Goal: Information Seeking & Learning: Learn about a topic

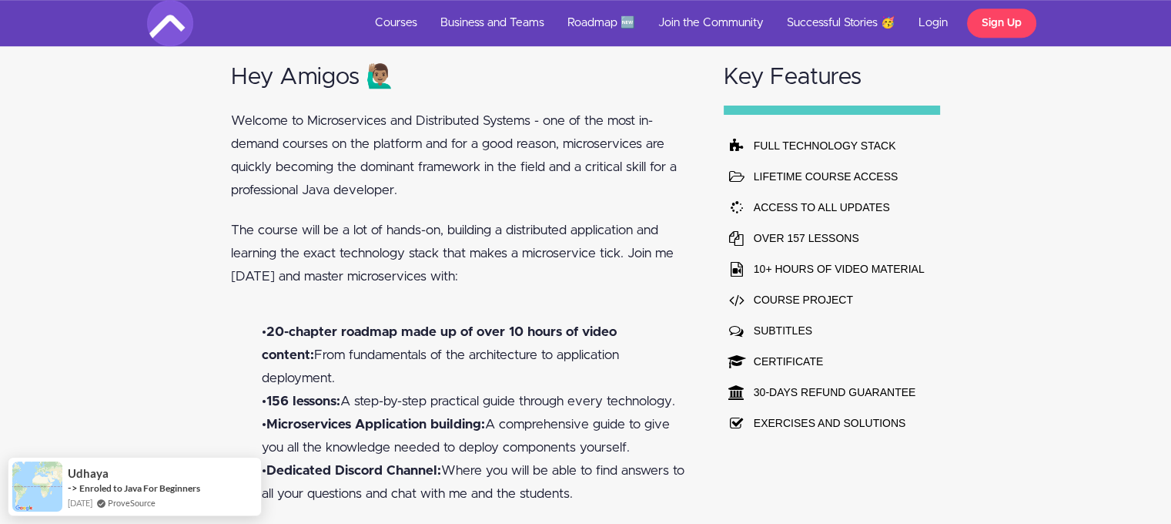
scroll to position [1001, 0]
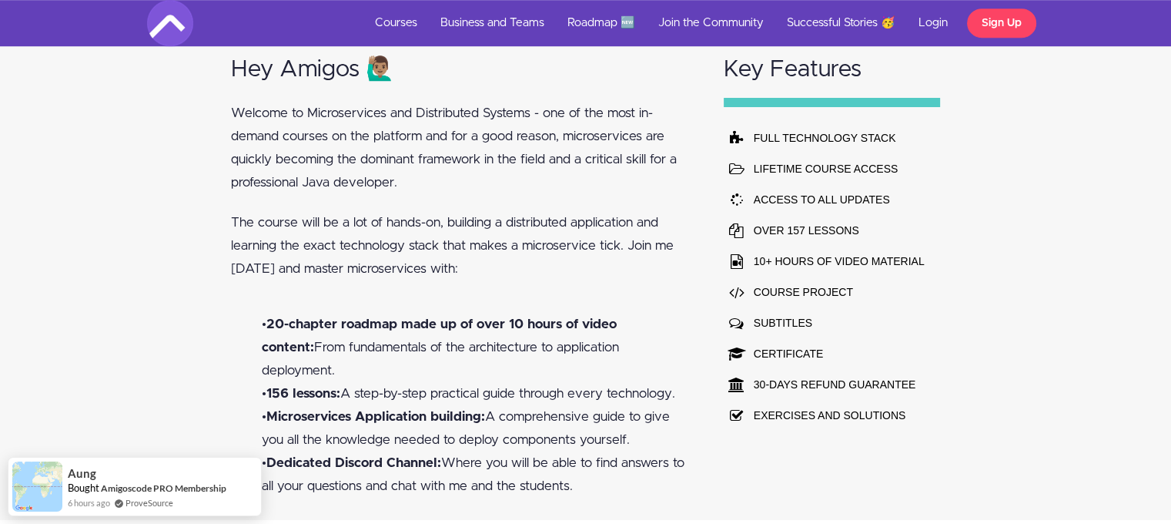
click at [142, 113] on div "Hey Amigos 🙋🏽‍♂️ Welcome to Microservices and Distributed Systems - one of the …" at bounding box center [585, 273] width 1171 height 493
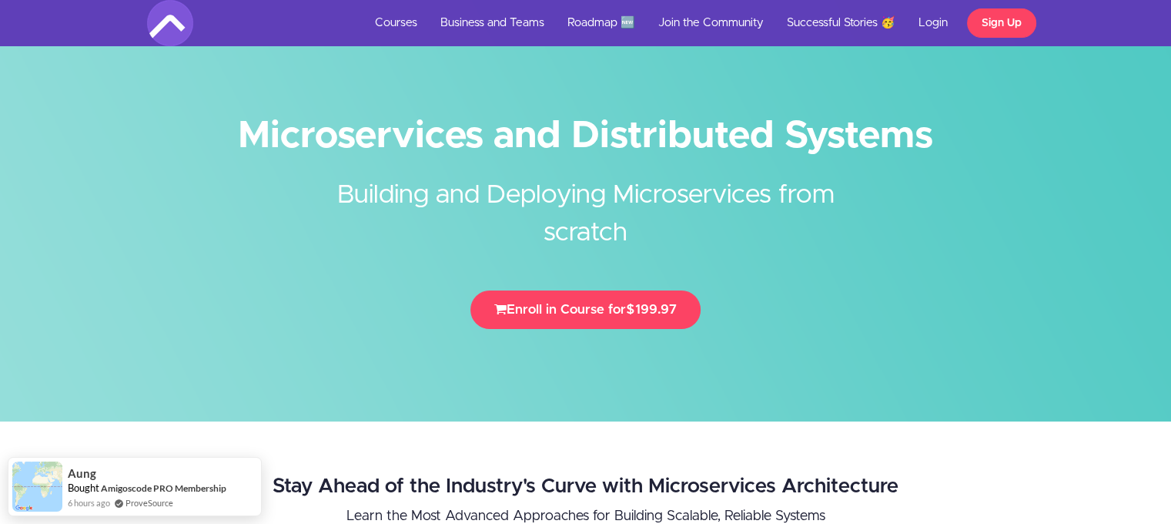
scroll to position [0, 0]
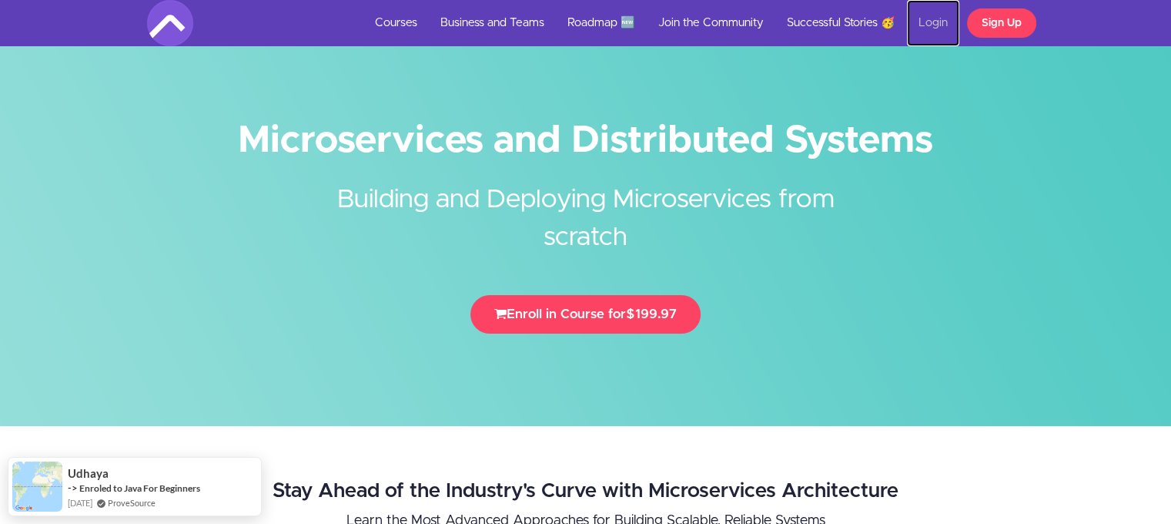
click at [927, 24] on link "Login" at bounding box center [933, 23] width 52 height 46
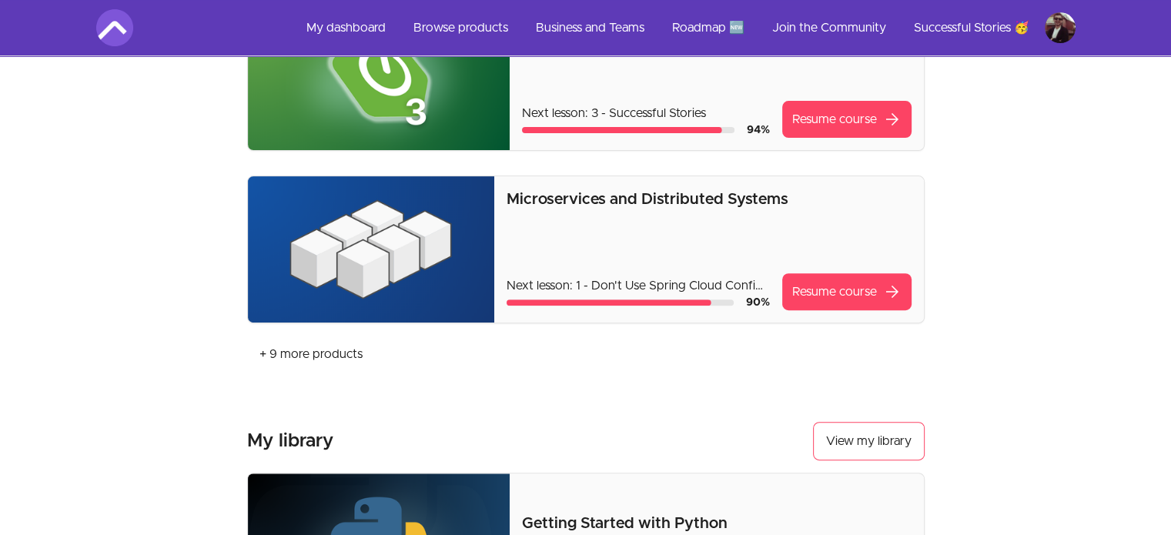
scroll to position [616, 0]
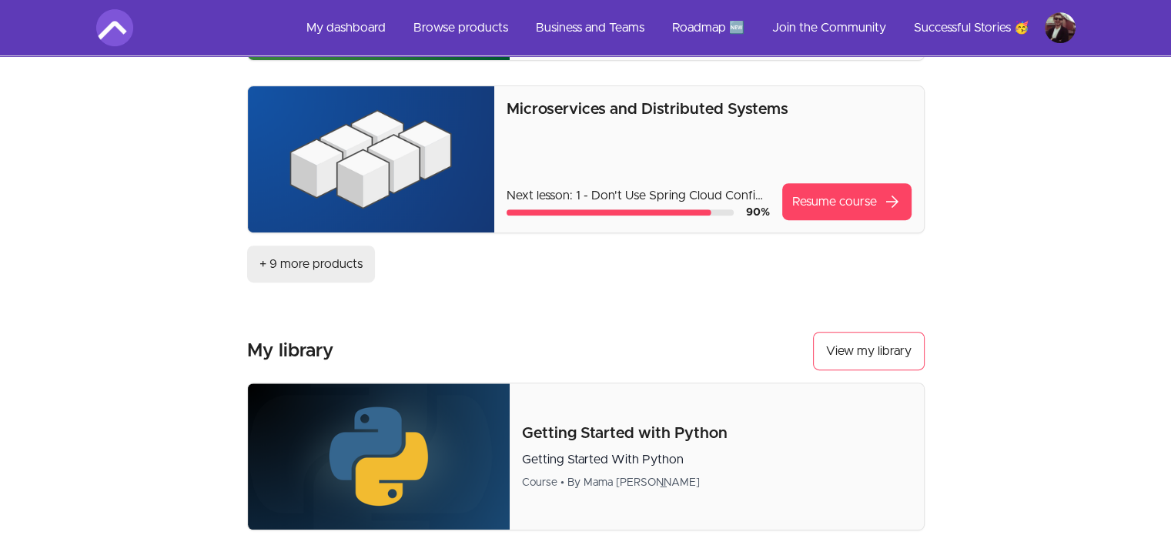
click at [302, 263] on link "+ 9 more products" at bounding box center [311, 264] width 128 height 37
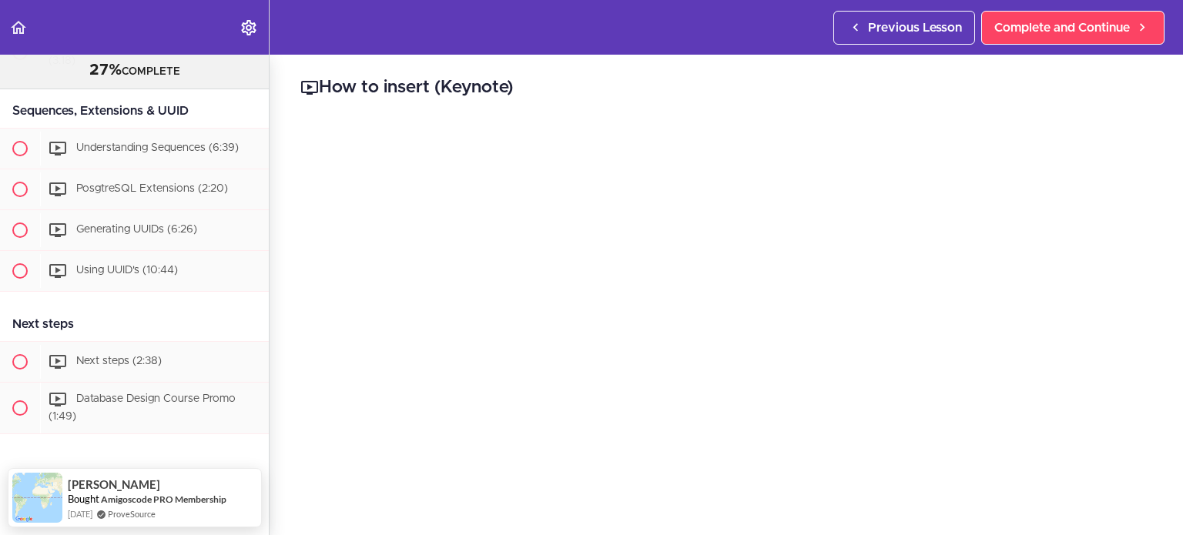
scroll to position [3516, 0]
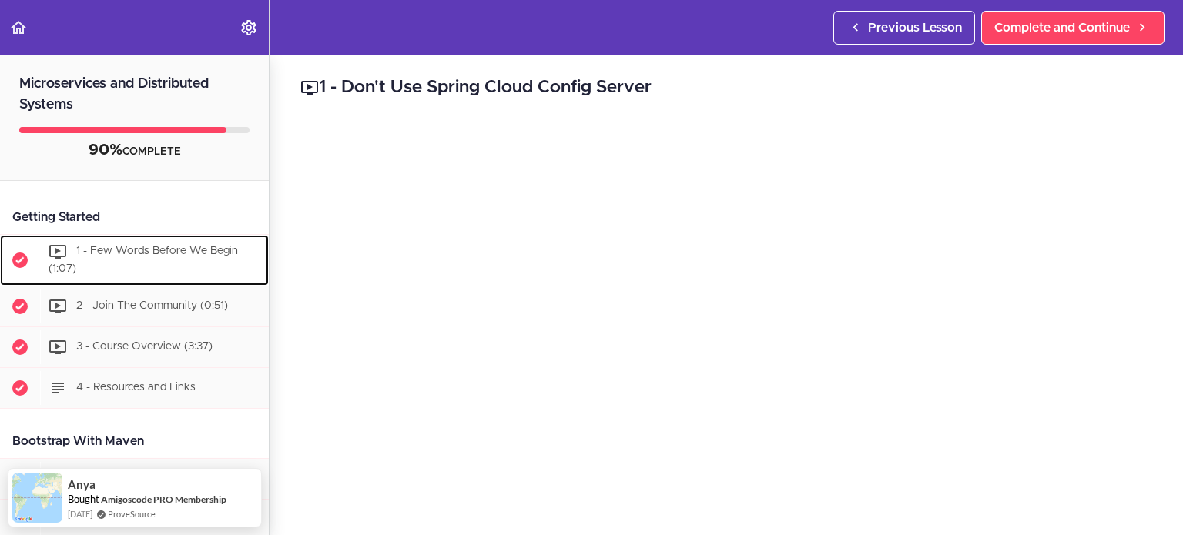
click at [128, 251] on span "1 - Few Words Before We Begin (1:07)" at bounding box center [143, 260] width 189 height 28
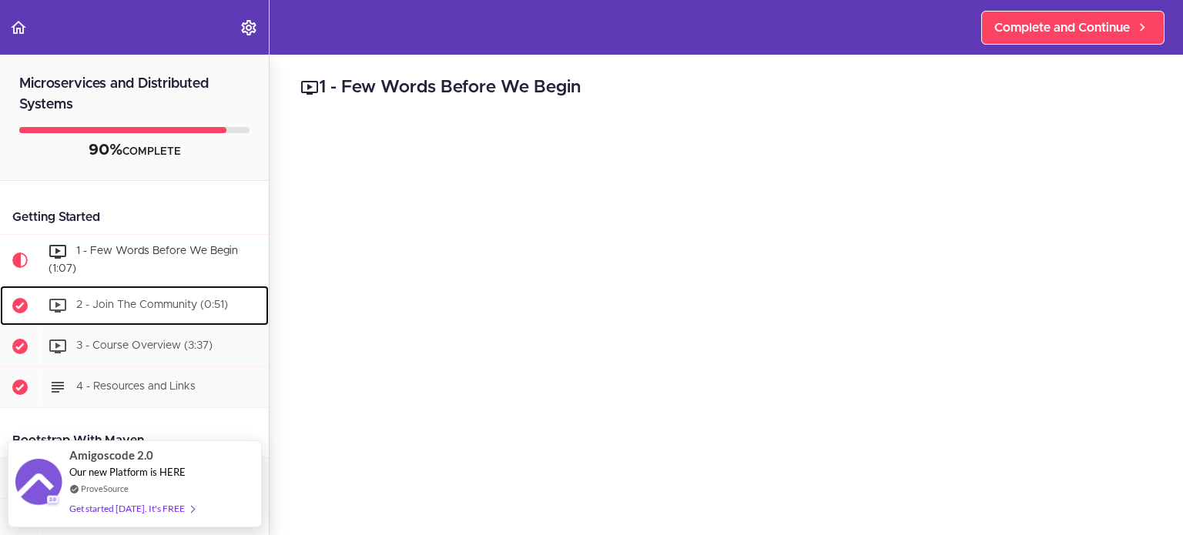
click at [145, 307] on span "2 - Join The Community (0:51)" at bounding box center [152, 305] width 152 height 11
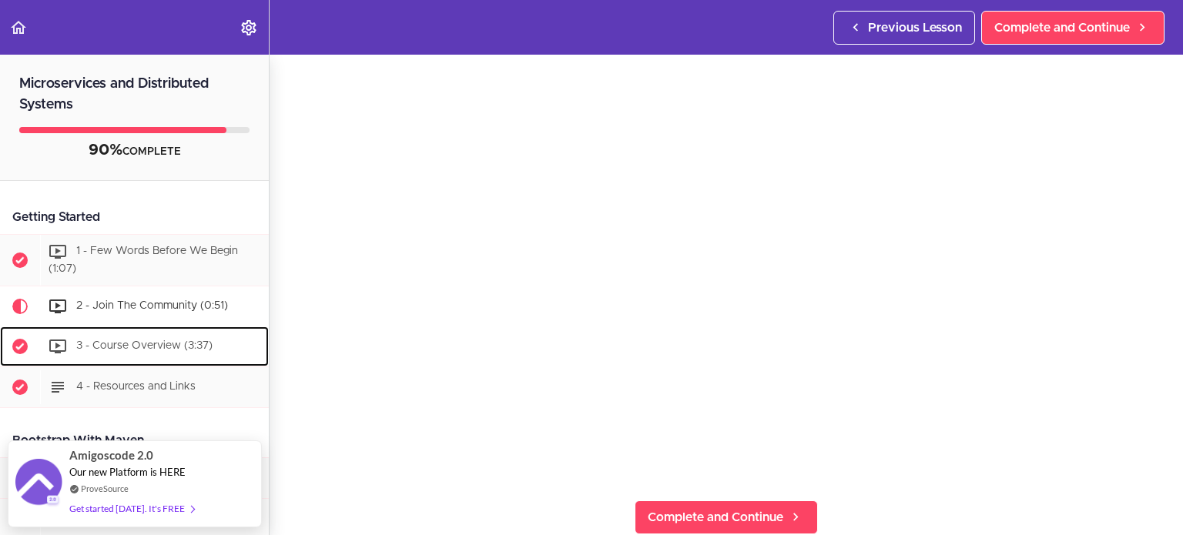
click at [129, 346] on span "3 - Course Overview (3:37)" at bounding box center [144, 345] width 136 height 11
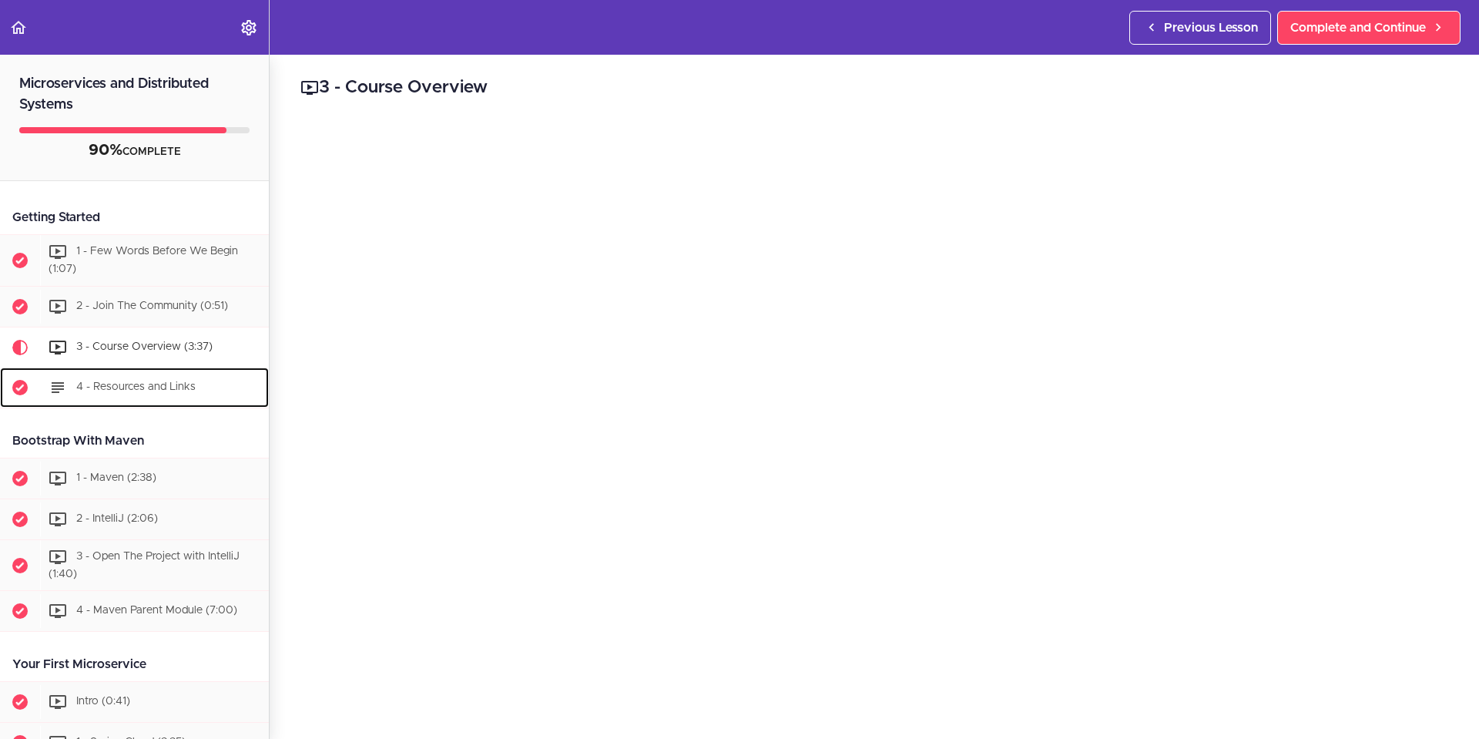
click at [126, 382] on span "4 - Resources and Links" at bounding box center [135, 386] width 119 height 11
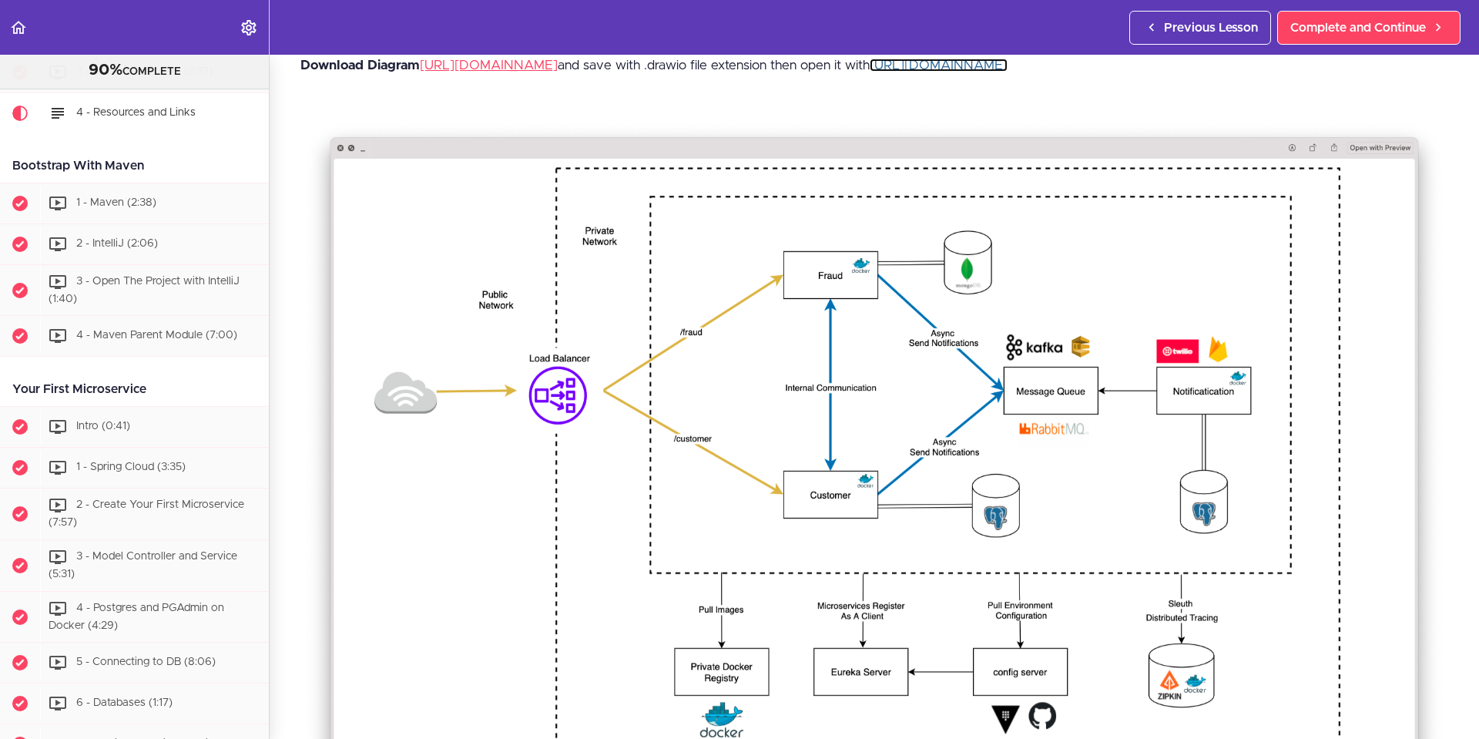
scroll to position [83, 0]
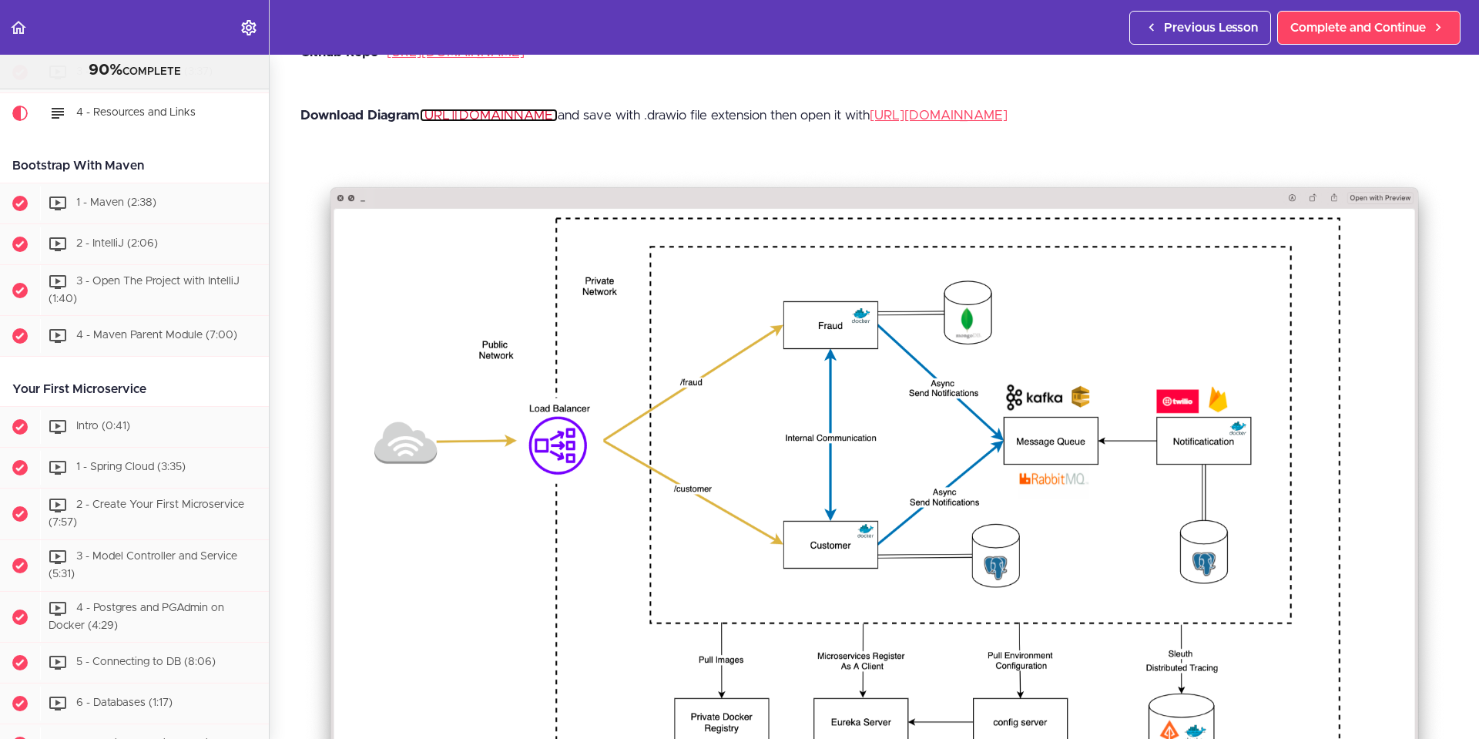
click at [558, 115] on link "https://raw.githubusercontent.com/amigoscode/microservices/78d93c2caa7274951ff5…" at bounding box center [489, 115] width 138 height 13
drag, startPoint x: 1314, startPoint y: 113, endPoint x: 1273, endPoint y: 112, distance: 40.8
click at [1182, 112] on p "Download Diagram https://raw.githubusercontent.com/amigoscode/microservices/78d…" at bounding box center [874, 115] width 1148 height 23
copy p ".drawio"
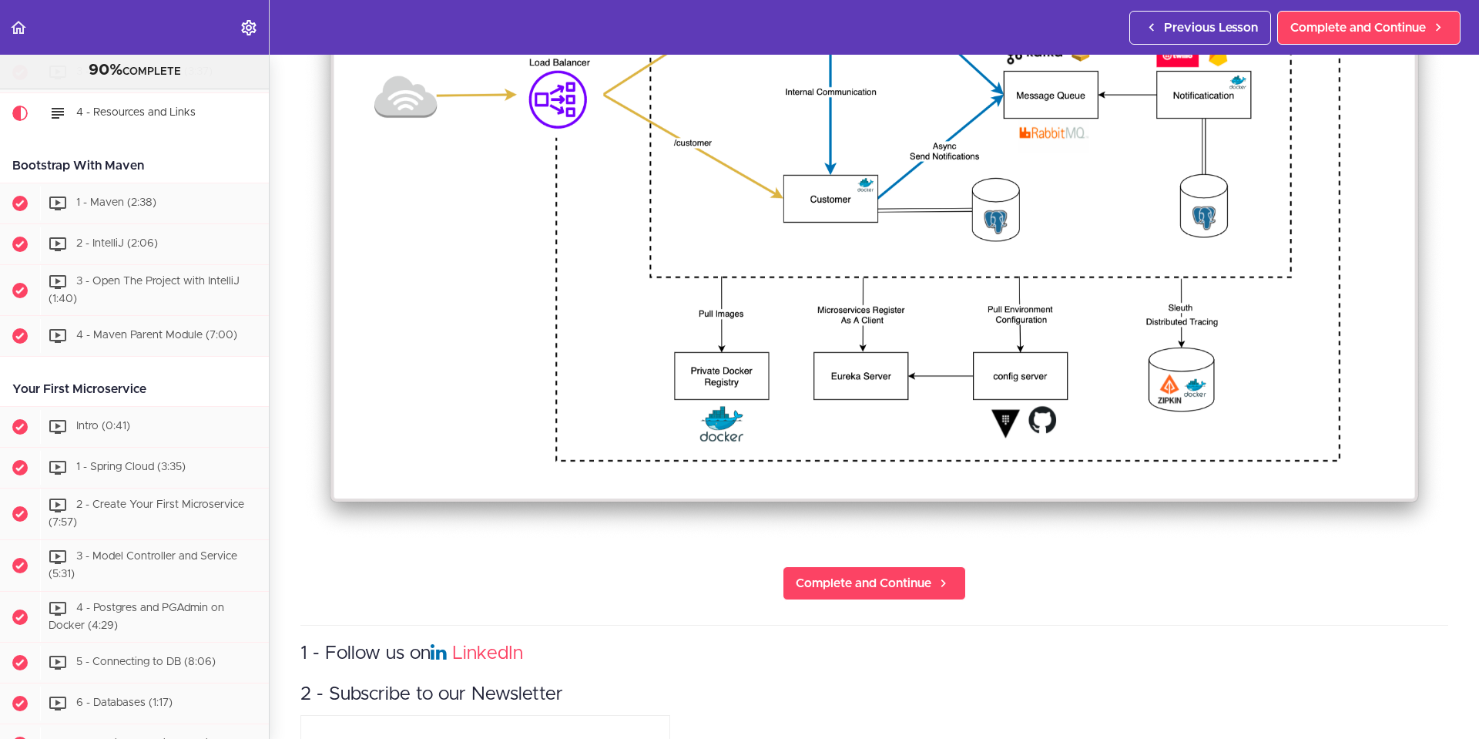
scroll to position [468, 0]
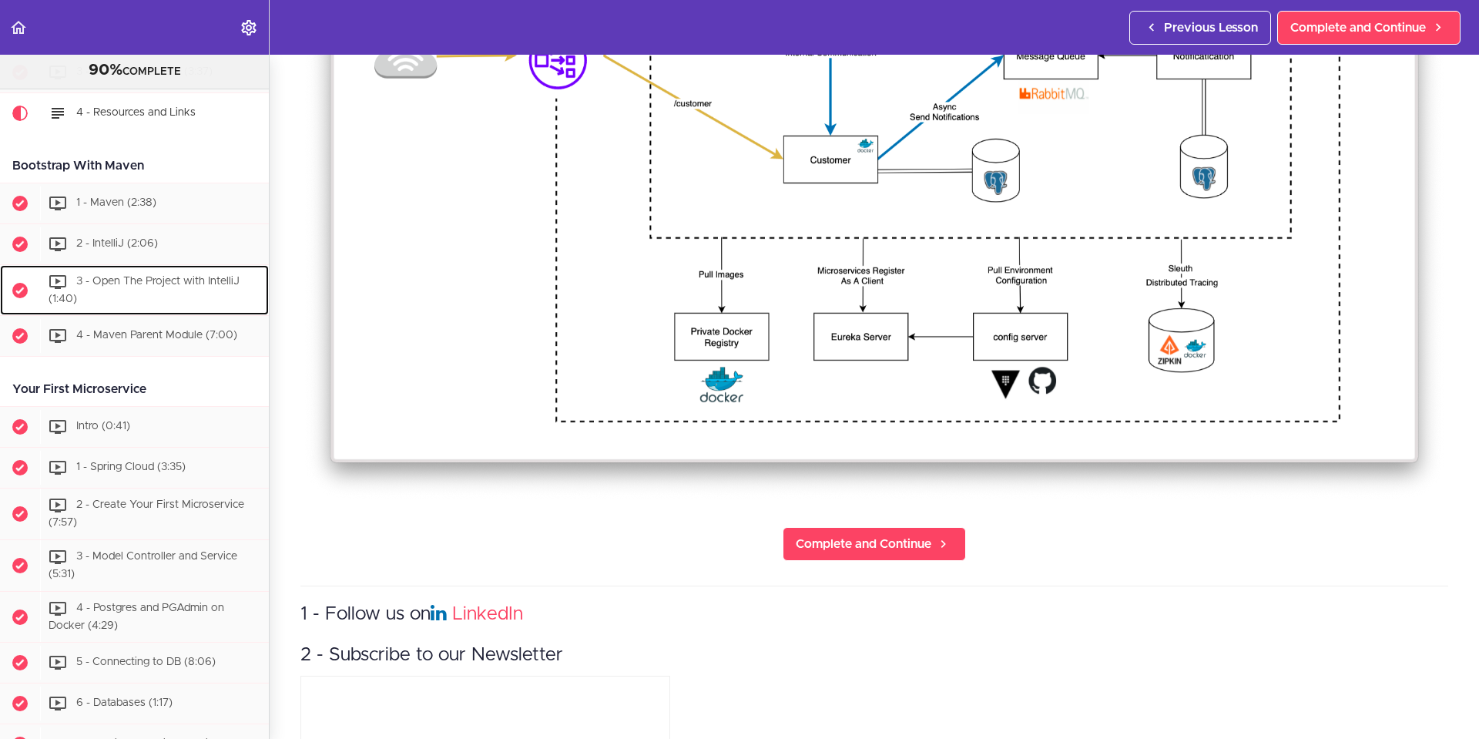
click at [122, 281] on span "3 - Open The Project with IntelliJ (1:40)" at bounding box center [144, 290] width 191 height 28
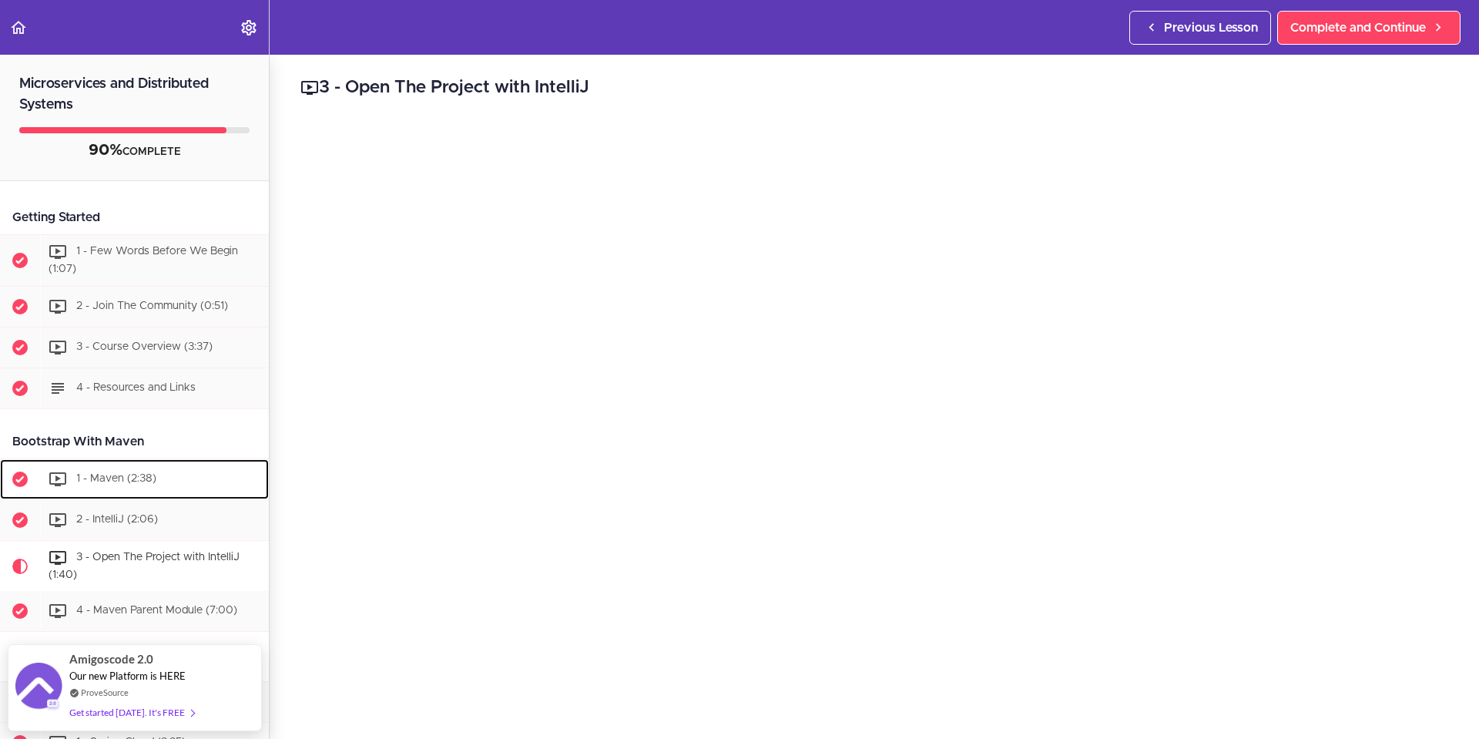
click at [115, 473] on span "1 - Maven (2:38)" at bounding box center [116, 478] width 80 height 11
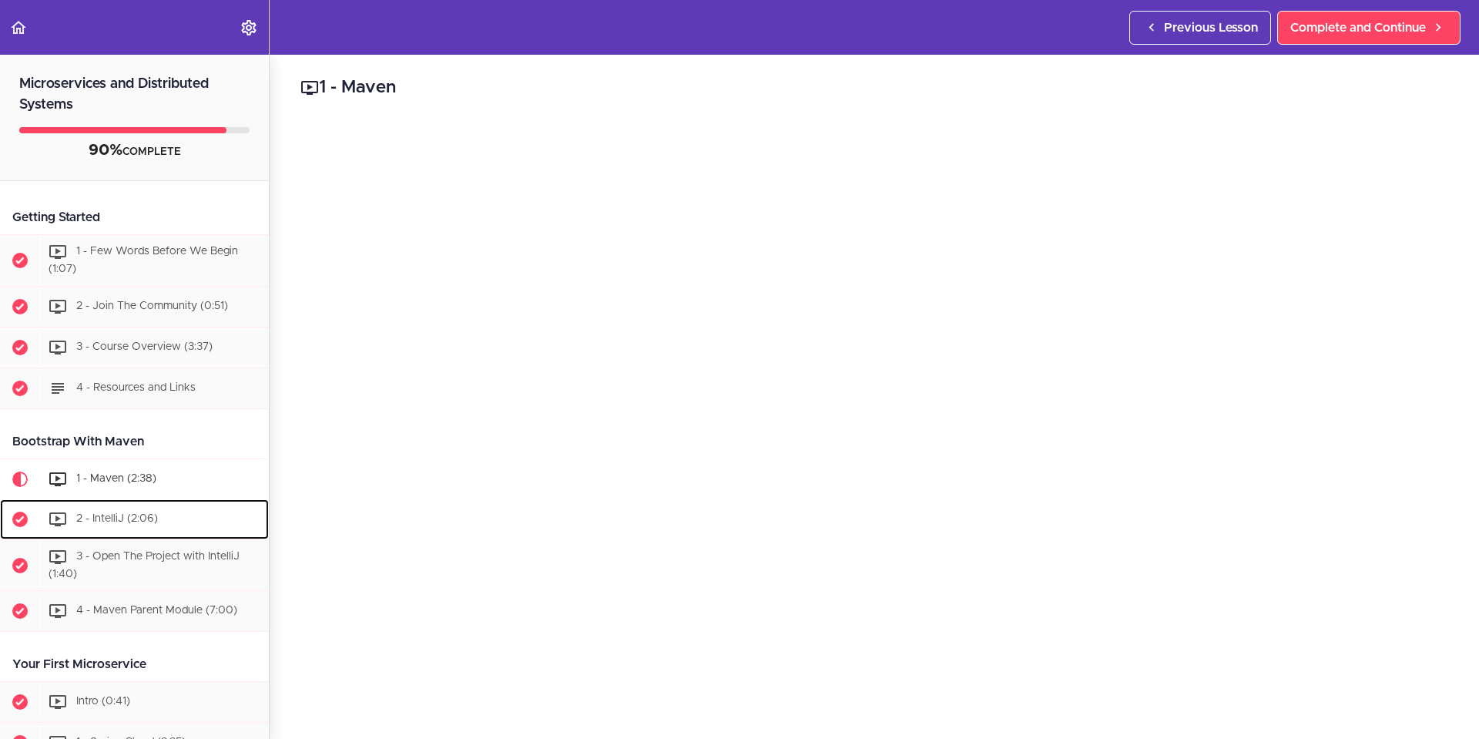
click at [138, 518] on span "2 - IntelliJ (2:06)" at bounding box center [117, 518] width 82 height 11
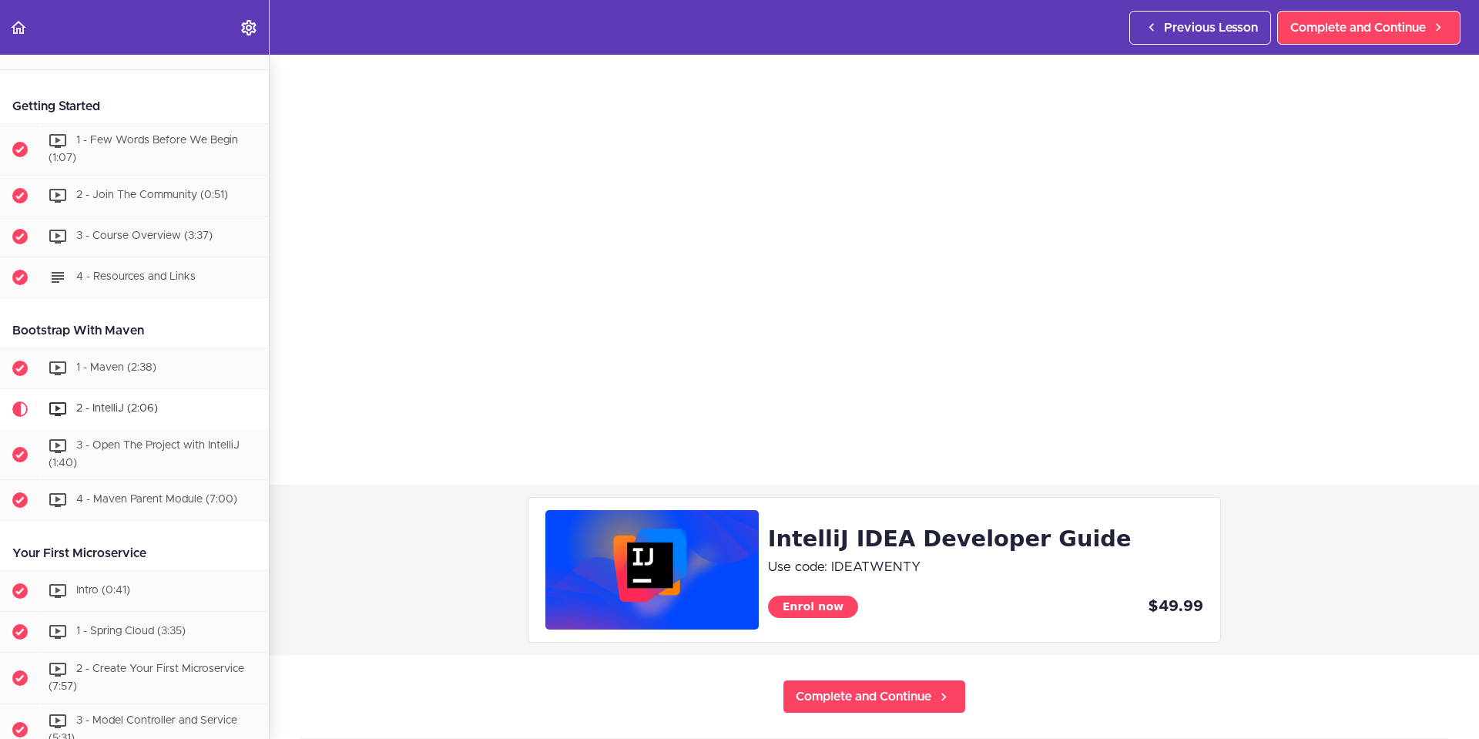
scroll to position [154, 0]
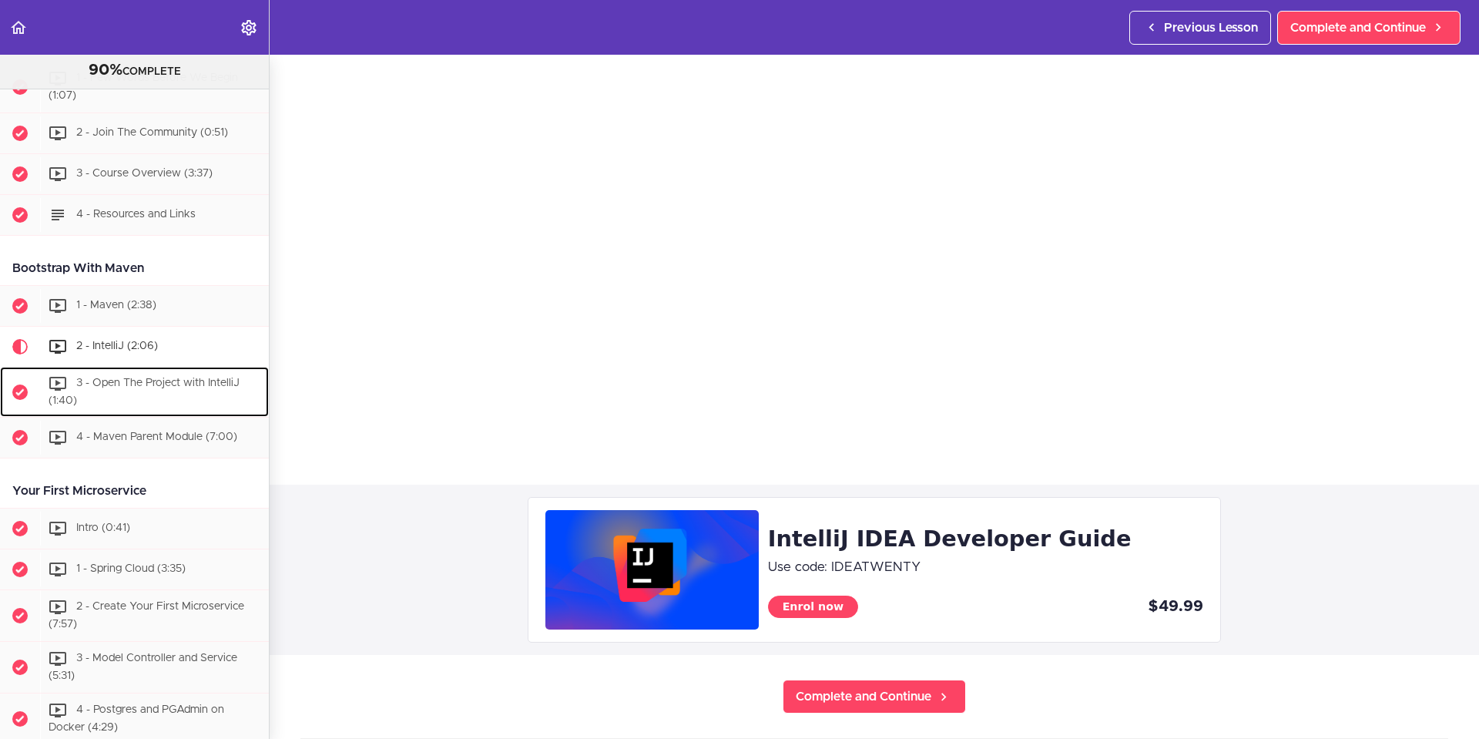
click at [153, 384] on span "3 - Open The Project with IntelliJ (1:40)" at bounding box center [144, 391] width 191 height 28
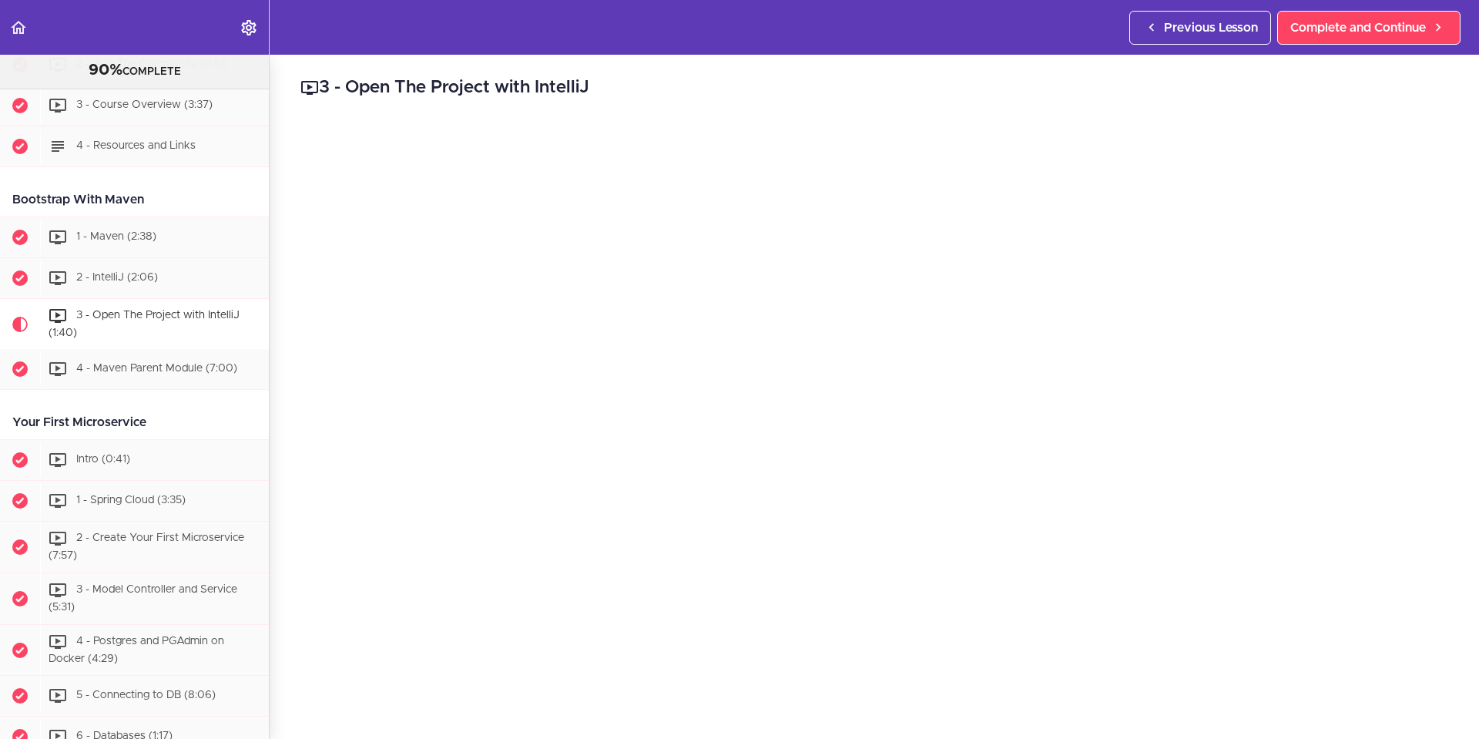
scroll to position [178, 0]
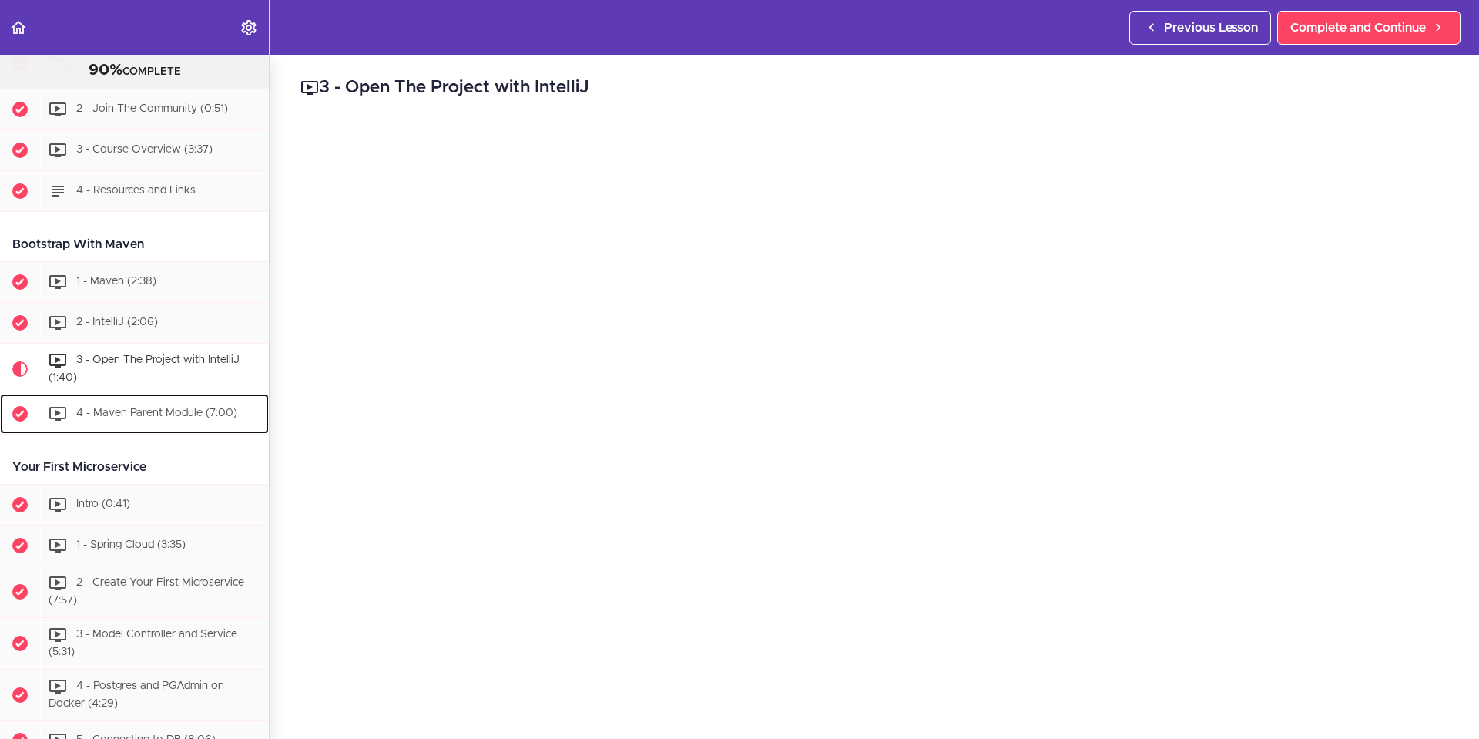
click at [176, 417] on span "4 - Maven Parent Module (7:00)" at bounding box center [156, 413] width 161 height 11
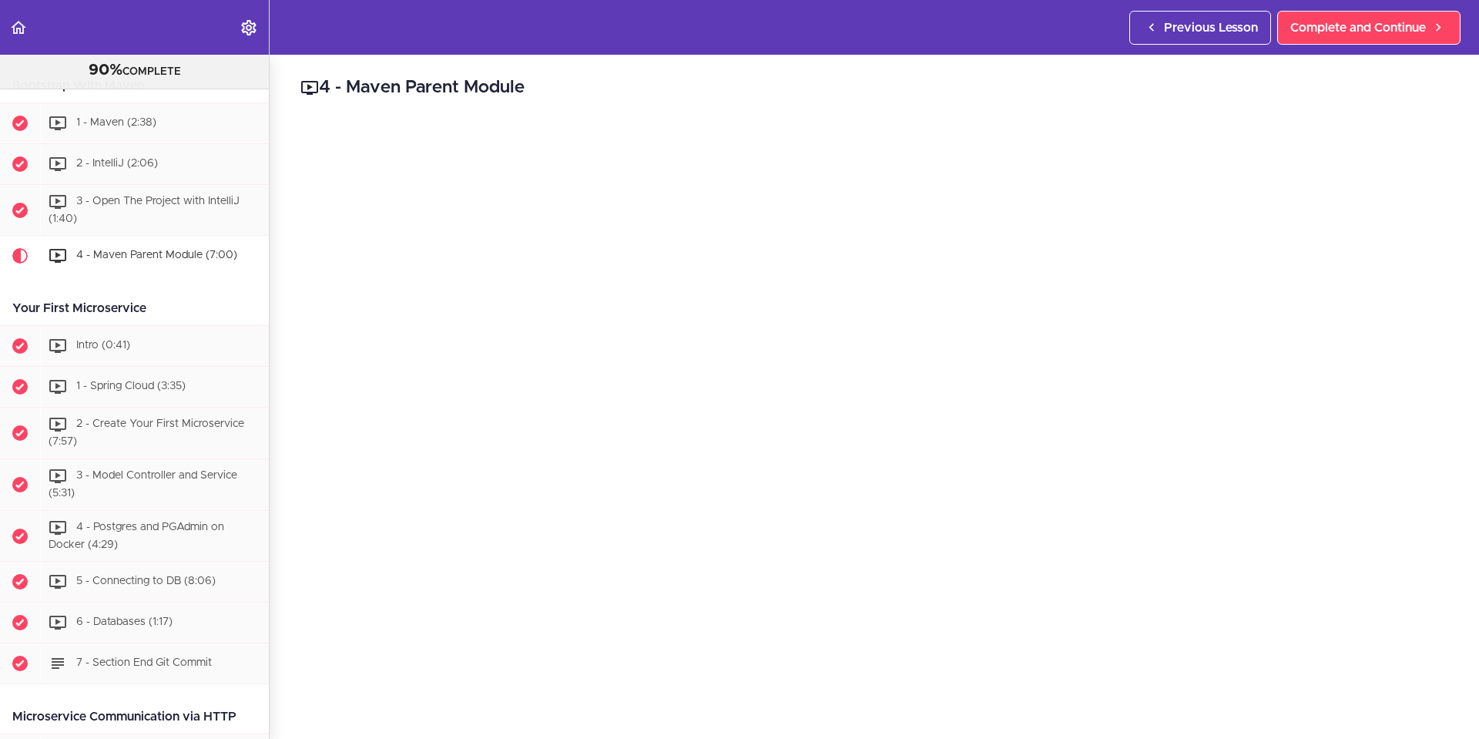
scroll to position [229, 0]
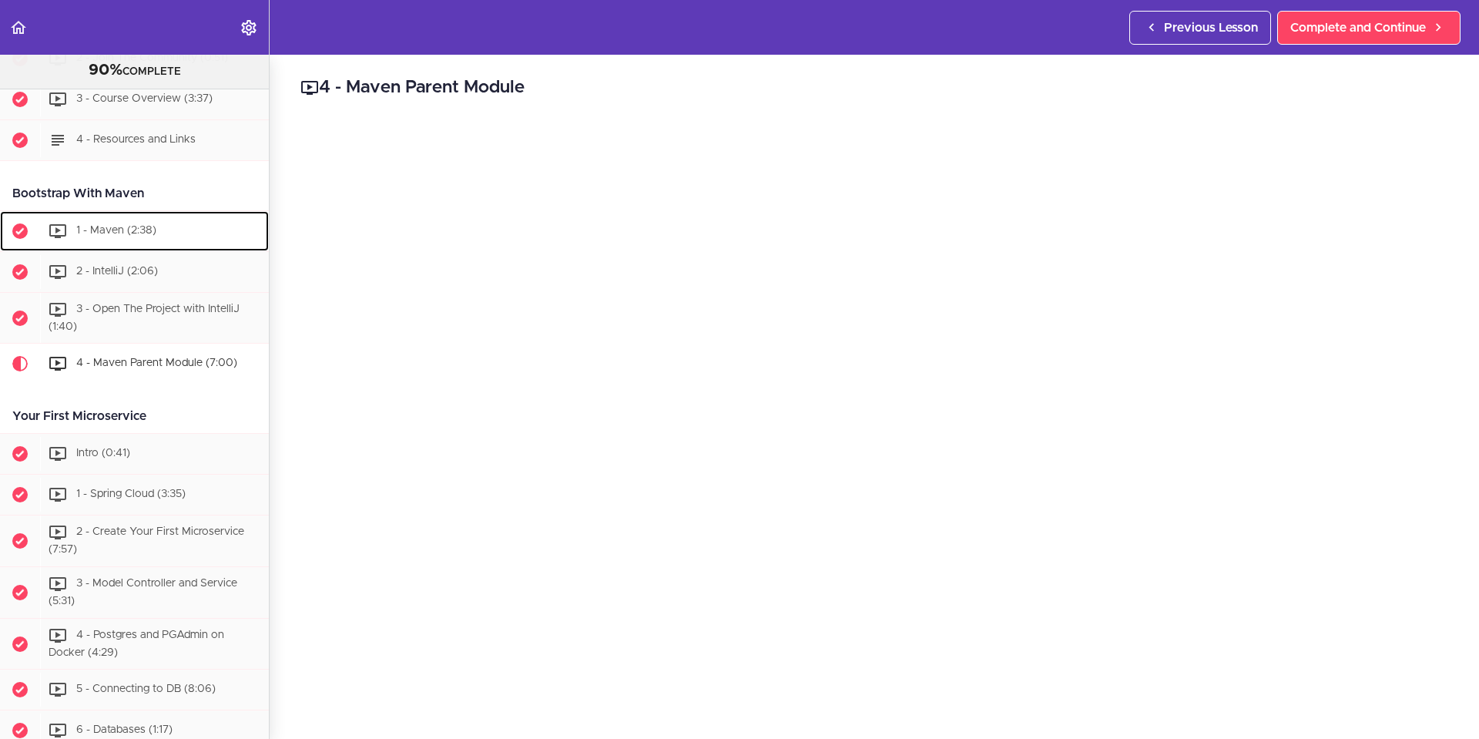
click at [173, 239] on div "1 - Maven (2:38)" at bounding box center [154, 231] width 229 height 34
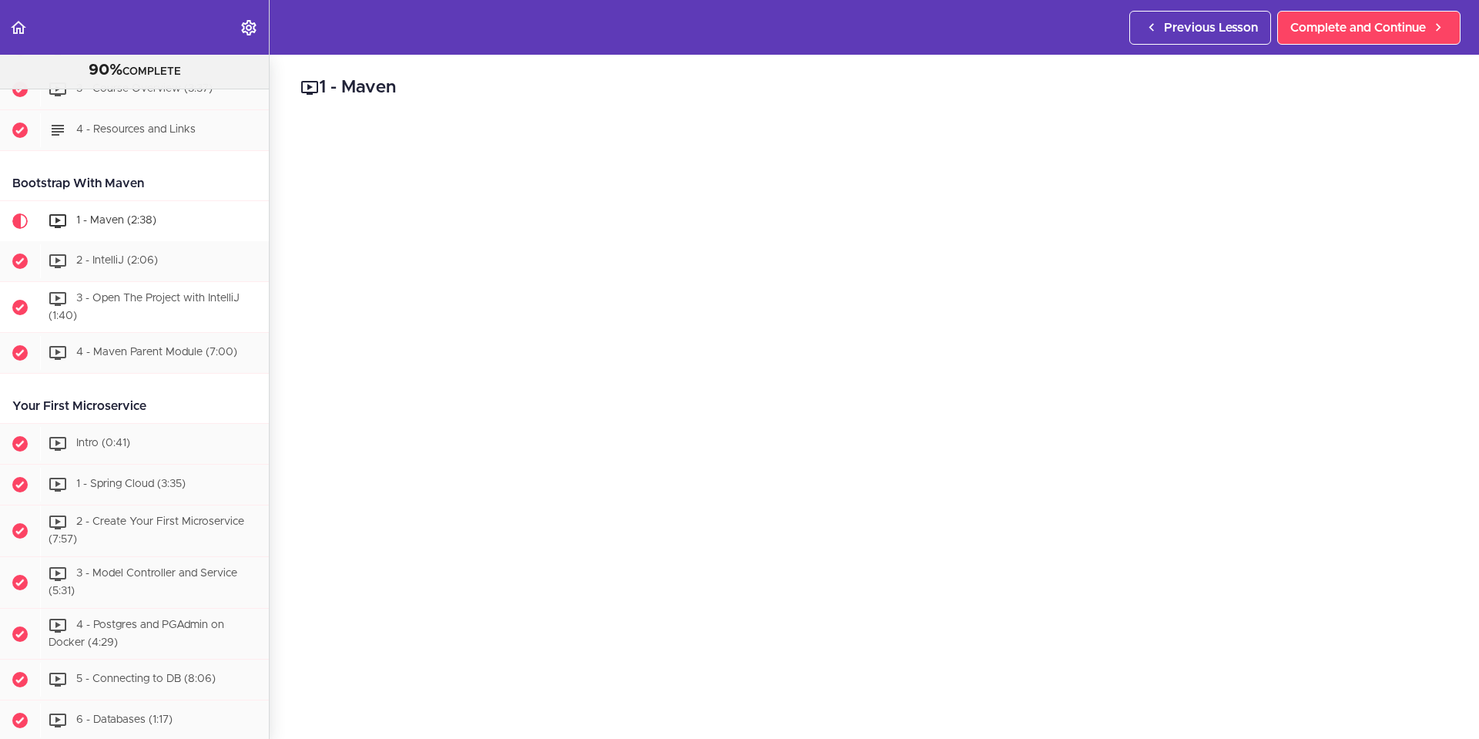
scroll to position [173, 0]
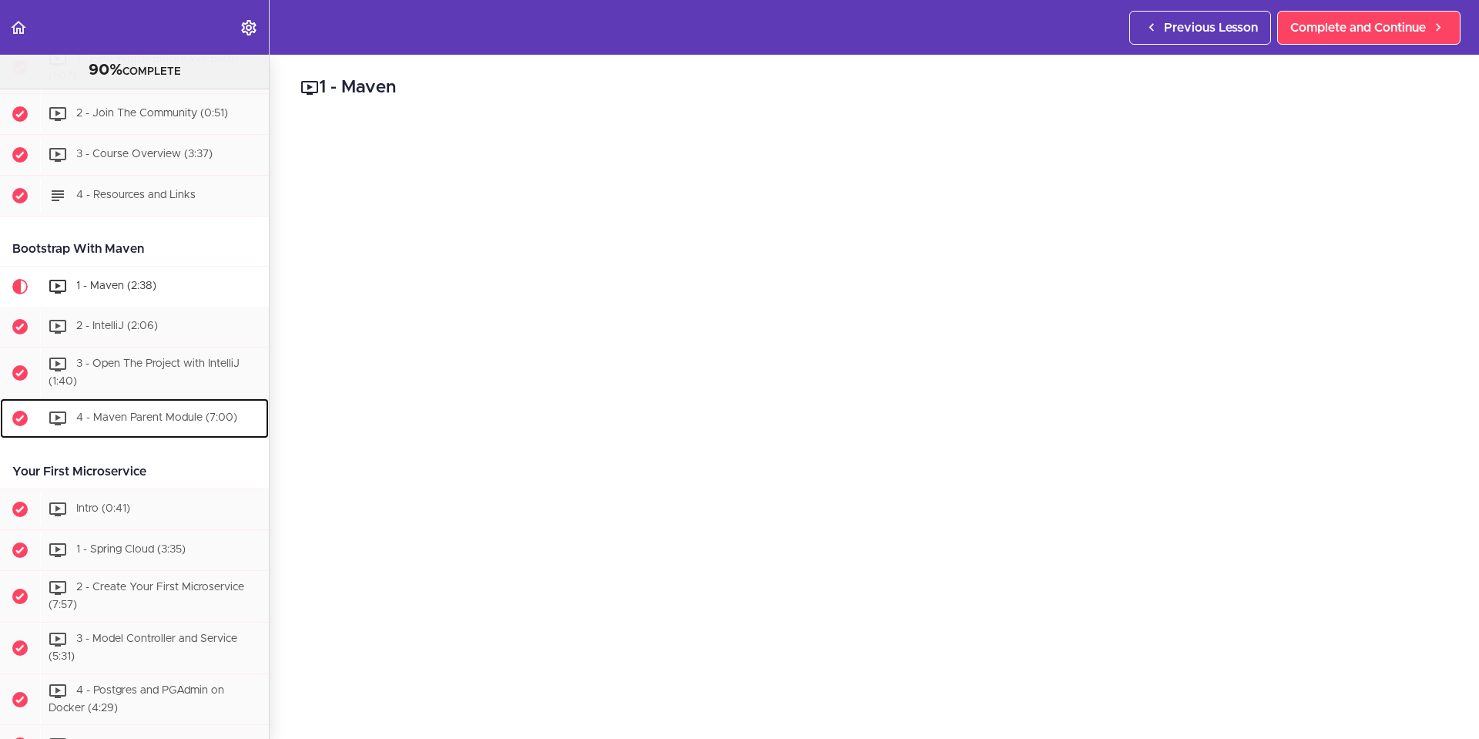
click at [140, 422] on span "4 - Maven Parent Module (7:00)" at bounding box center [156, 418] width 161 height 11
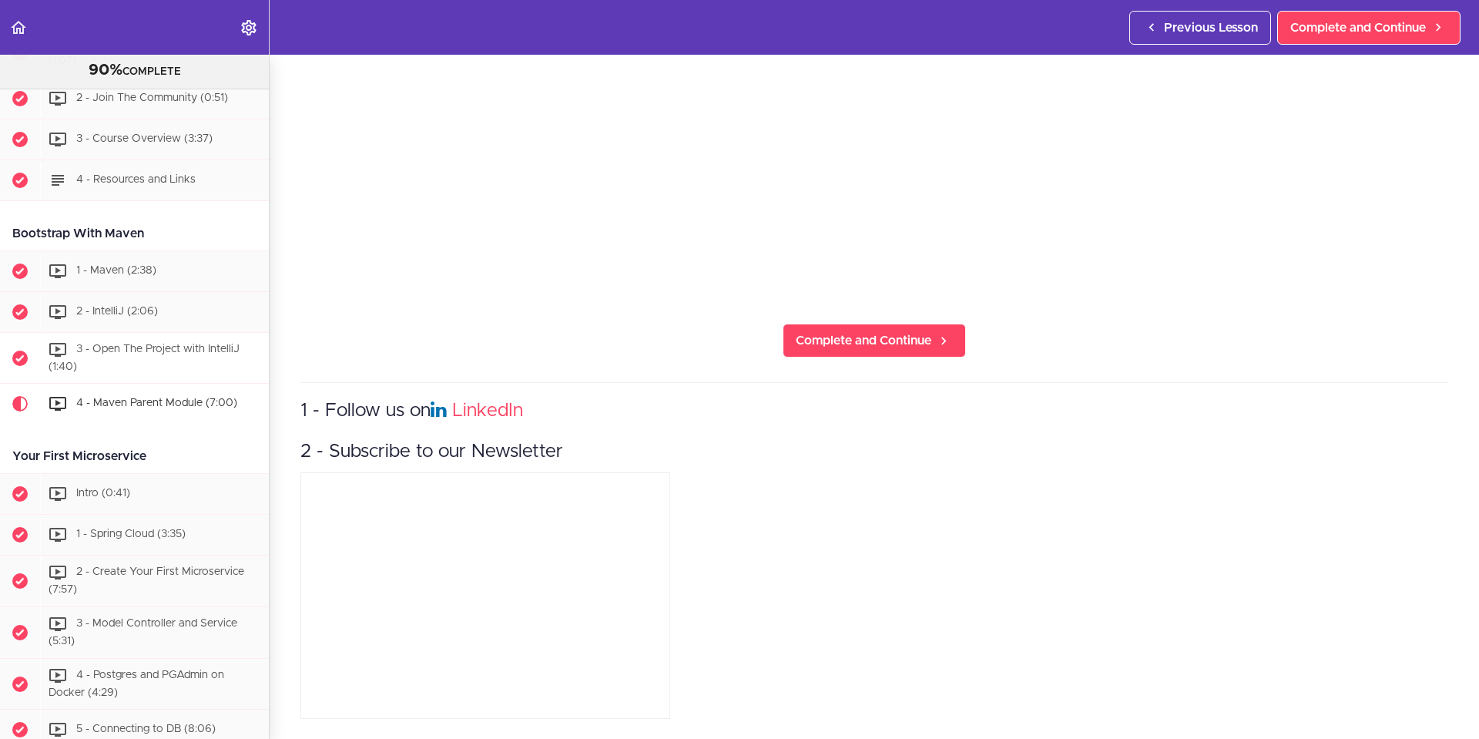
scroll to position [316, 0]
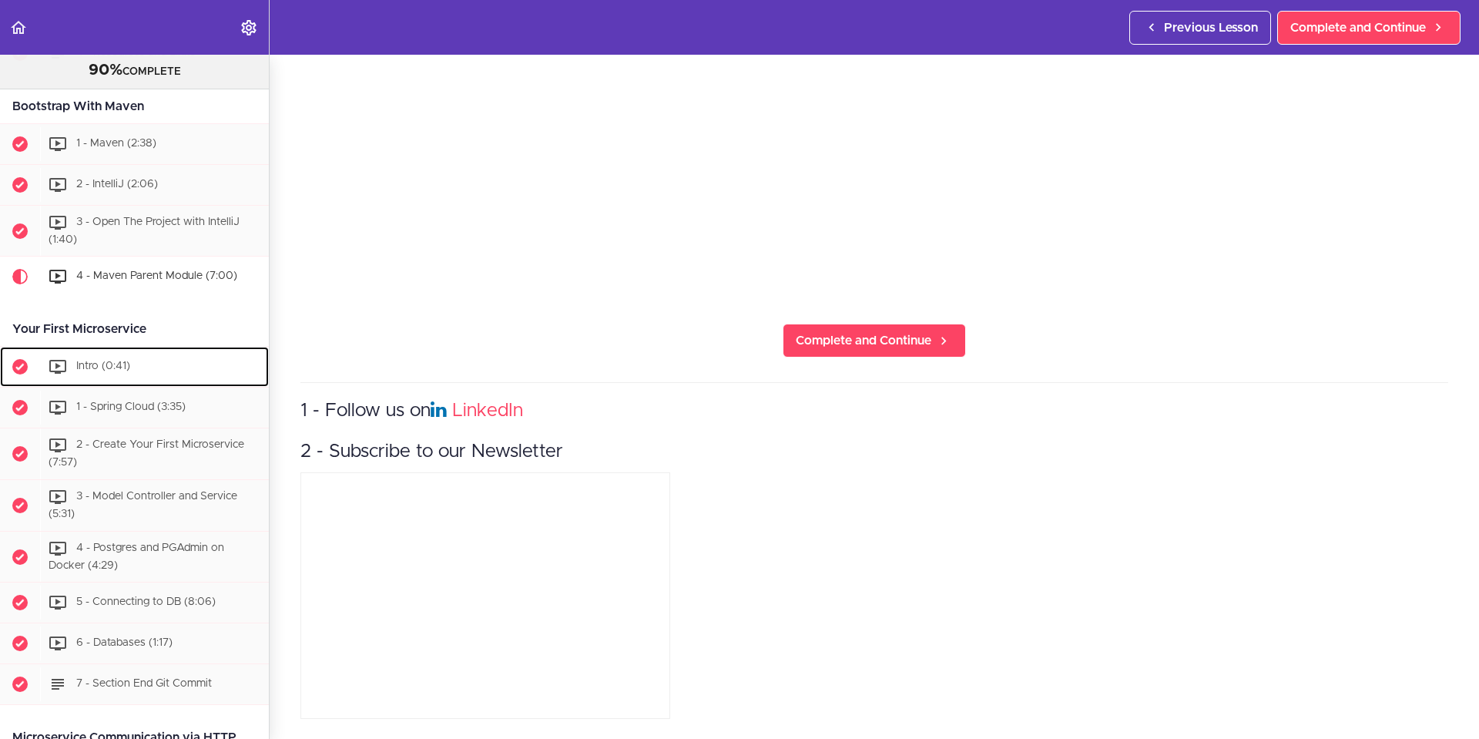
click at [119, 367] on span "Intro (0:41)" at bounding box center [103, 366] width 54 height 11
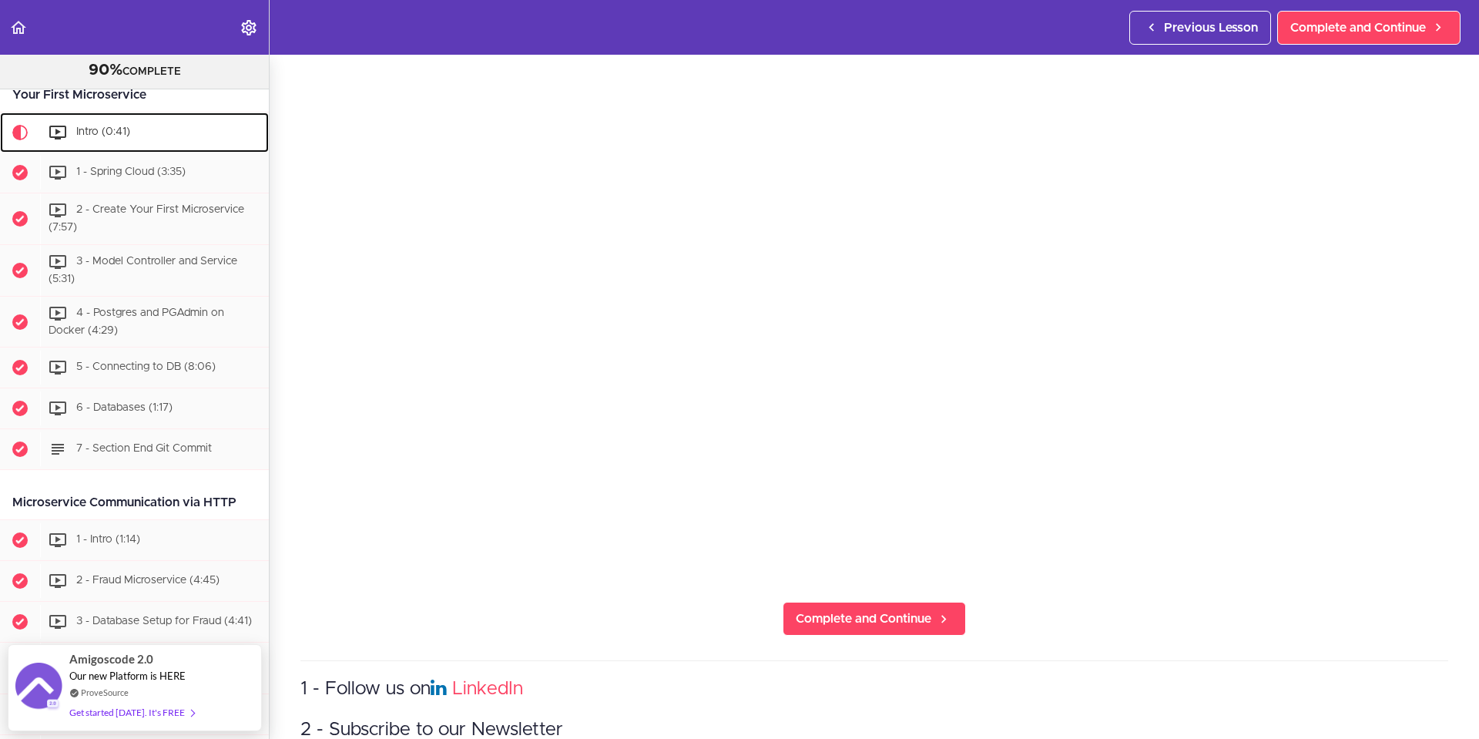
scroll to position [91, 0]
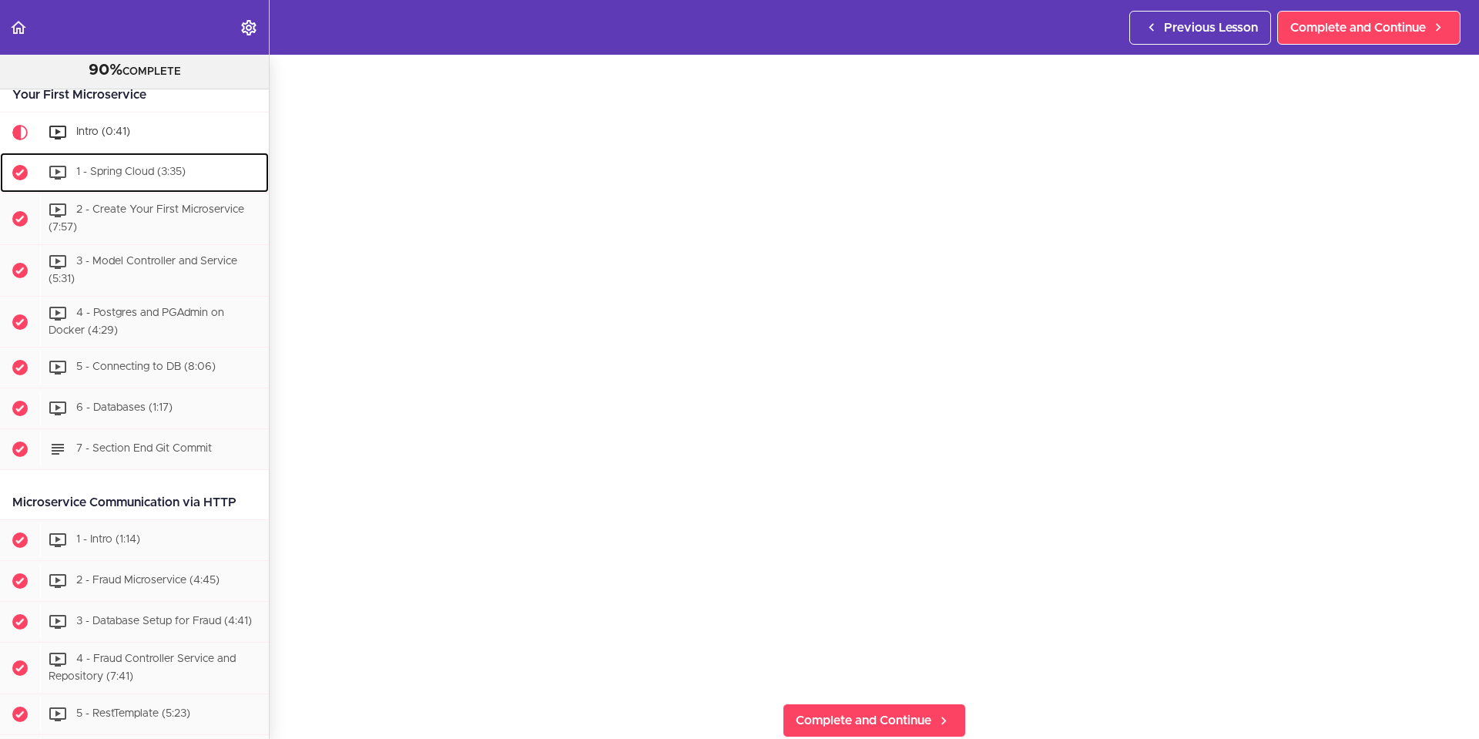
click at [146, 171] on span "1 - Spring Cloud (3:35)" at bounding box center [130, 172] width 109 height 11
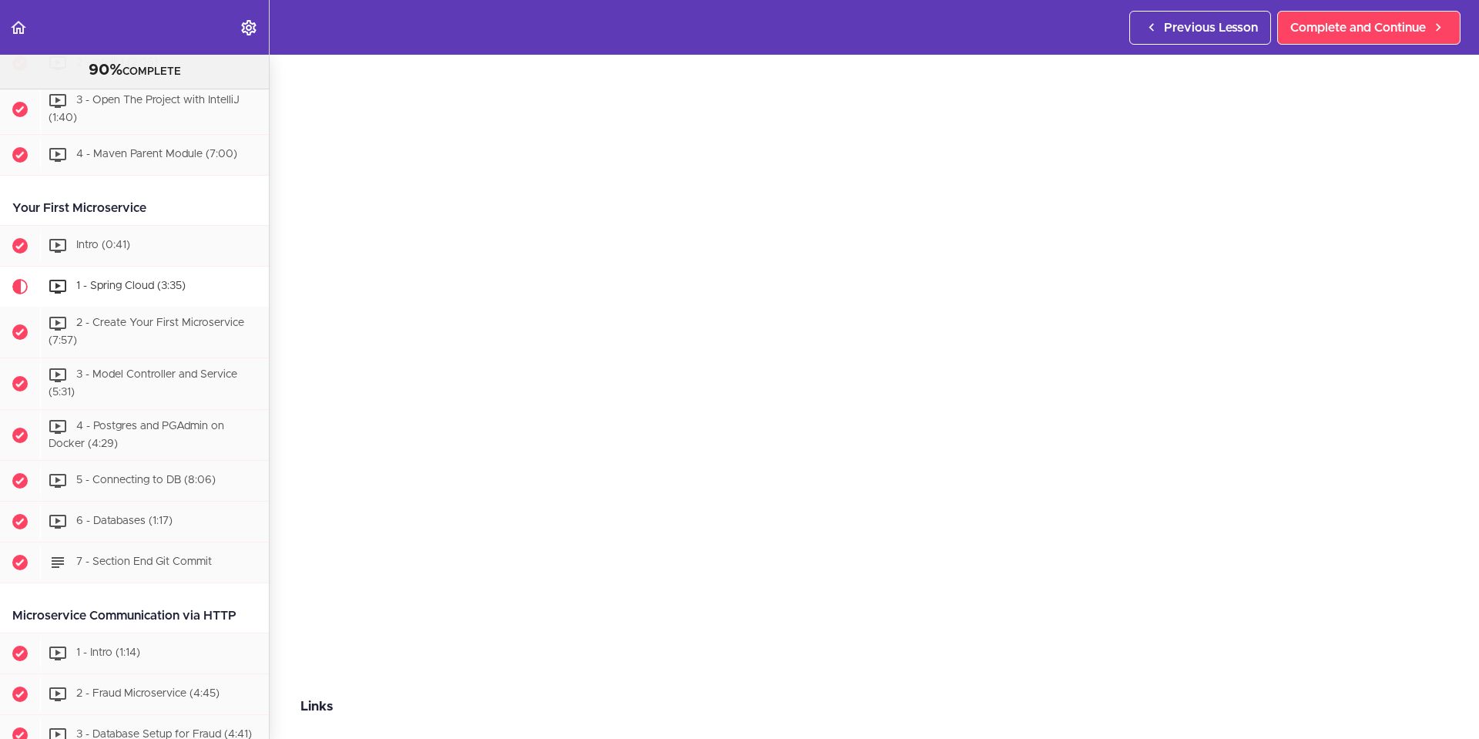
scroll to position [32, 0]
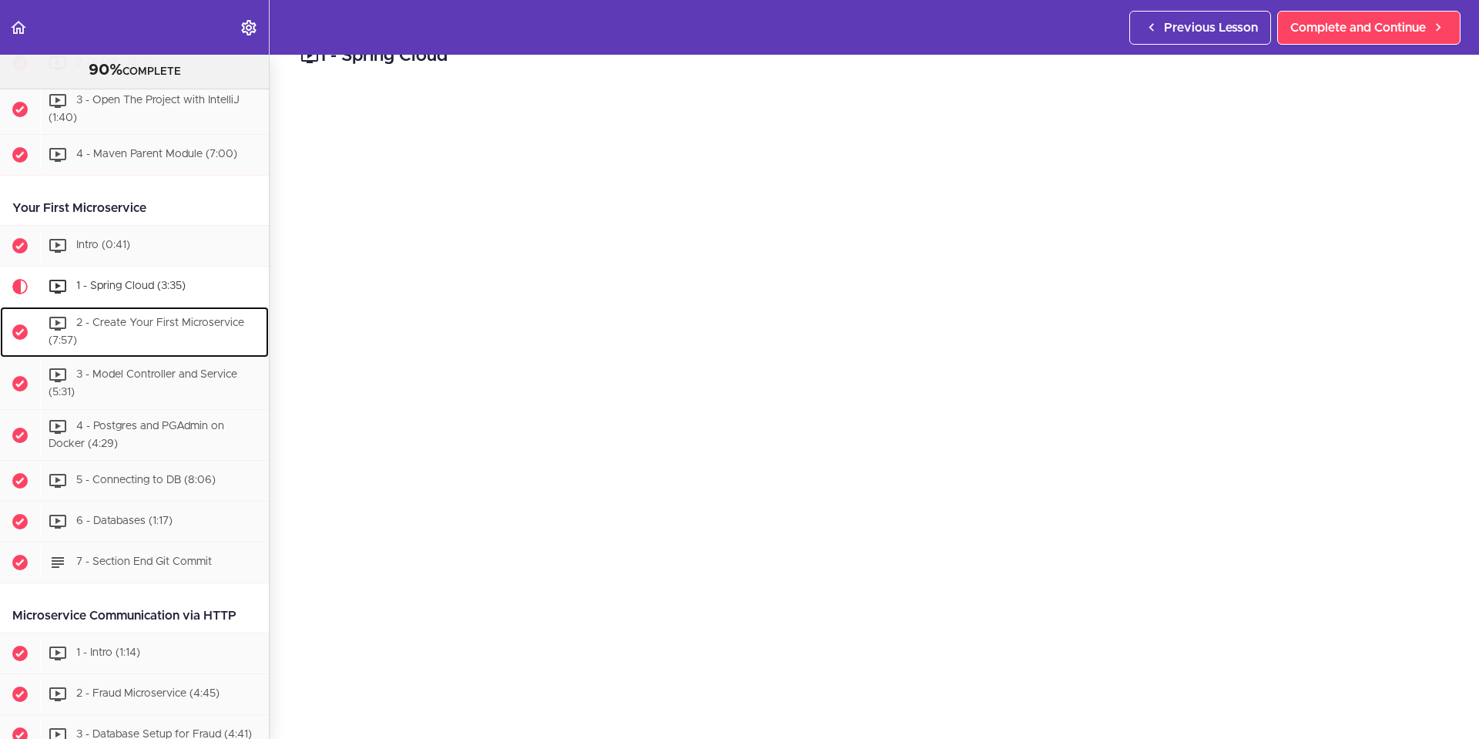
click at [159, 330] on div "2 - Create Your First Microservice (7:57)" at bounding box center [154, 332] width 229 height 51
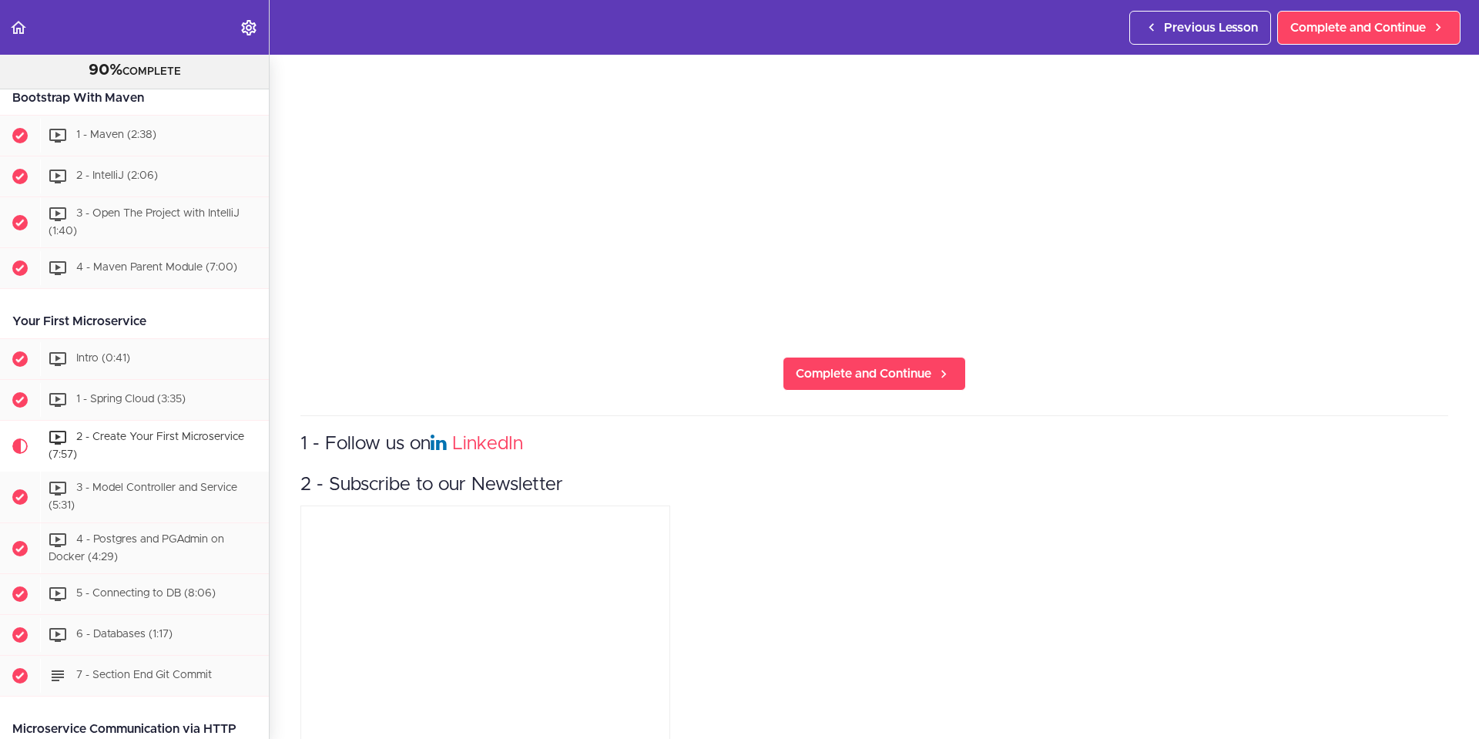
scroll to position [462, 0]
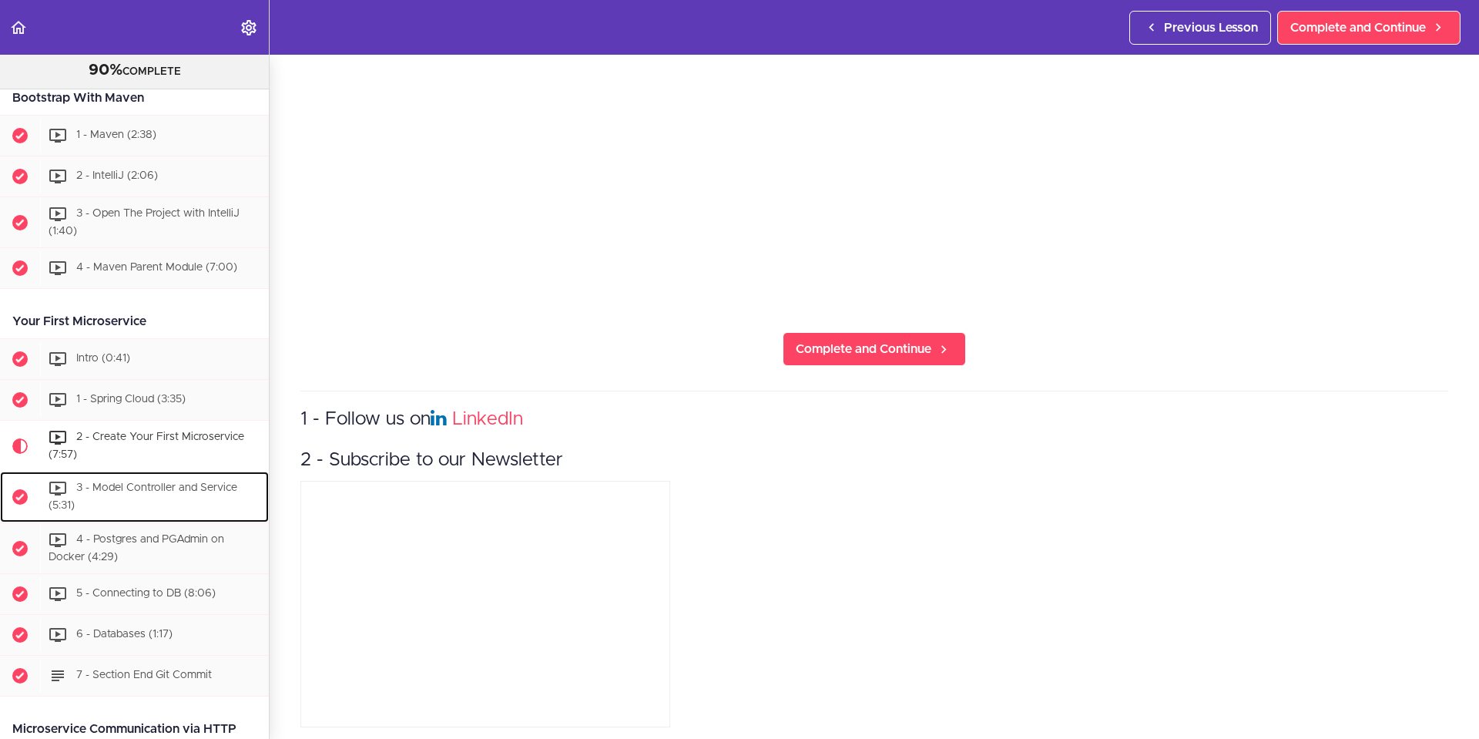
click at [159, 496] on div "3 - Model Controller and Service (5:31)" at bounding box center [154, 496] width 229 height 51
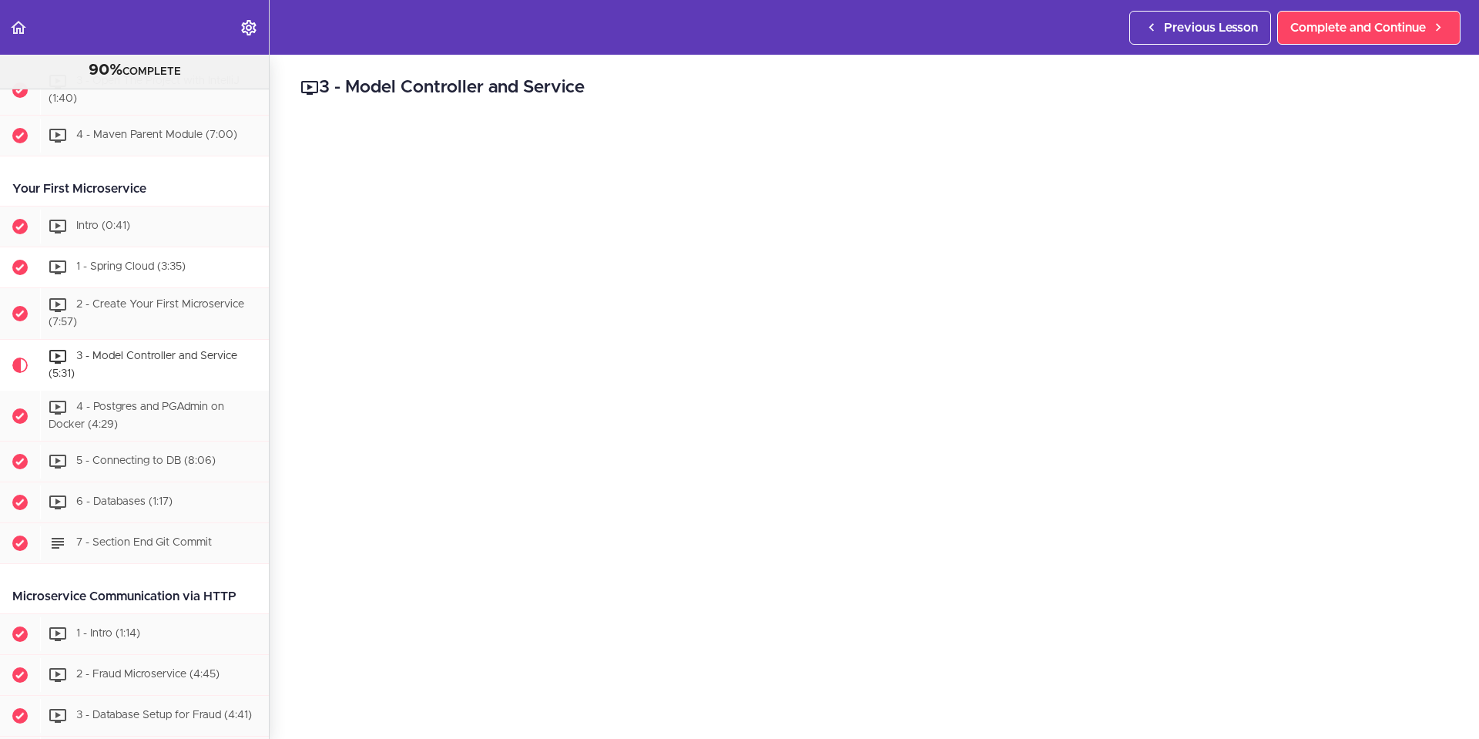
scroll to position [462, 0]
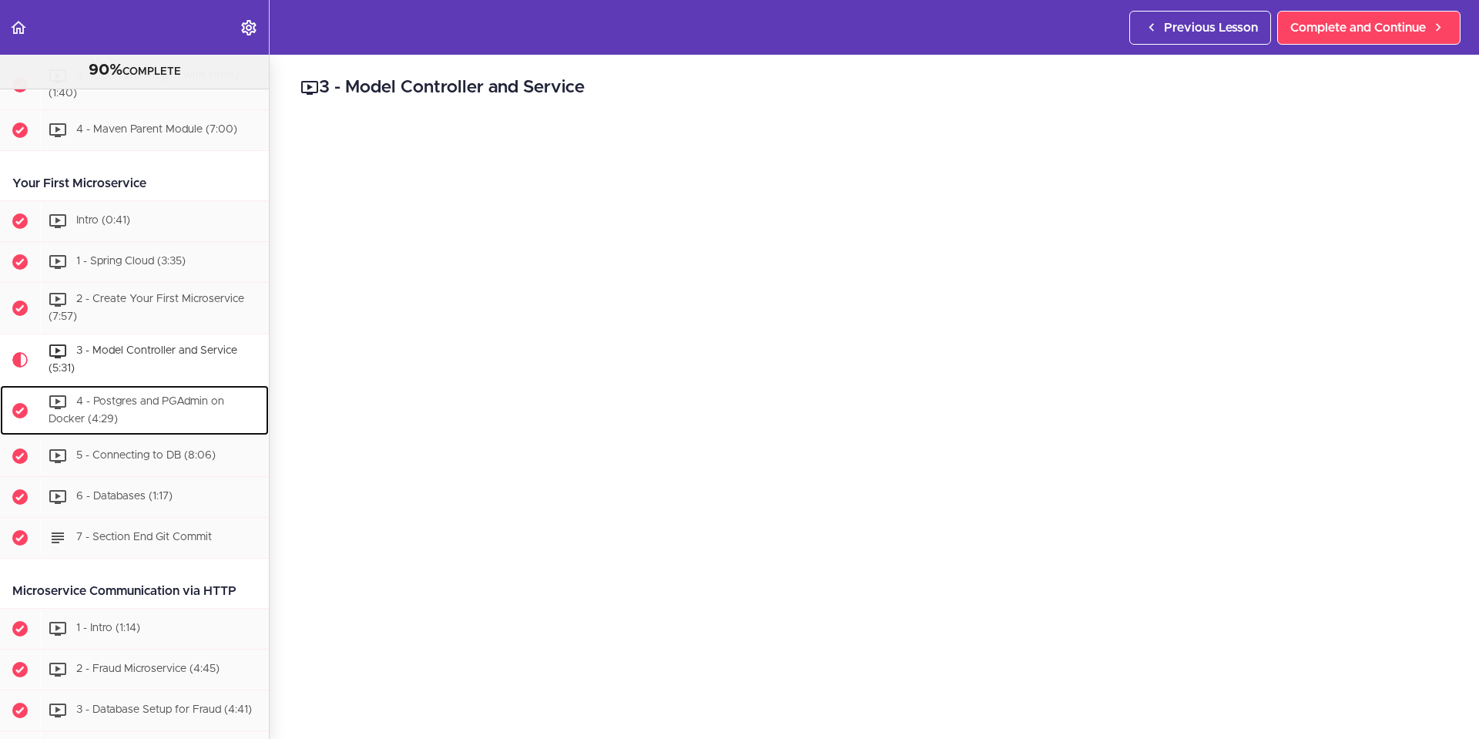
click at [142, 409] on div "4 - Postgres and PGAdmin on Docker (4:29)" at bounding box center [154, 410] width 229 height 51
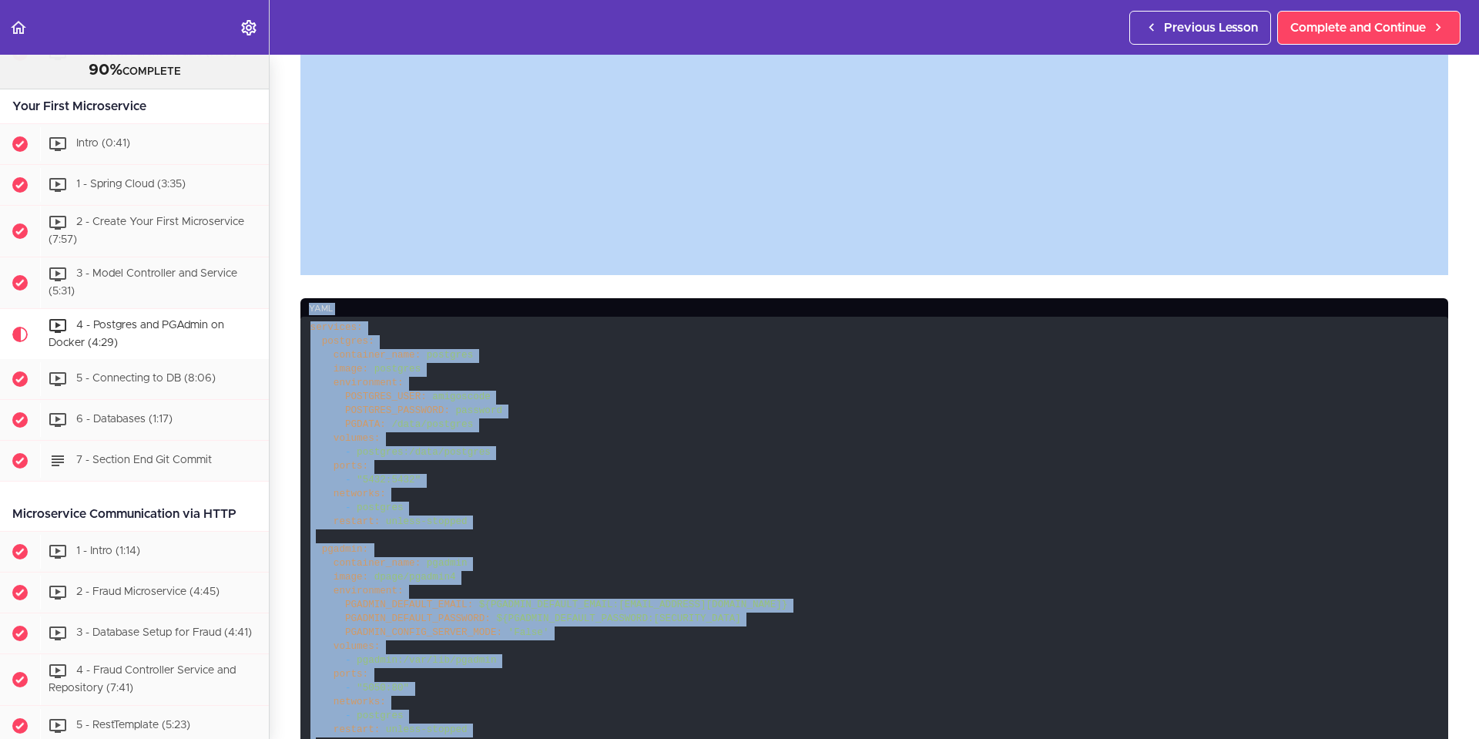
scroll to position [462, 0]
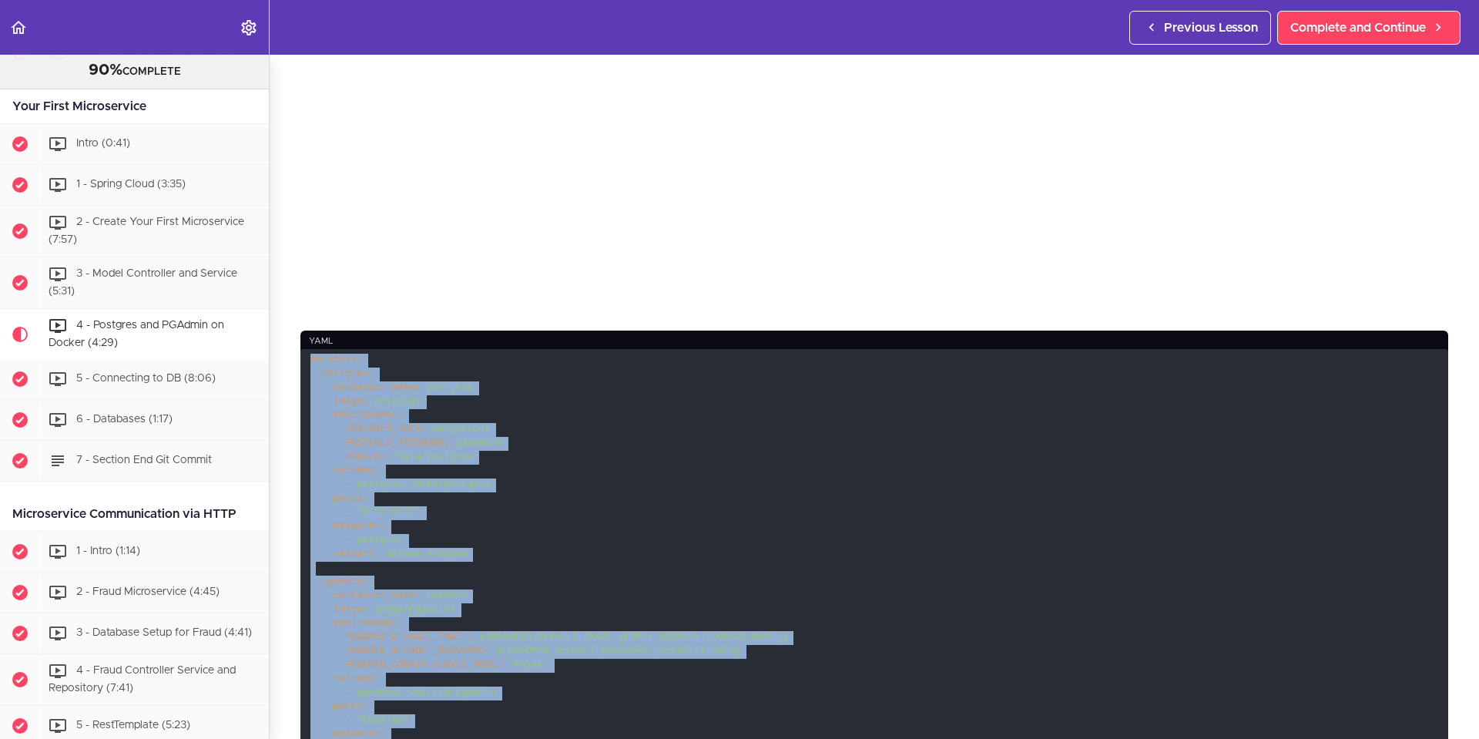
drag, startPoint x: 384, startPoint y: 324, endPoint x: 307, endPoint y: 347, distance: 80.2
click at [307, 349] on code "services: postgres: container_name: postgres image: postgres environment: POSTG…" at bounding box center [874, 617] width 1148 height 536
copy code "services: postgres: container_name: postgres image: postgres environment: POSTG…"
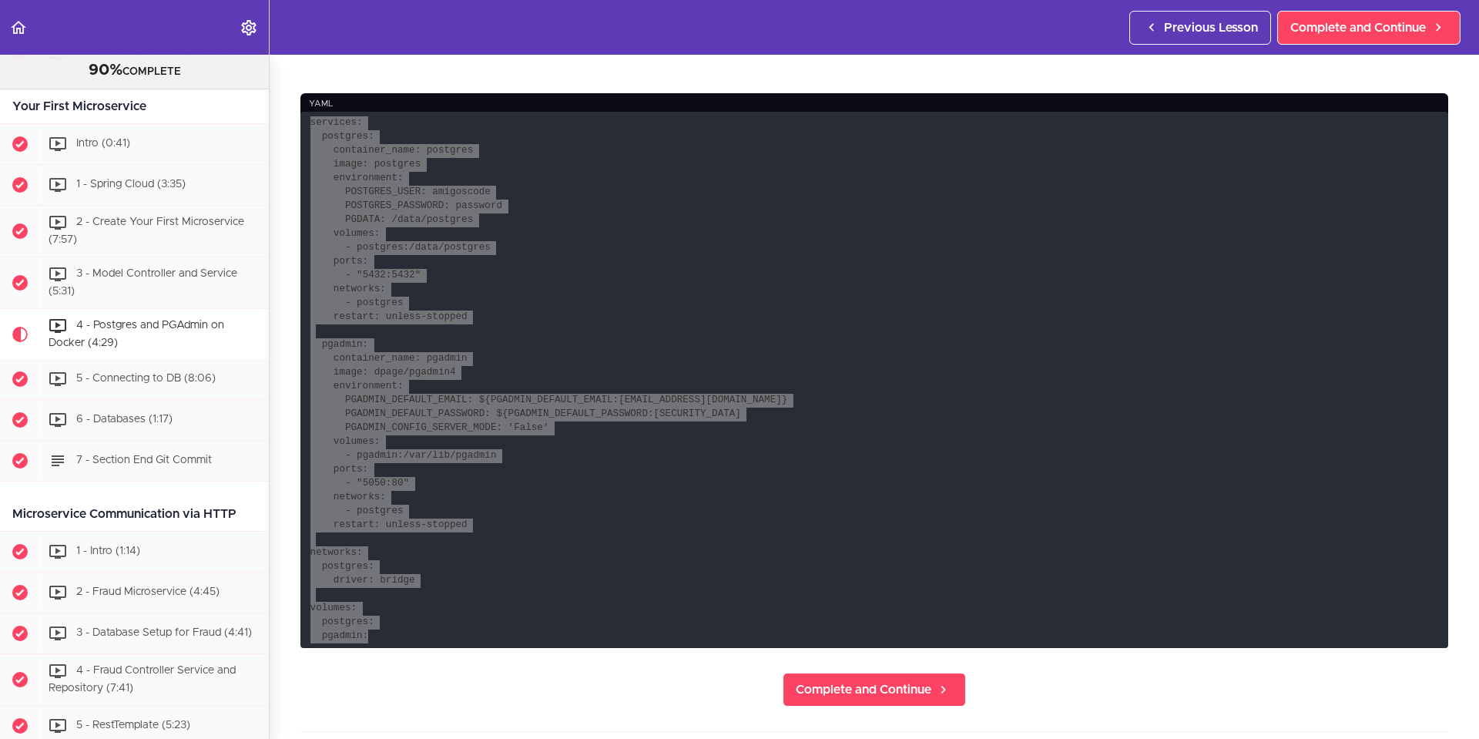
scroll to position [616, 0]
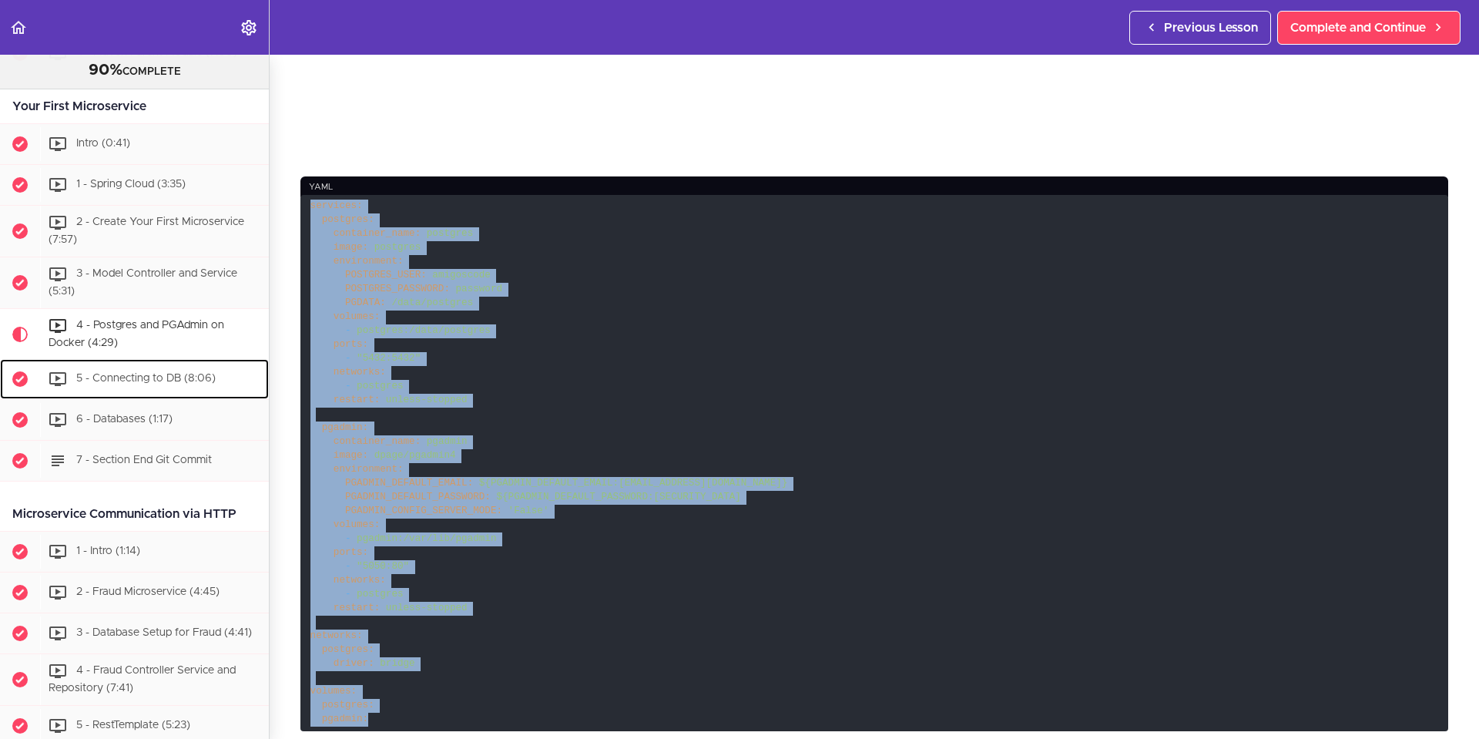
click at [129, 378] on span "5 - Connecting to DB (8:06)" at bounding box center [145, 379] width 139 height 11
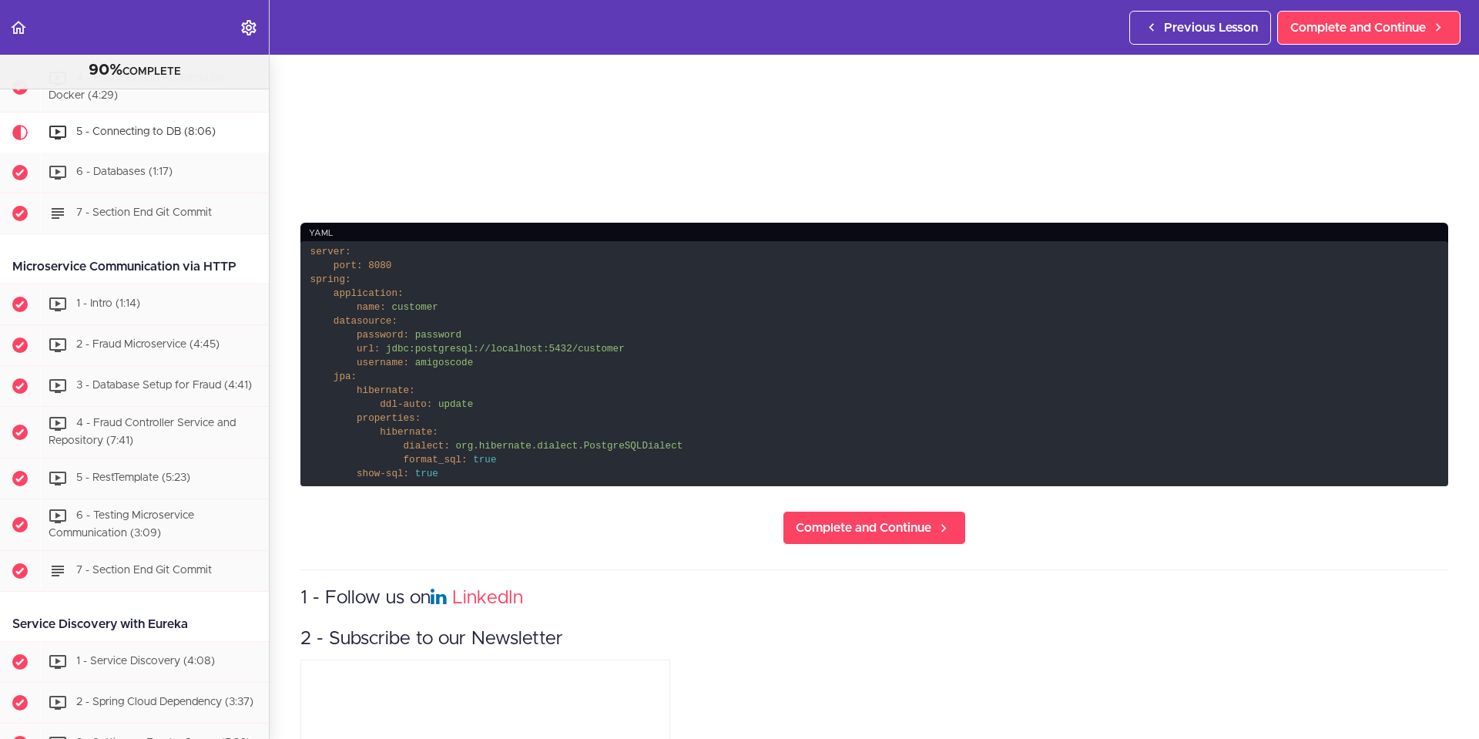
scroll to position [531, 0]
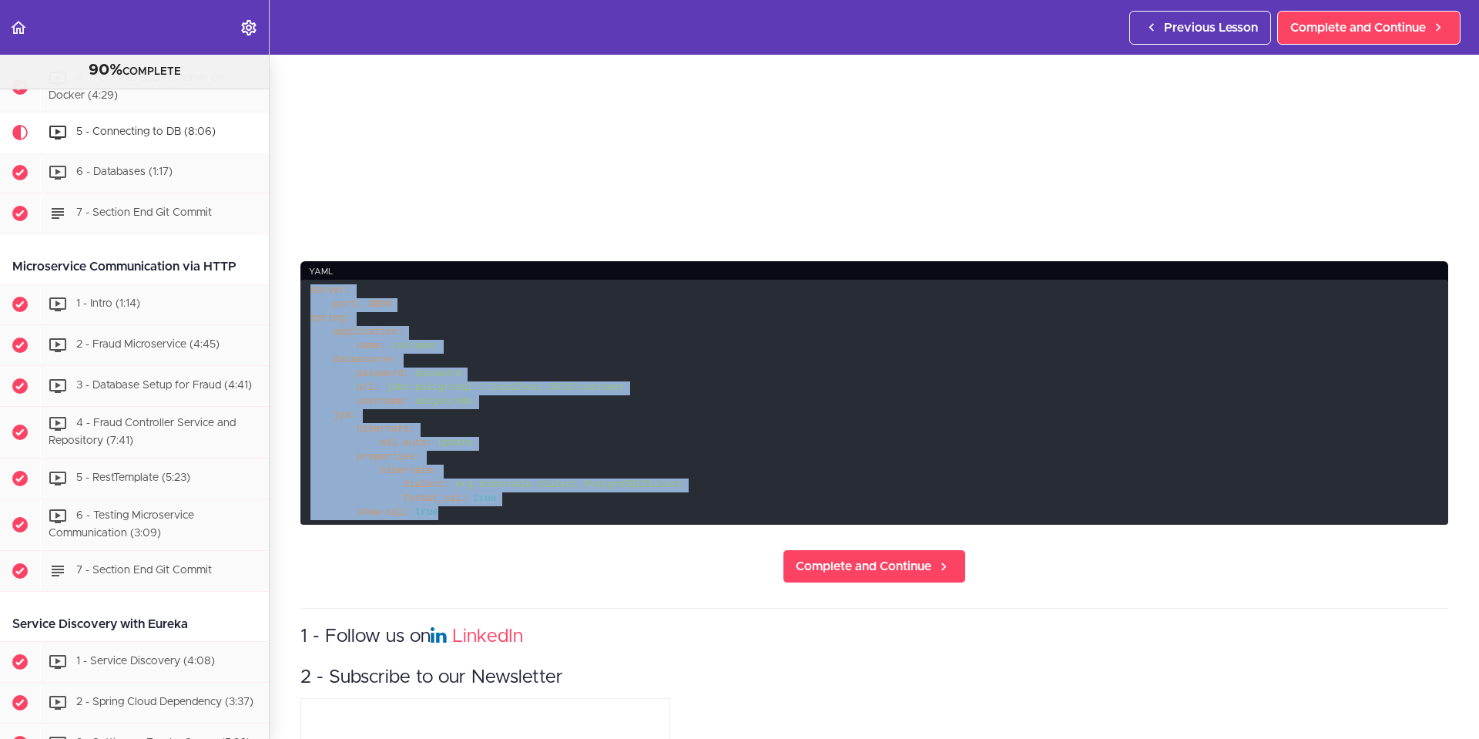
drag, startPoint x: 458, startPoint y: 506, endPoint x: 302, endPoint y: 285, distance: 270.7
click at [302, 285] on code "server: port: 8080 spring: application: name: customer datasource: password: pa…" at bounding box center [874, 402] width 1148 height 245
copy code "server: port: 8080 spring: application: name: customer datasource: password: pa…"
click at [695, 347] on code "server: port: 8080 spring: application: name: customer datasource: password: pa…" at bounding box center [874, 402] width 1148 height 245
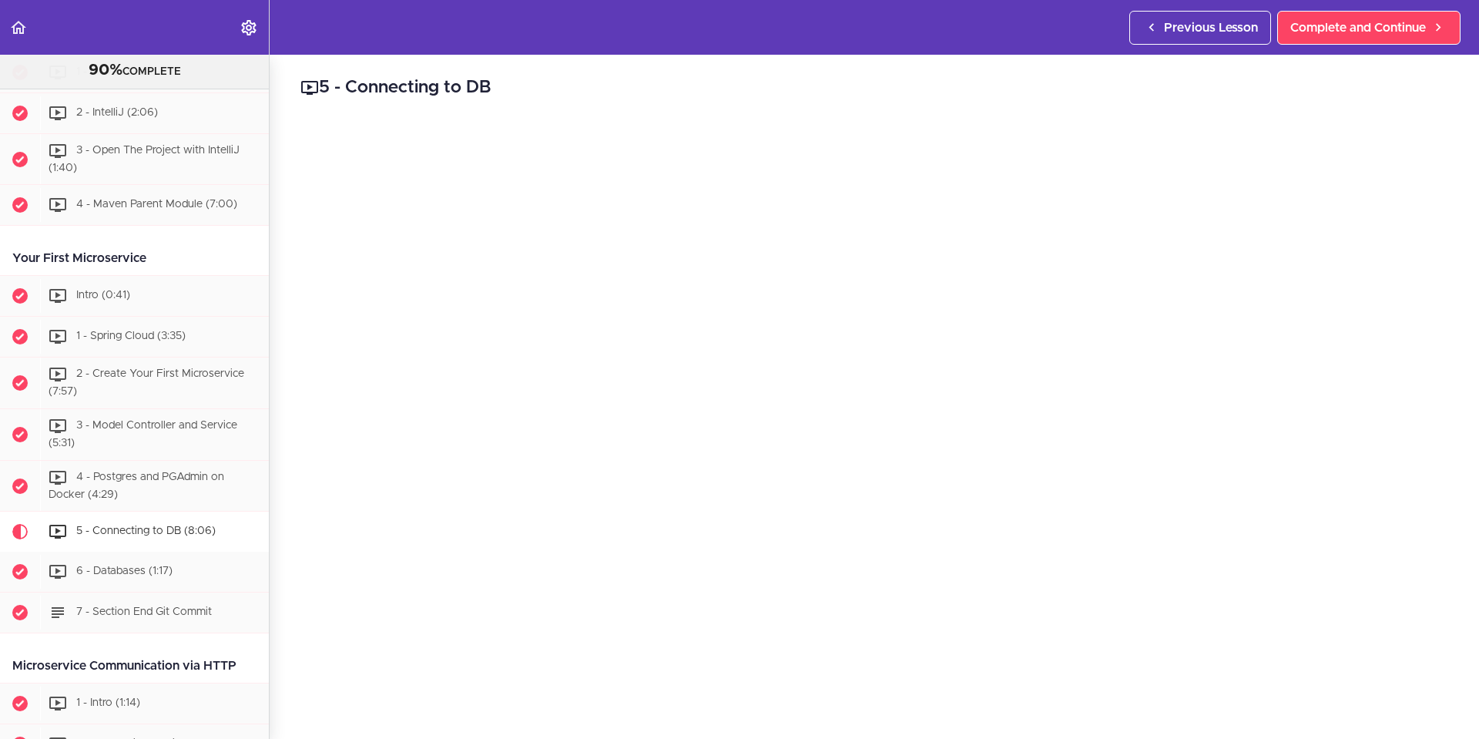
scroll to position [385, 0]
click at [137, 535] on span "6 - Databases (1:17)" at bounding box center [124, 573] width 96 height 11
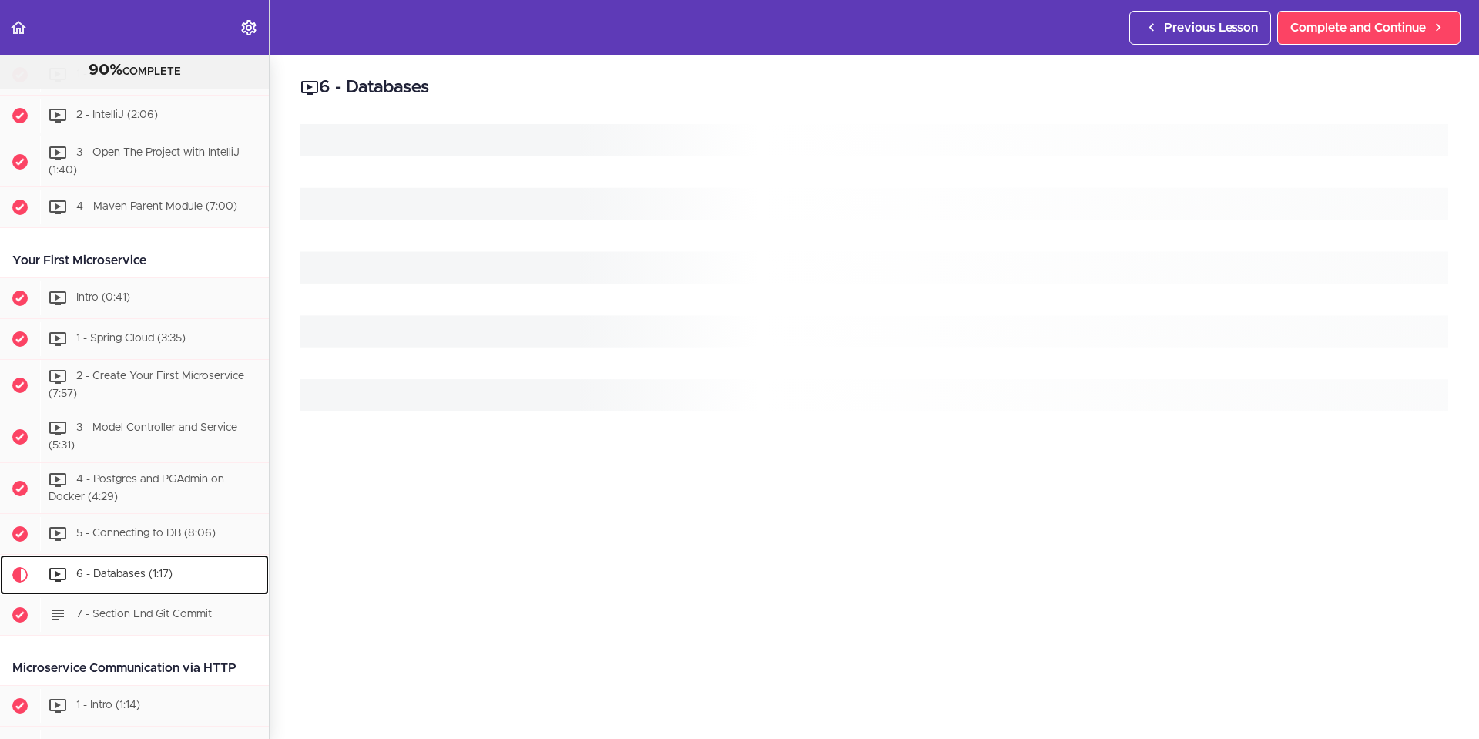
scroll to position [827, 0]
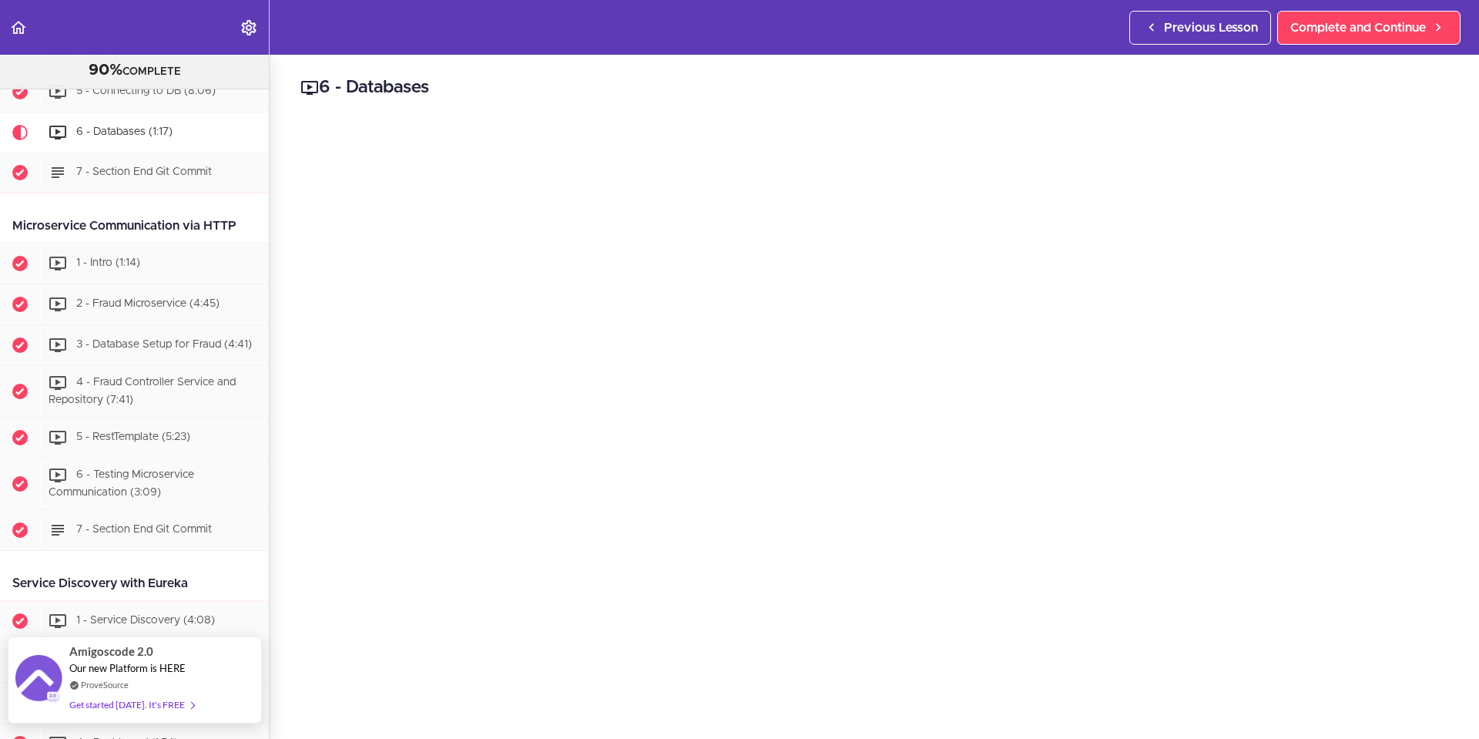
click at [146, 535] on div "Get started today. It's FREE" at bounding box center [131, 704] width 125 height 18
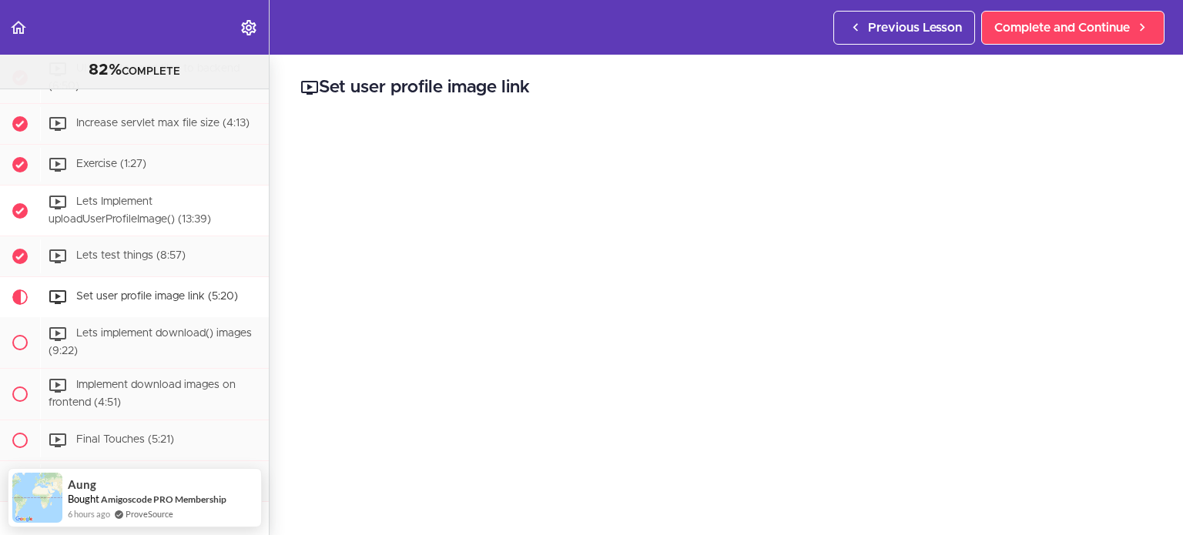
scroll to position [964, 0]
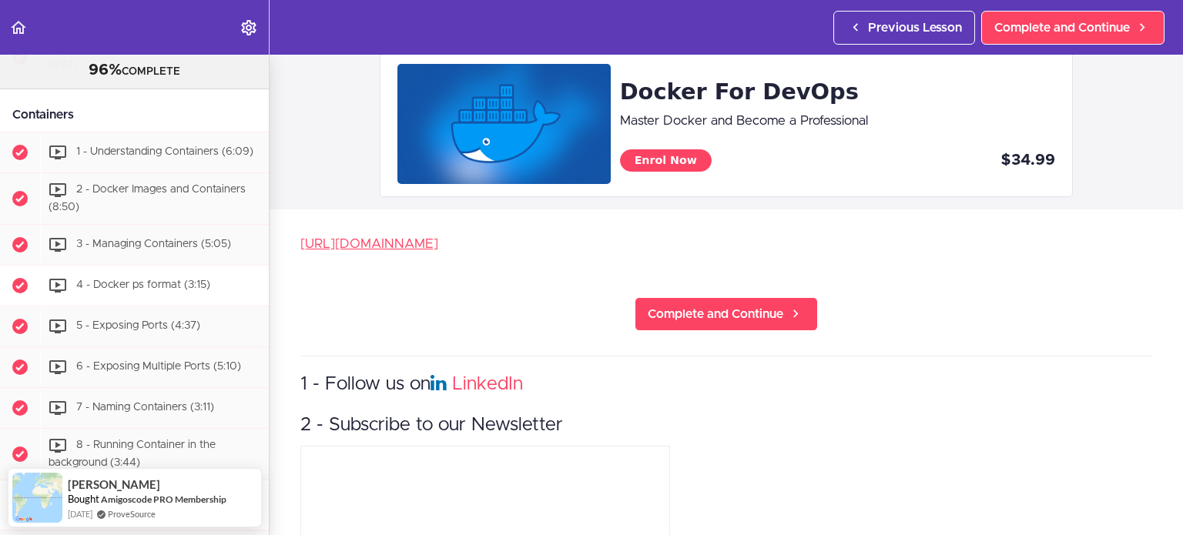
scroll to position [462, 0]
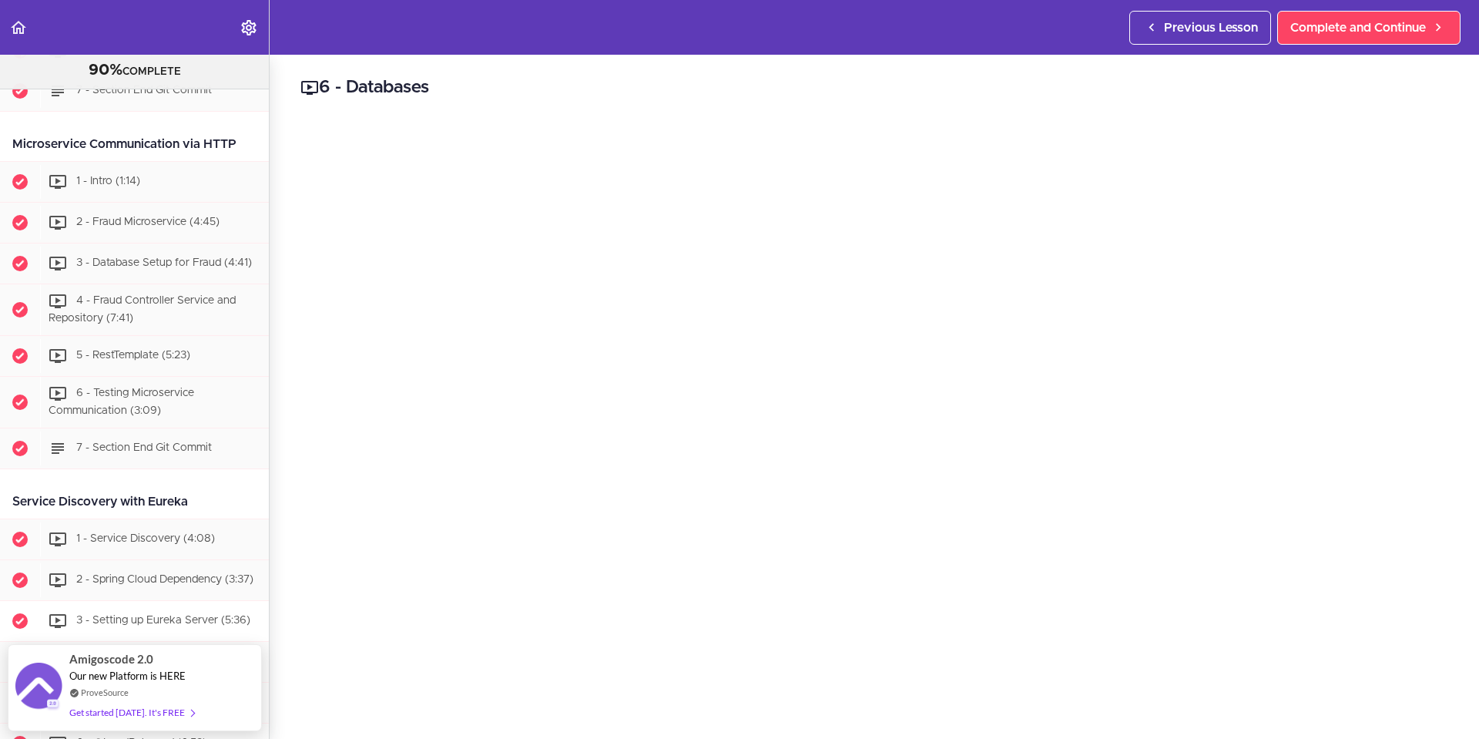
scroll to position [916, 0]
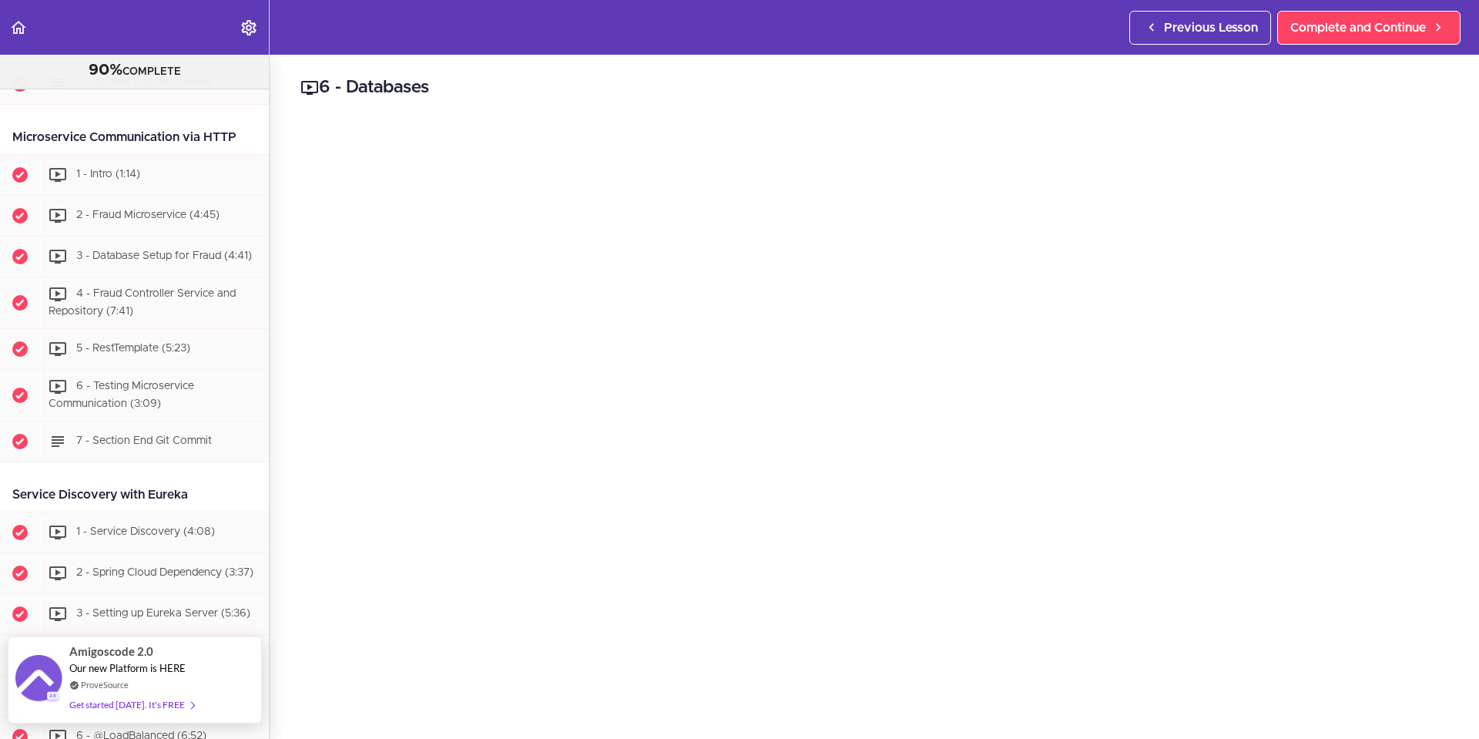
drag, startPoint x: 154, startPoint y: 705, endPoint x: 131, endPoint y: 704, distance: 23.2
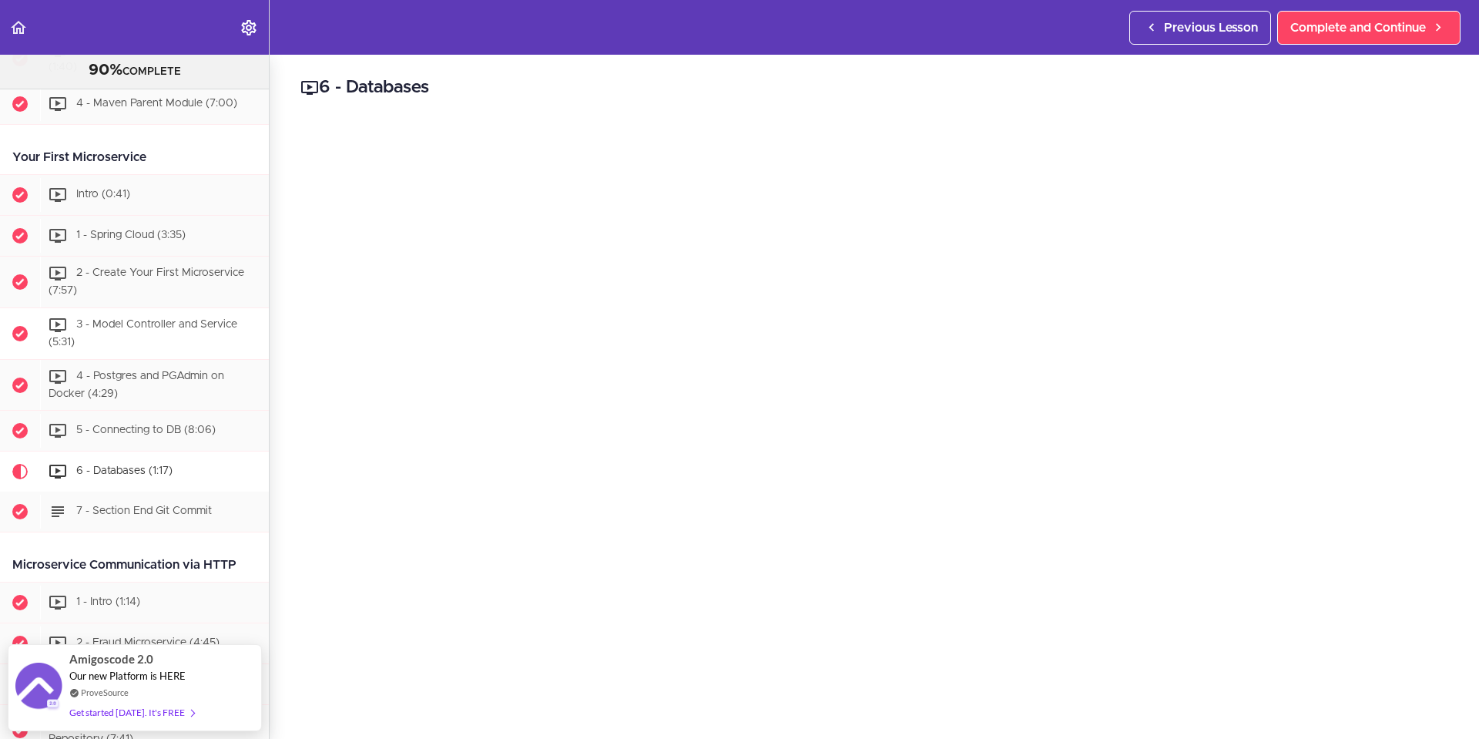
scroll to position [531, 0]
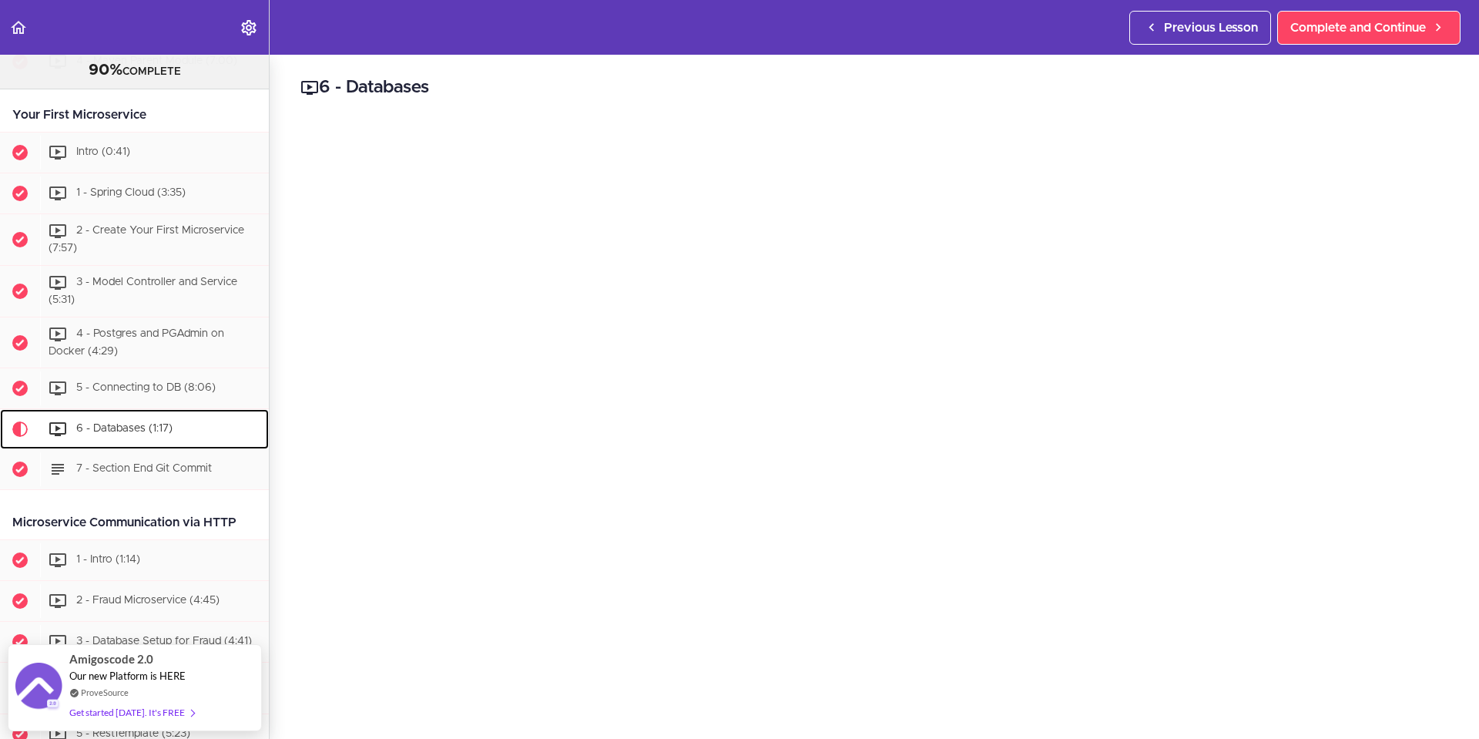
click at [145, 430] on span "6 - Databases (1:17)" at bounding box center [124, 429] width 96 height 11
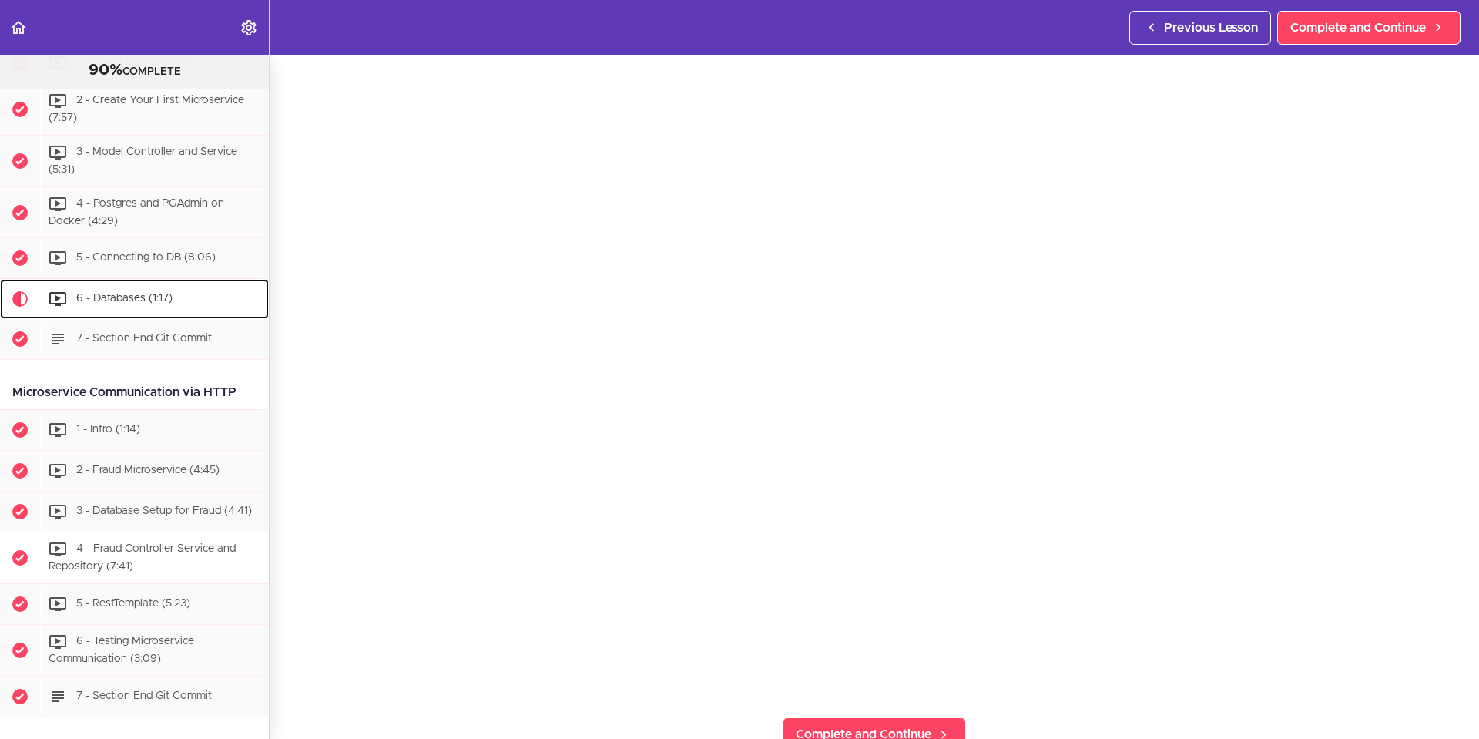
scroll to position [596, 0]
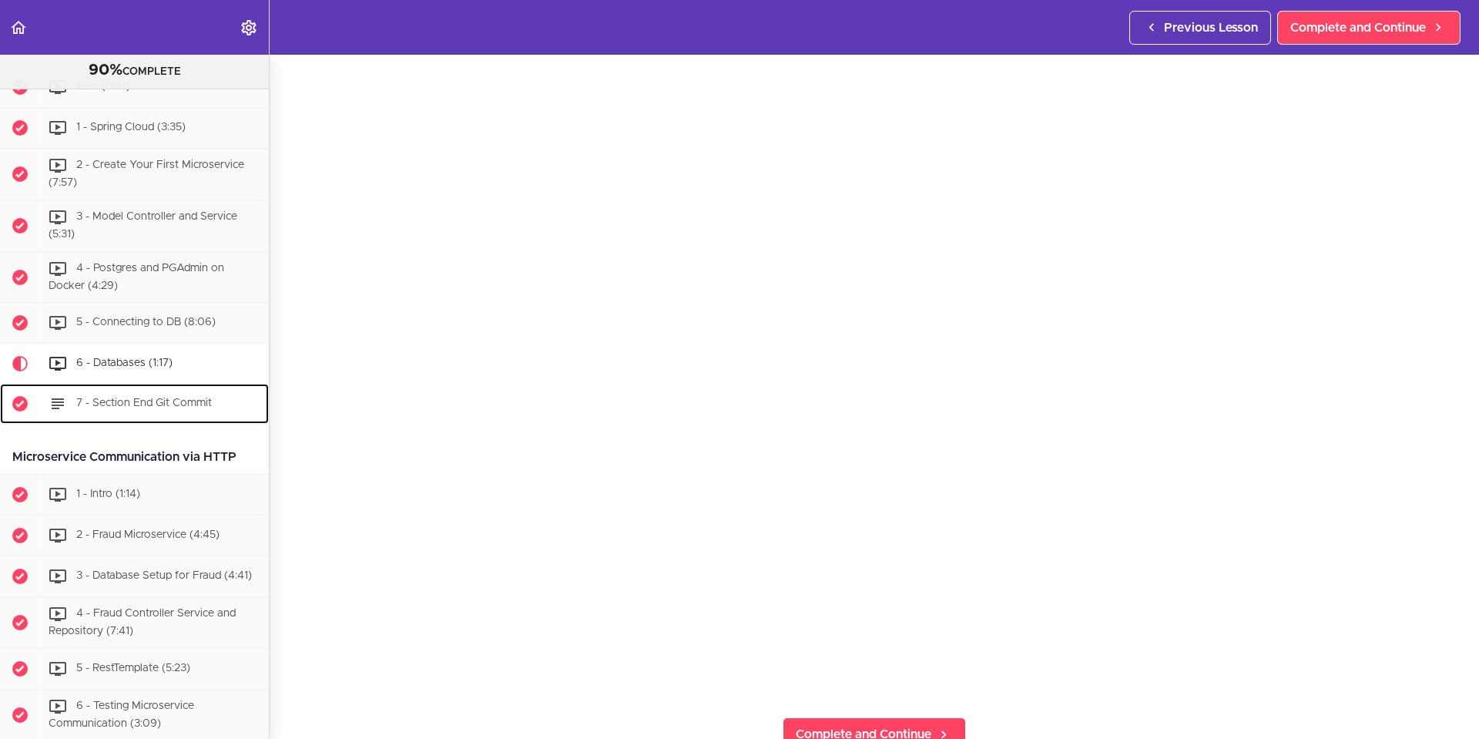
click at [146, 407] on span "7 - Section End Git Commit" at bounding box center [144, 403] width 136 height 11
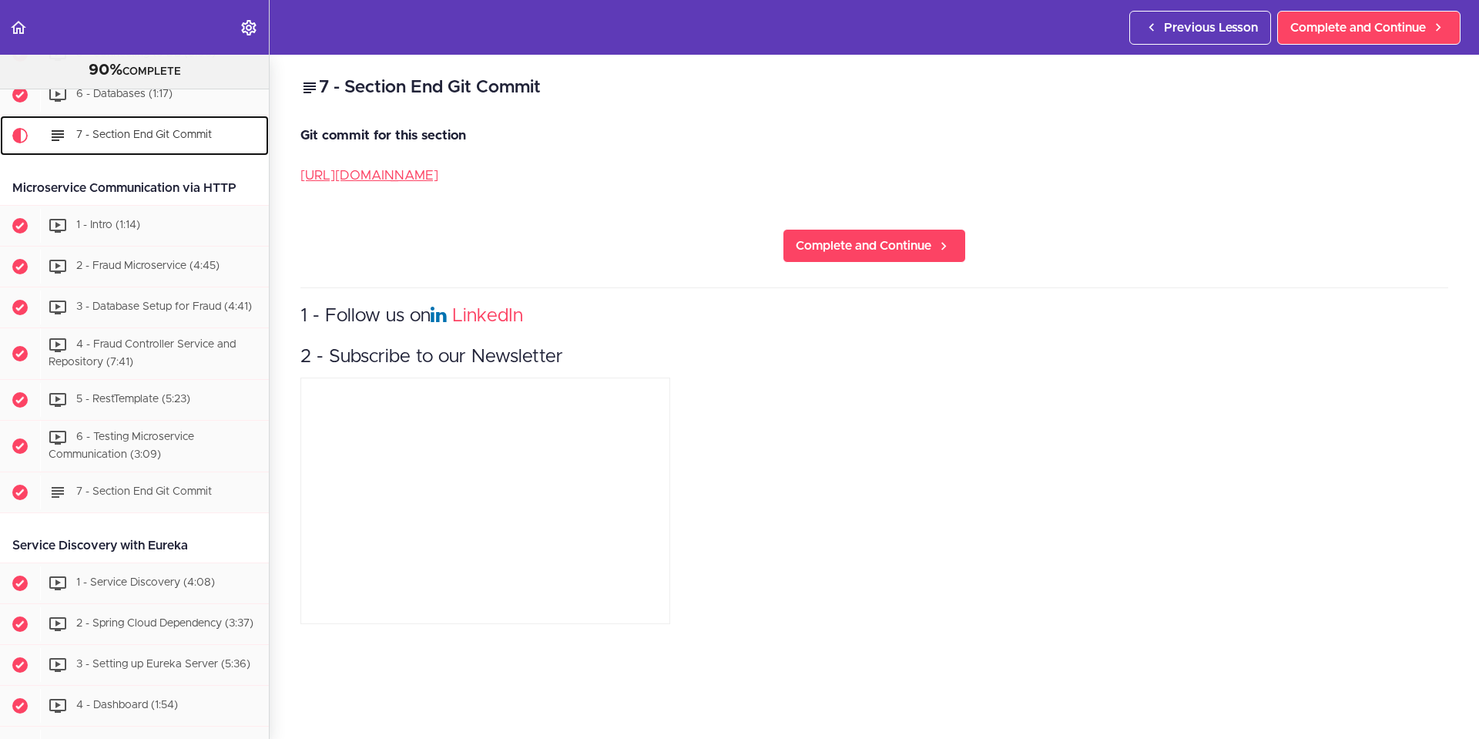
scroll to position [868, 0]
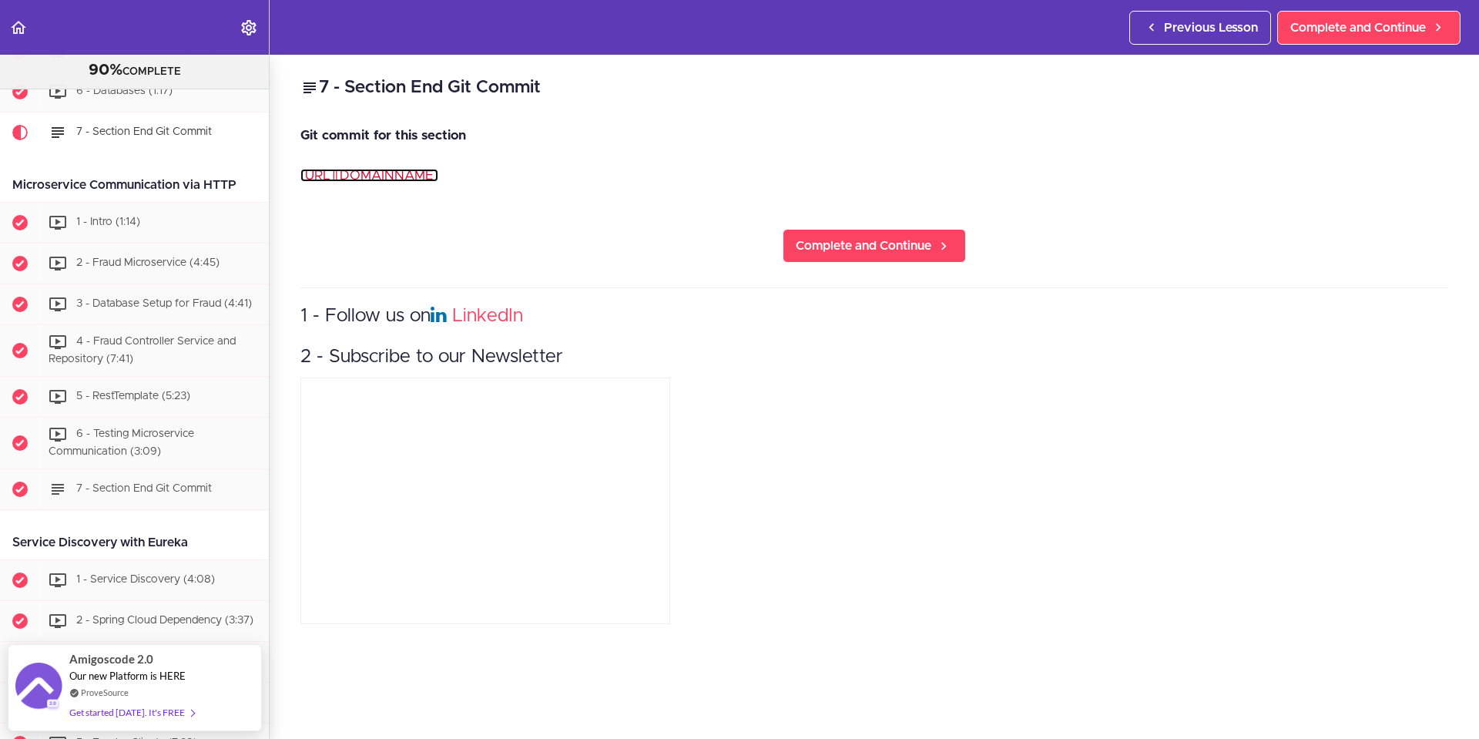
click at [438, 177] on link "[URL][DOMAIN_NAME]" at bounding box center [369, 175] width 138 height 13
click at [153, 705] on div "Get started [DATE]. It's FREE" at bounding box center [131, 704] width 125 height 18
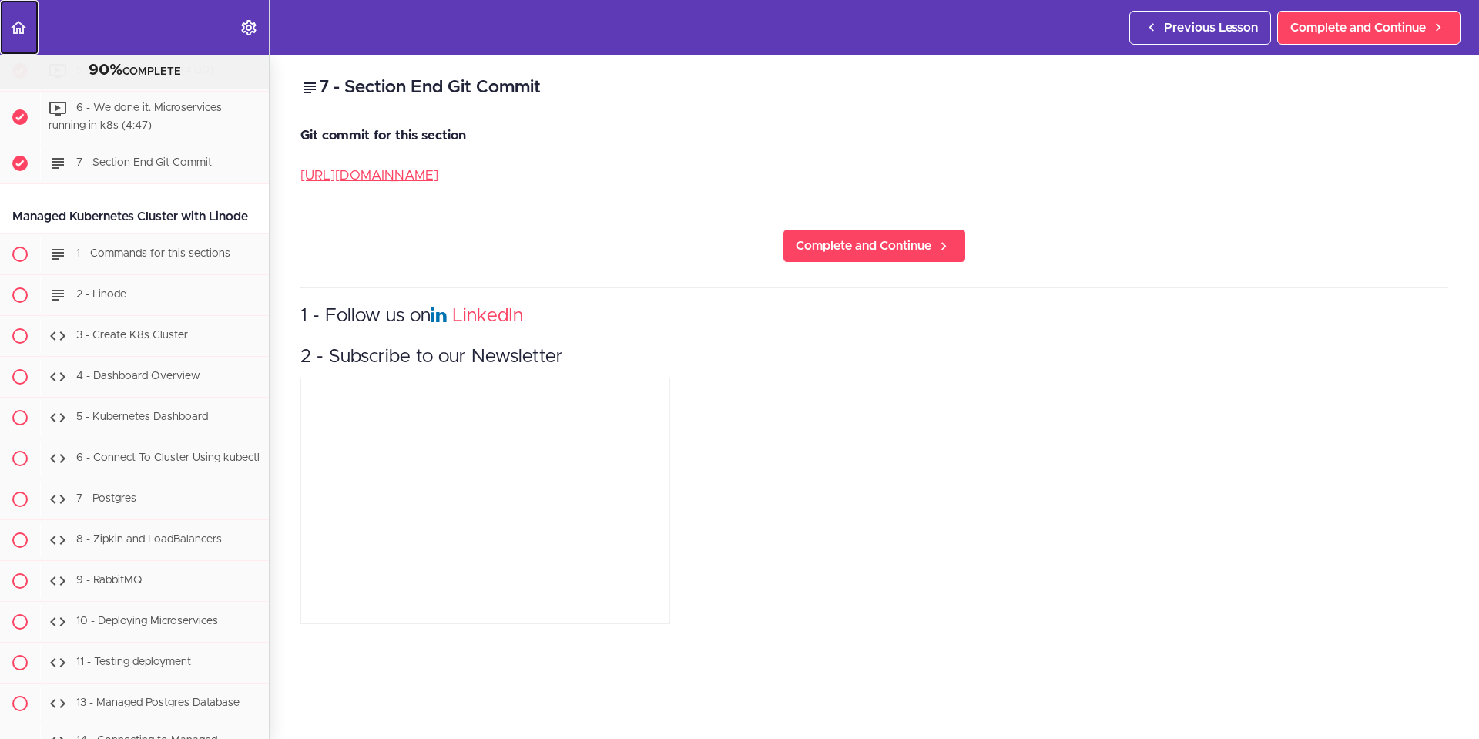
scroll to position [6469, 0]
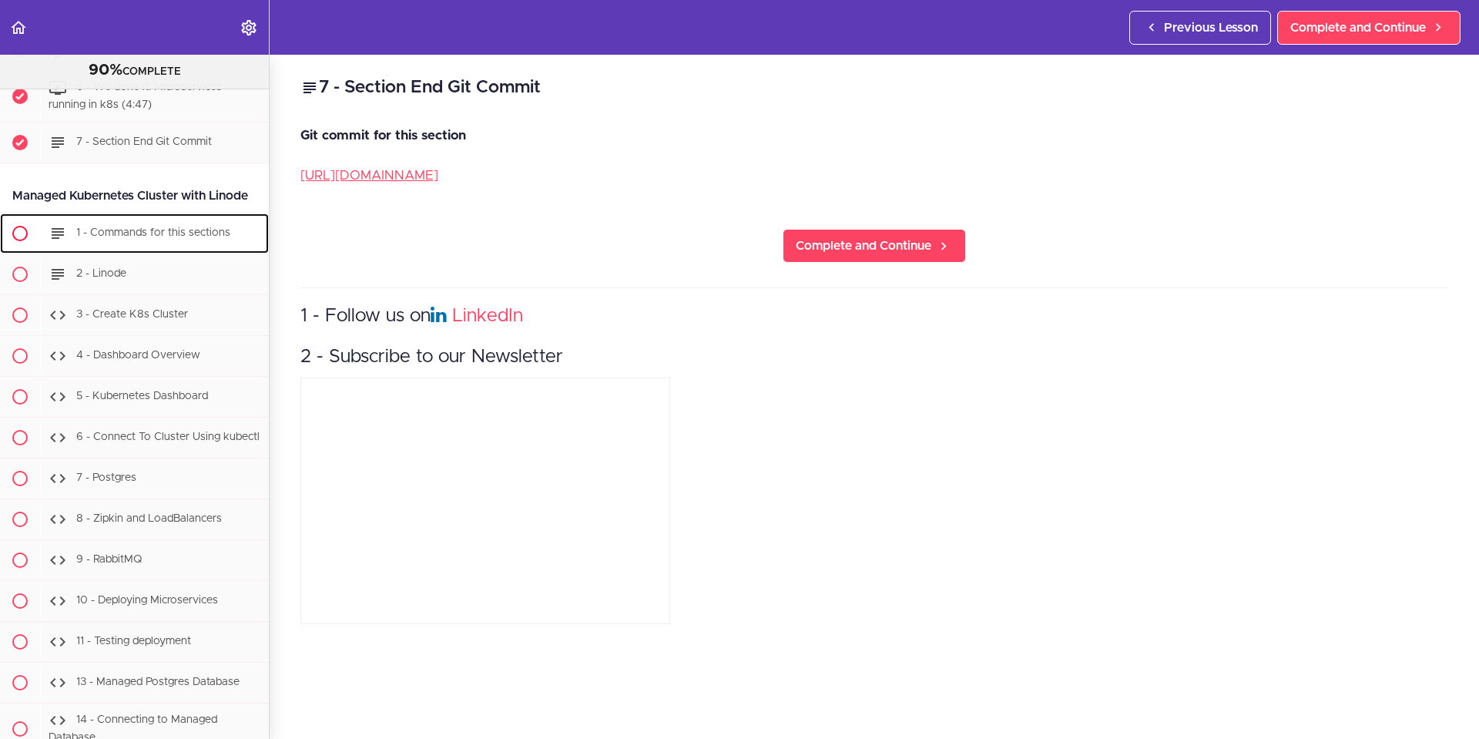
click at [119, 238] on span "1 - Commands for this sections" at bounding box center [153, 232] width 154 height 11
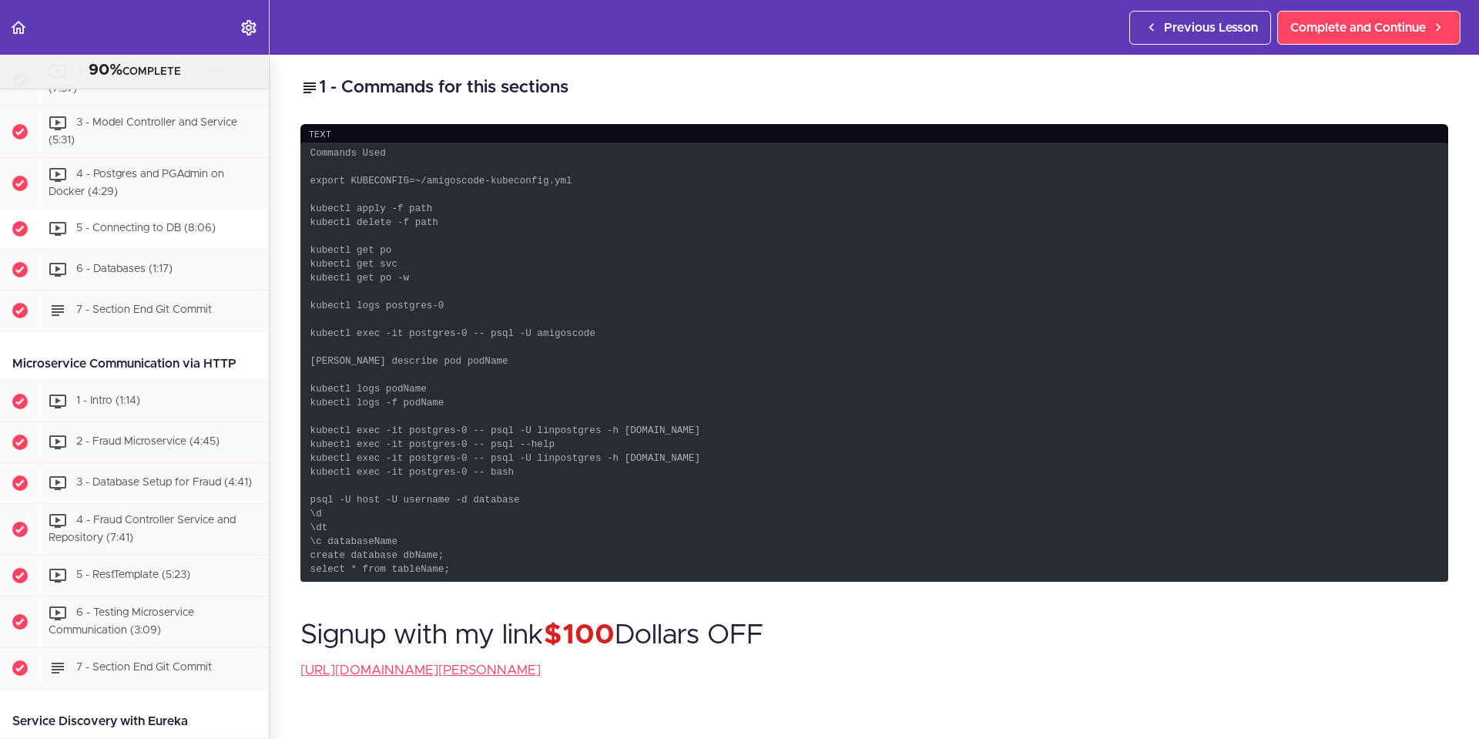
scroll to position [693, 0]
click at [149, 398] on div "1 - Intro (1:14)" at bounding box center [154, 398] width 229 height 34
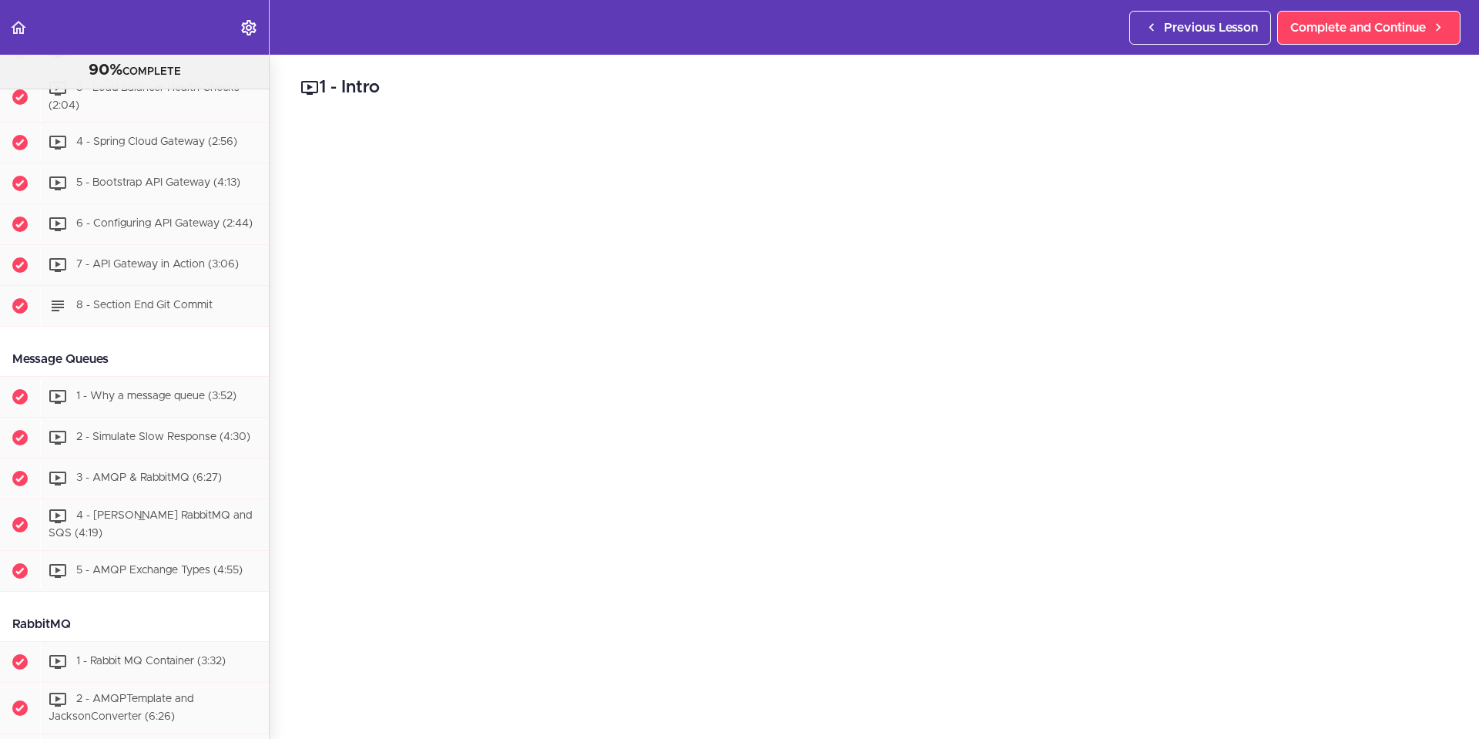
scroll to position [2576, 0]
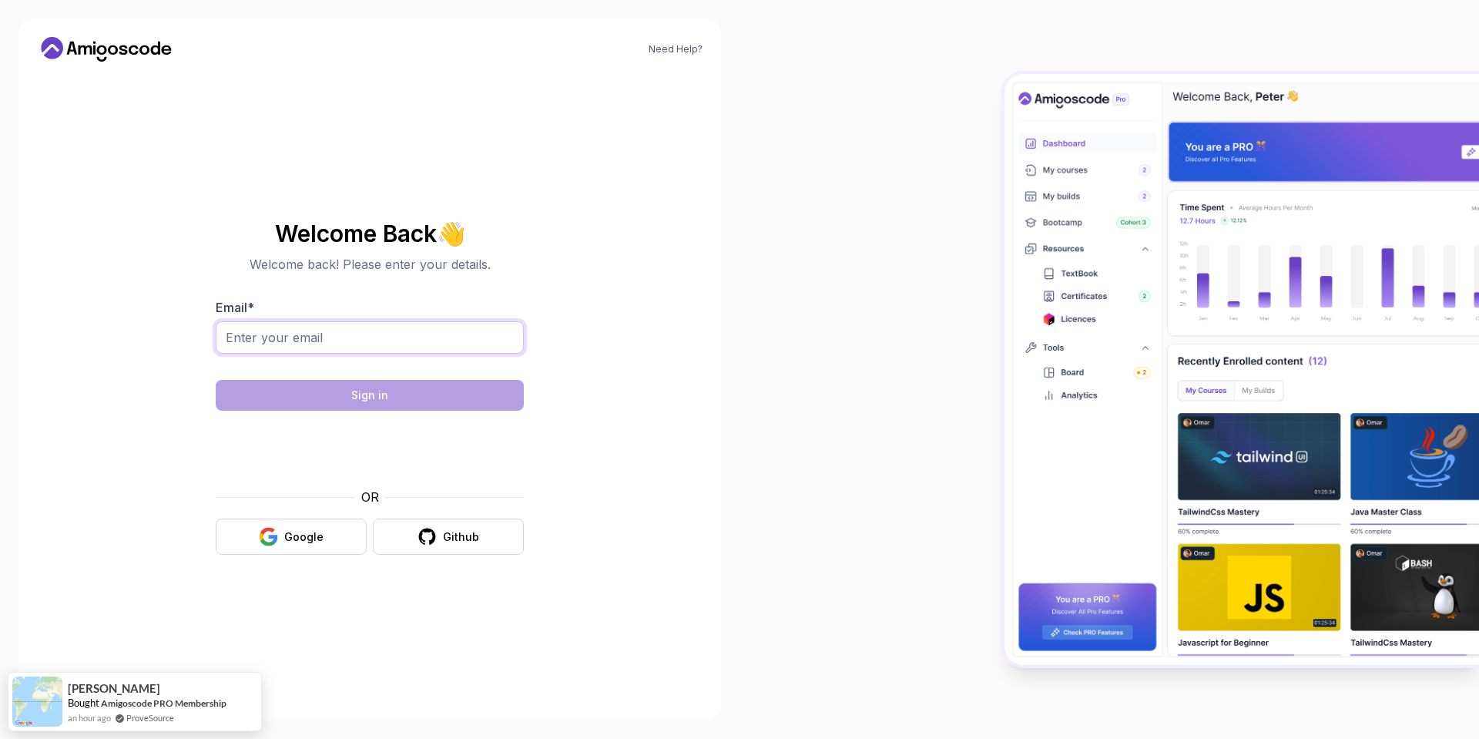
click at [270, 344] on input "Email *" at bounding box center [370, 337] width 308 height 32
click at [715, 276] on div "Need Help? Welcome Back 👋 Welcome back! Please enter your details. Email * Sign…" at bounding box center [369, 369] width 702 height 702
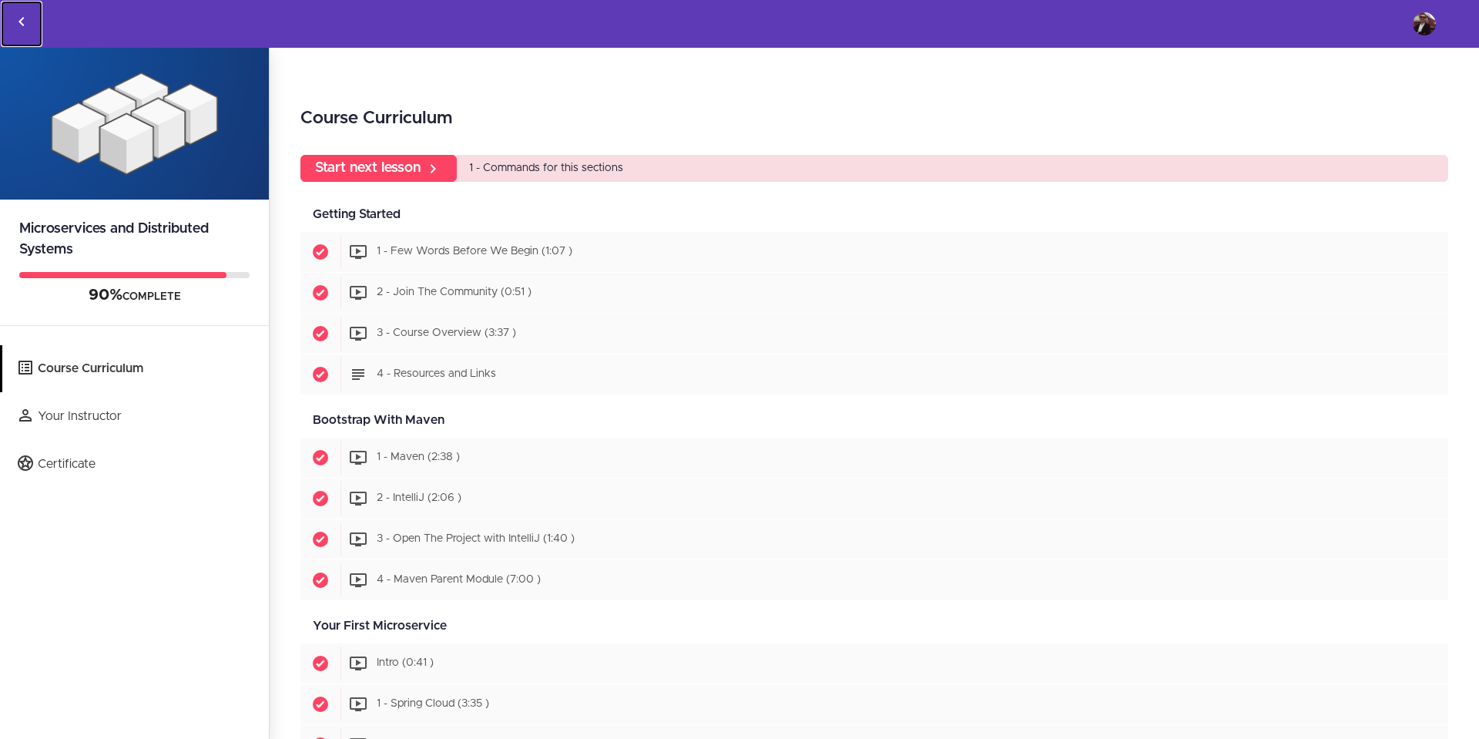
click at [25, 22] on icon "Back to courses" at bounding box center [21, 21] width 18 height 18
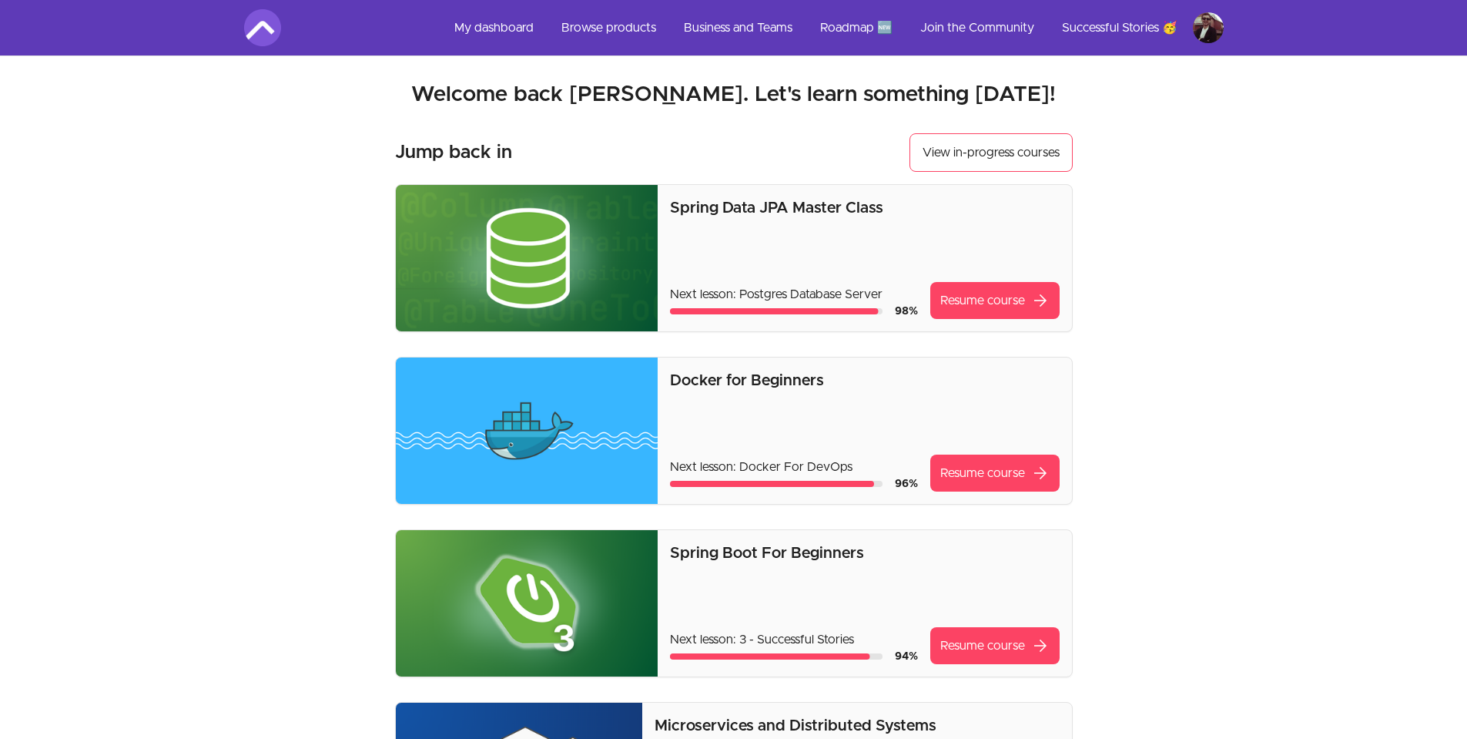
drag, startPoint x: 776, startPoint y: 213, endPoint x: 660, endPoint y: 228, distance: 116.5
click at [660, 228] on div "Spring Data JPA Master Class Next lesson: Postgres Database Server 98 % Resume …" at bounding box center [865, 258] width 414 height 146
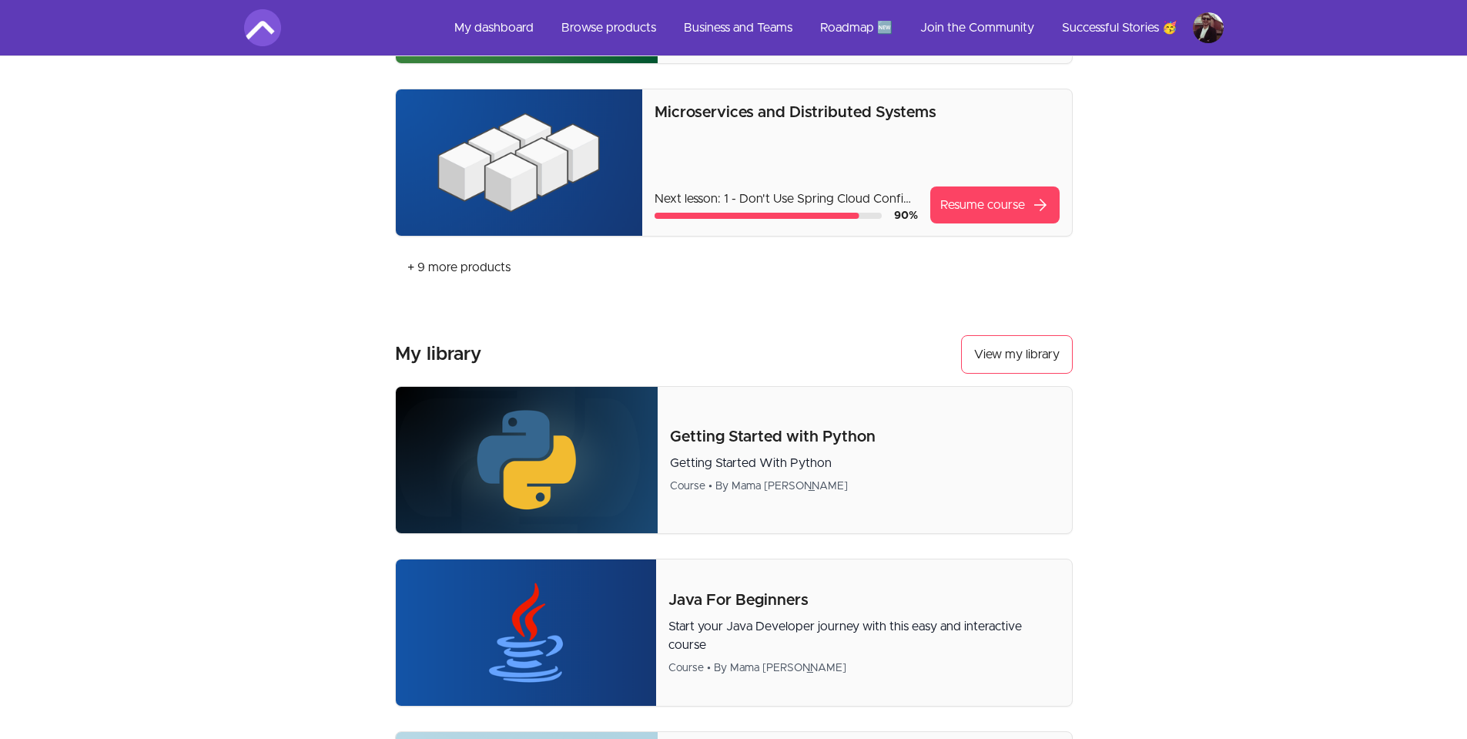
scroll to position [385, 0]
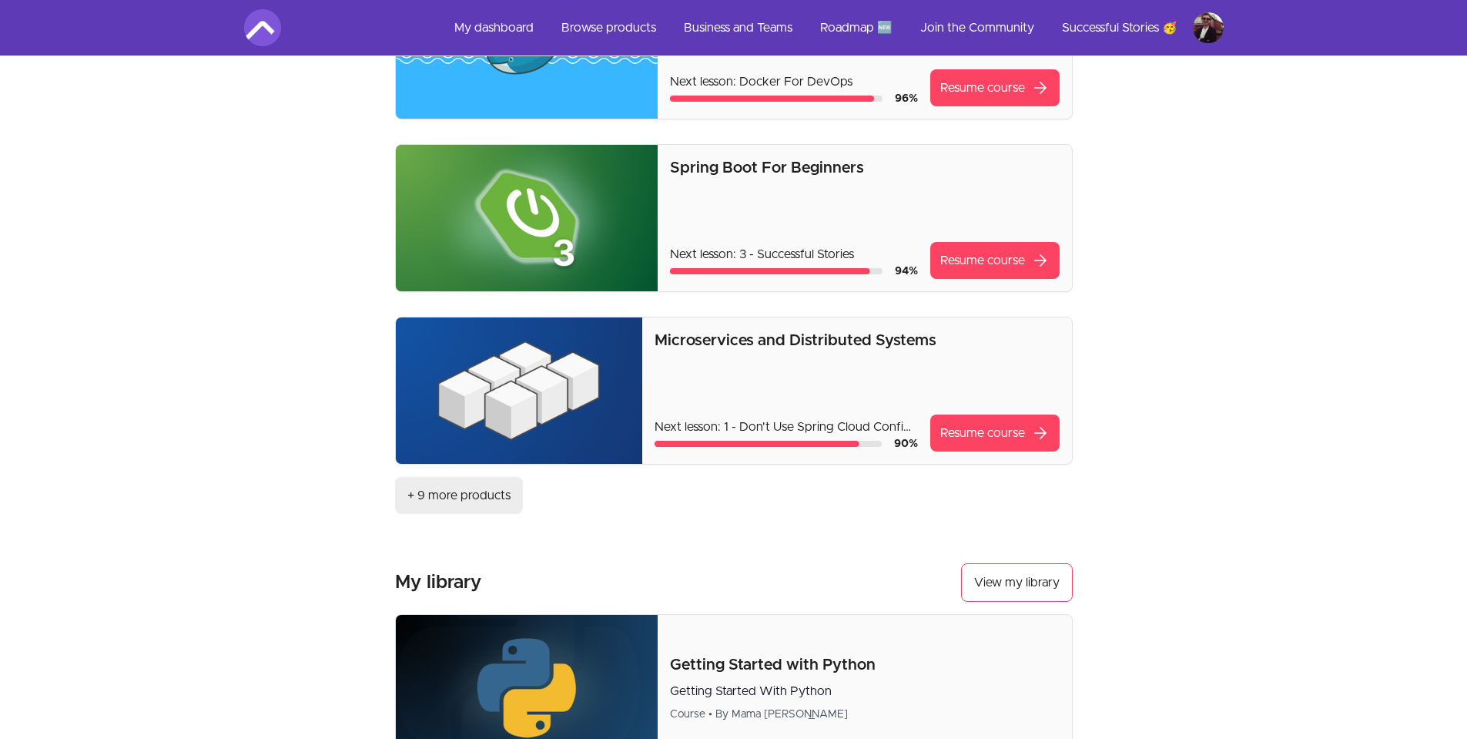
click at [475, 491] on link "+ 9 more products" at bounding box center [459, 495] width 128 height 37
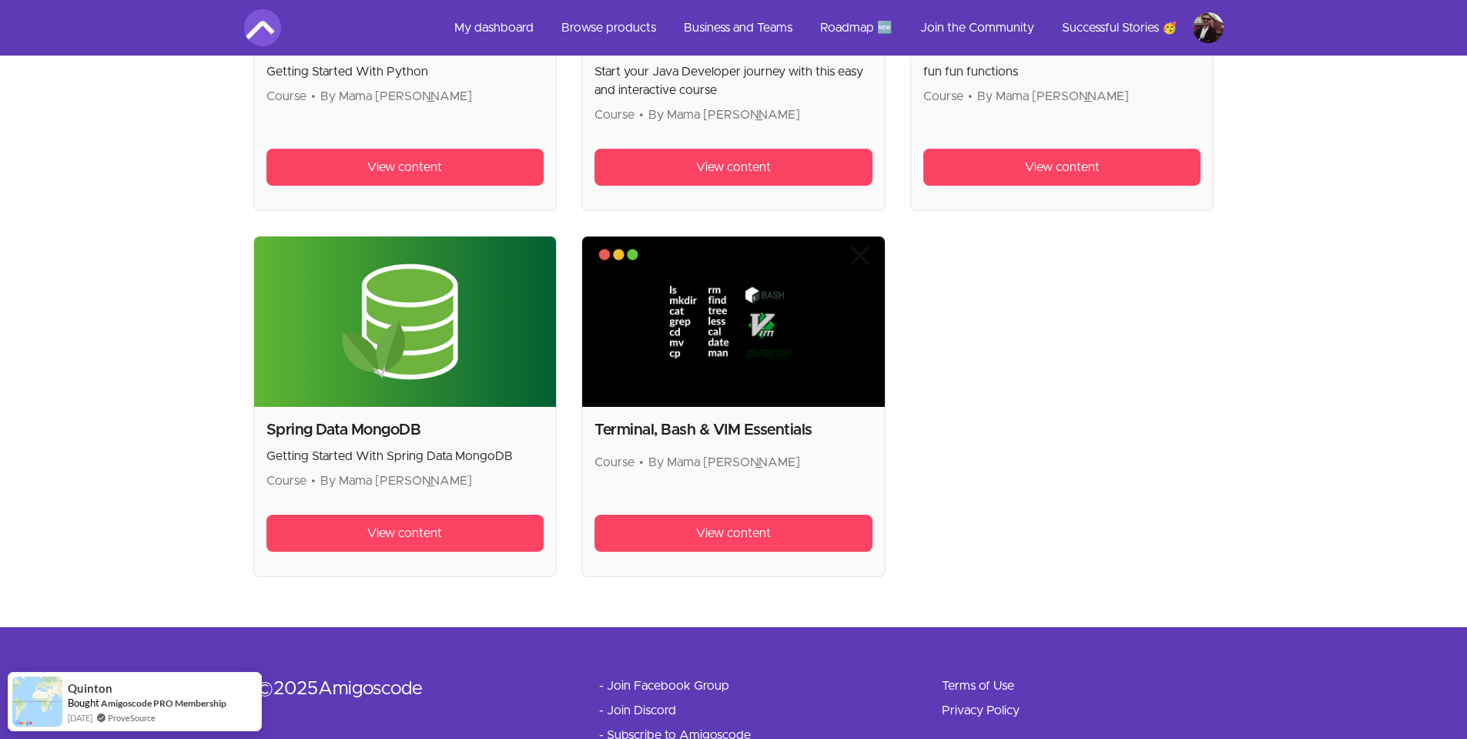
scroll to position [2542, 0]
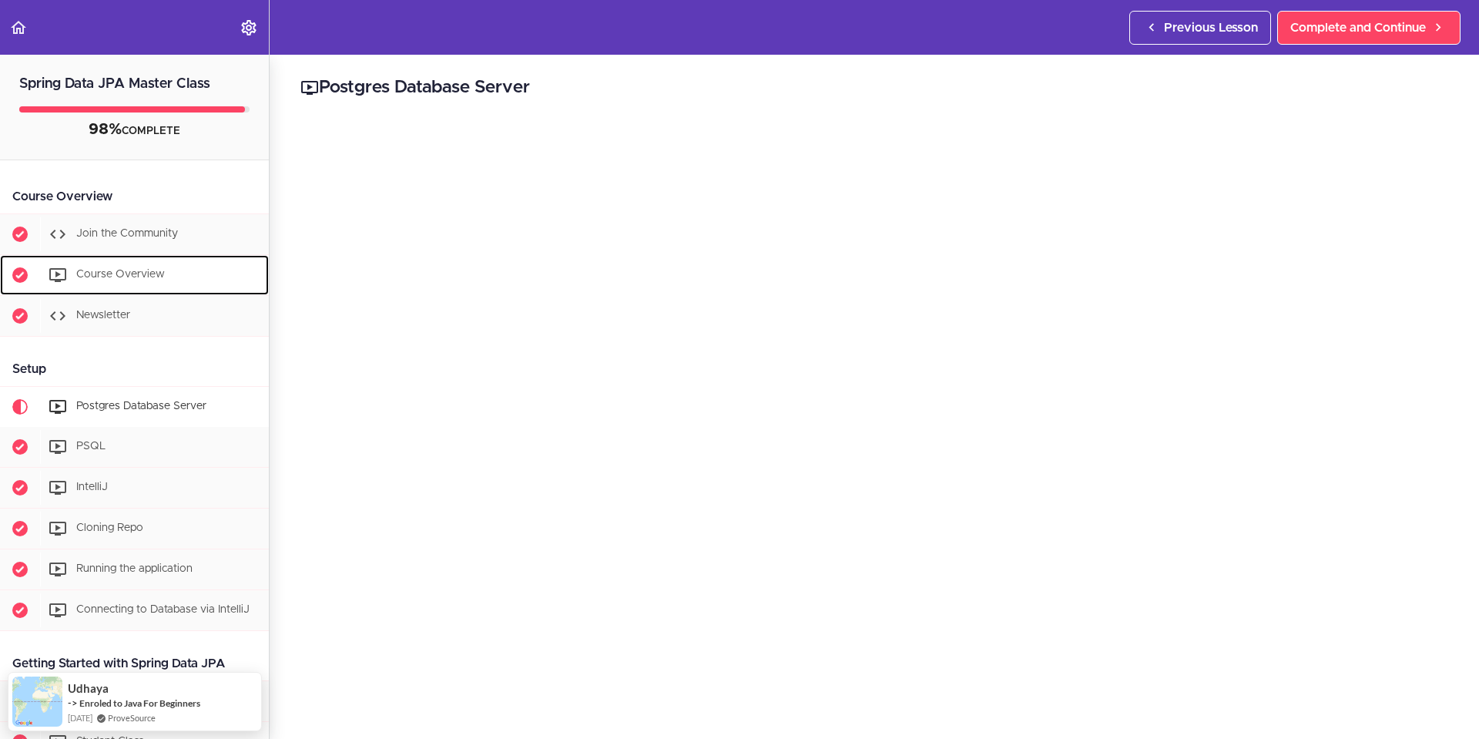
click at [128, 266] on div "Course Overview" at bounding box center [154, 275] width 229 height 34
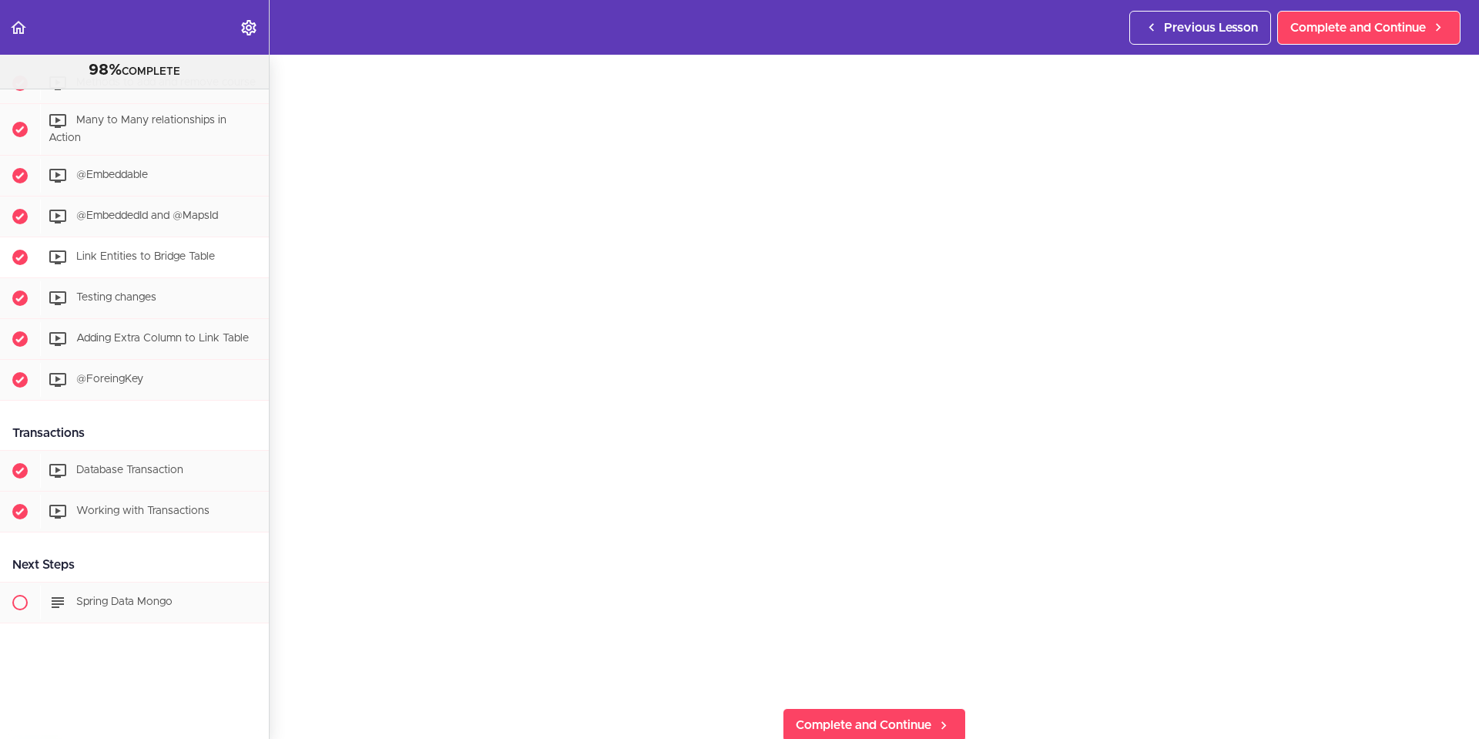
scroll to position [2780, 0]
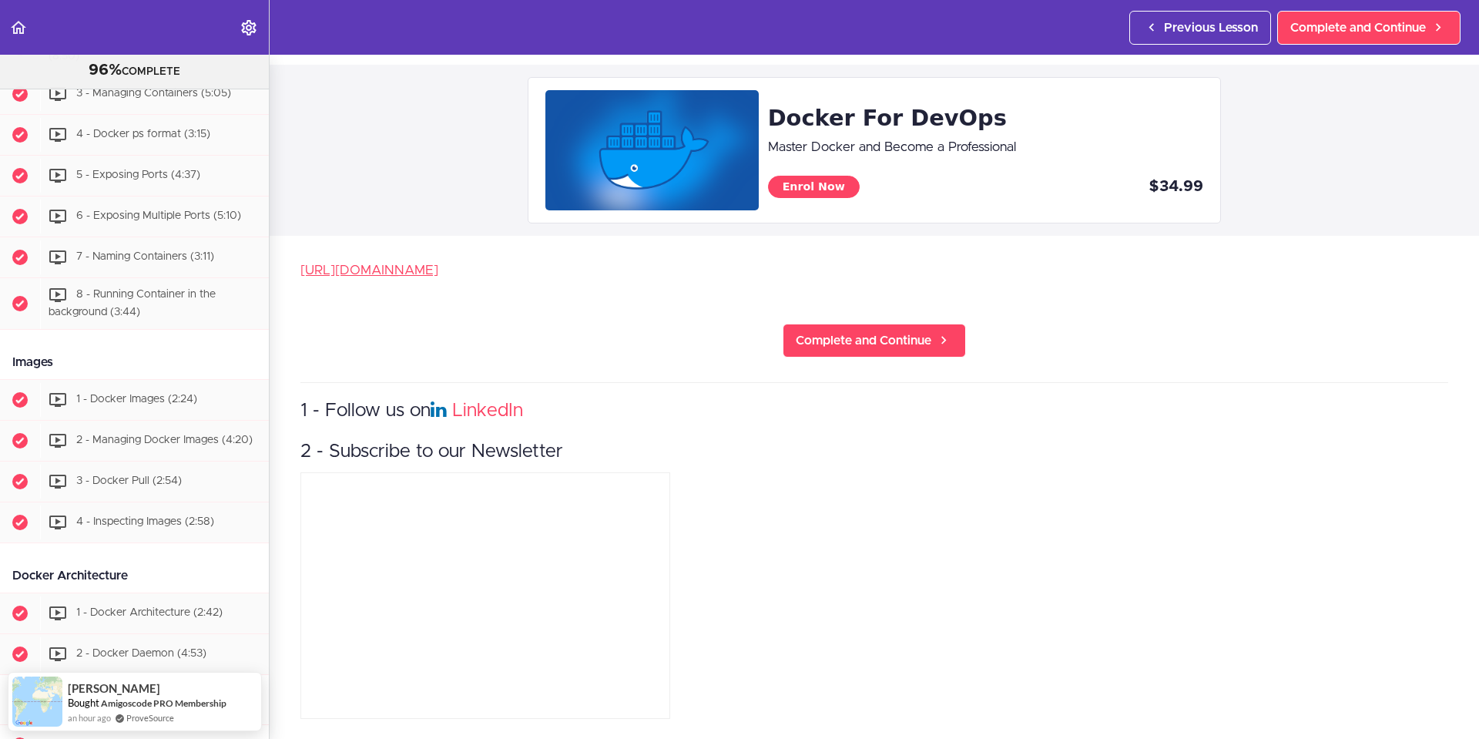
scroll to position [616, 0]
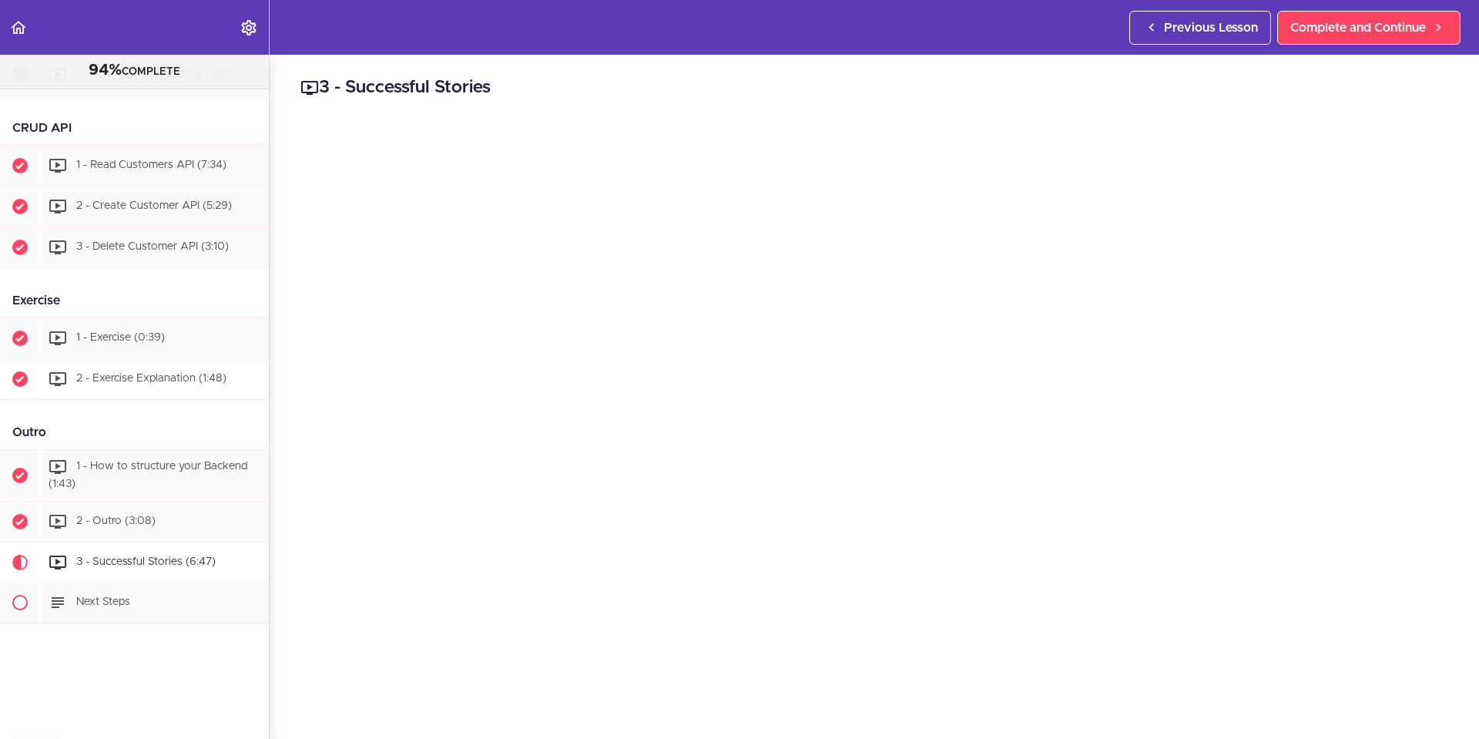
scroll to position [1455, 0]
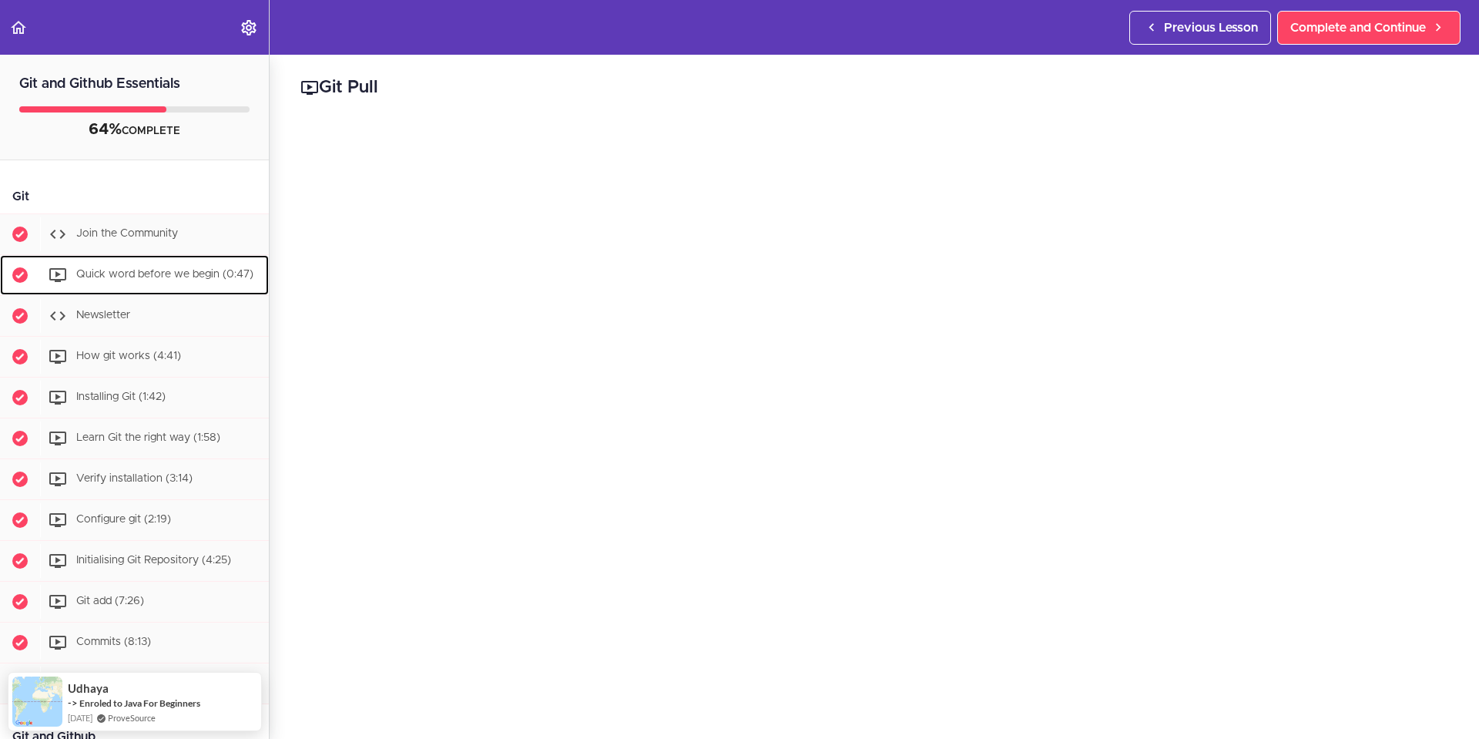
click at [149, 269] on span "Quick word before we begin (0:47)" at bounding box center [164, 274] width 177 height 11
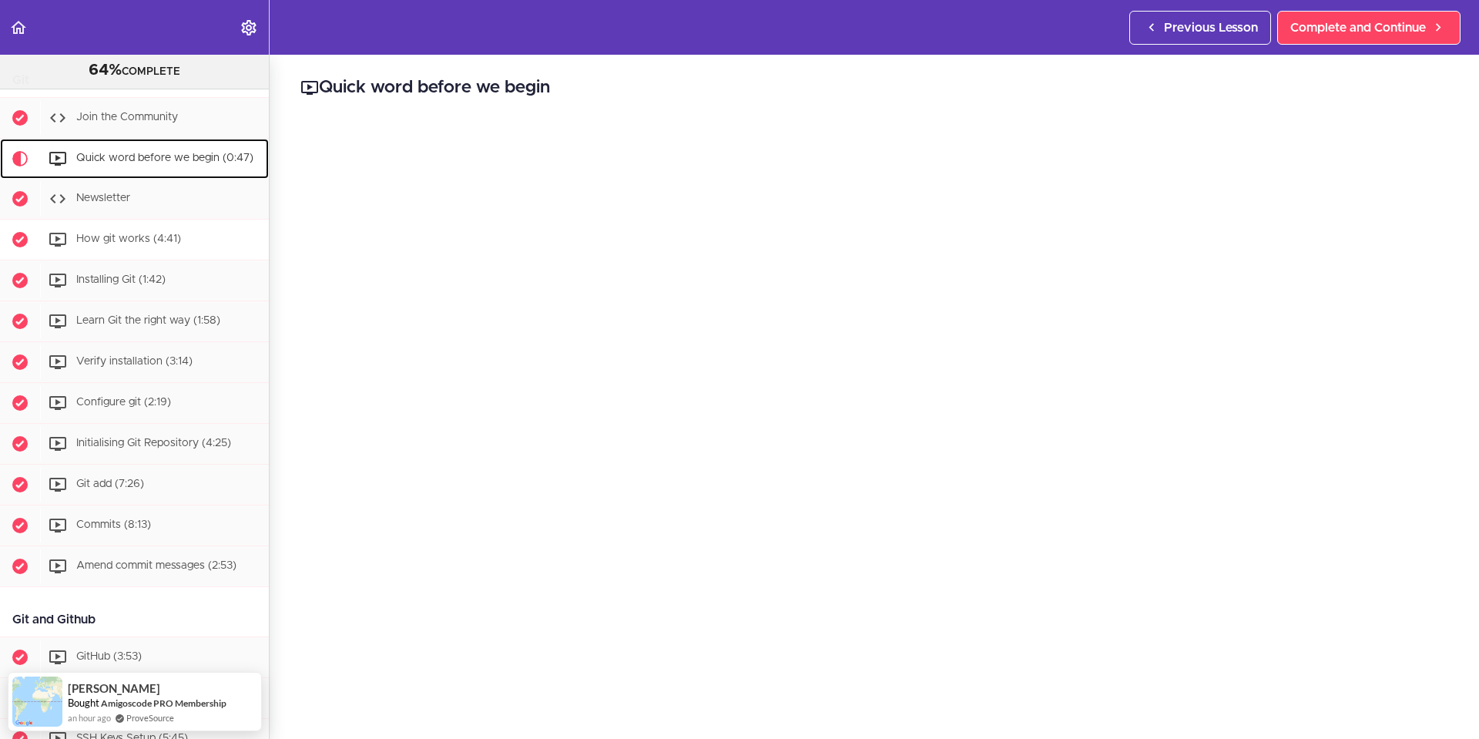
scroll to position [154, 0]
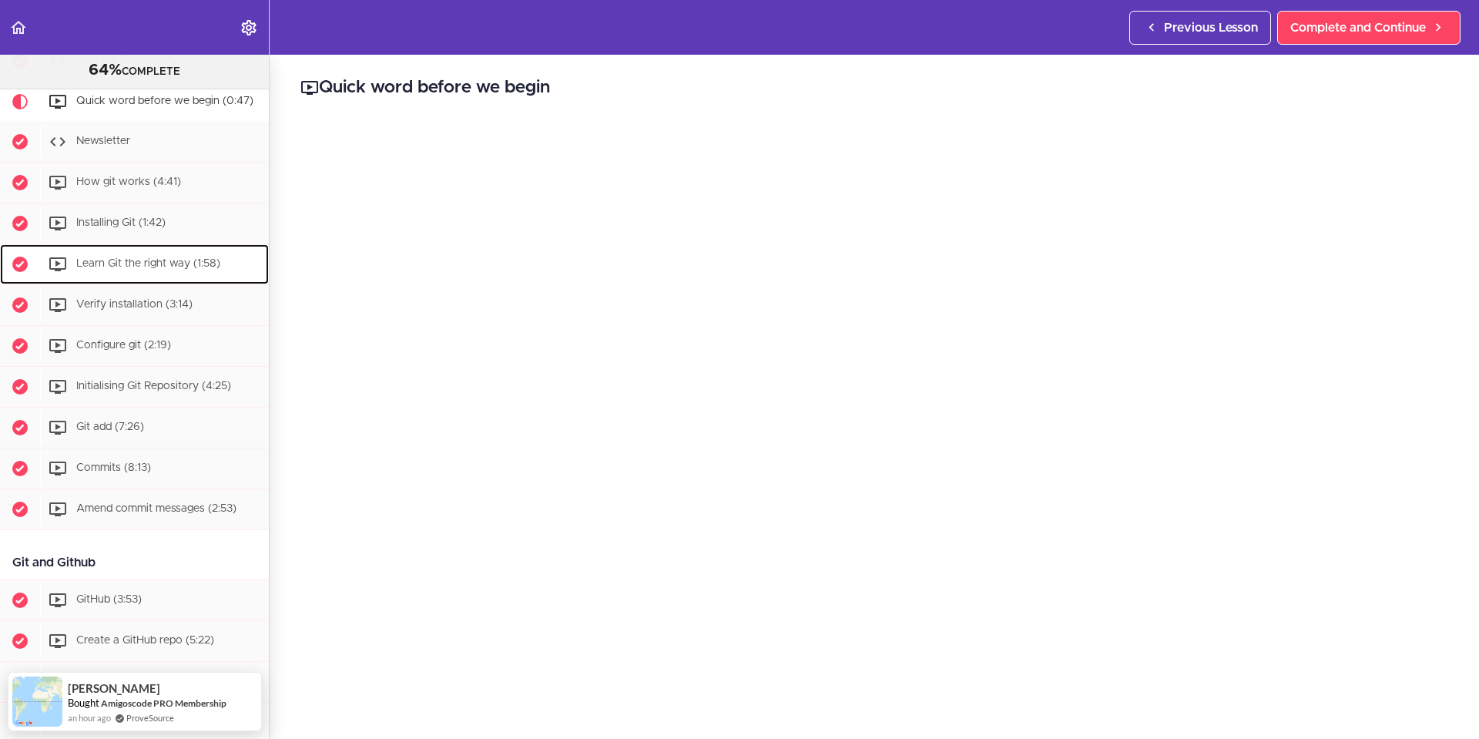
click at [122, 269] on span "Learn Git the right way (1:58)" at bounding box center [148, 263] width 144 height 11
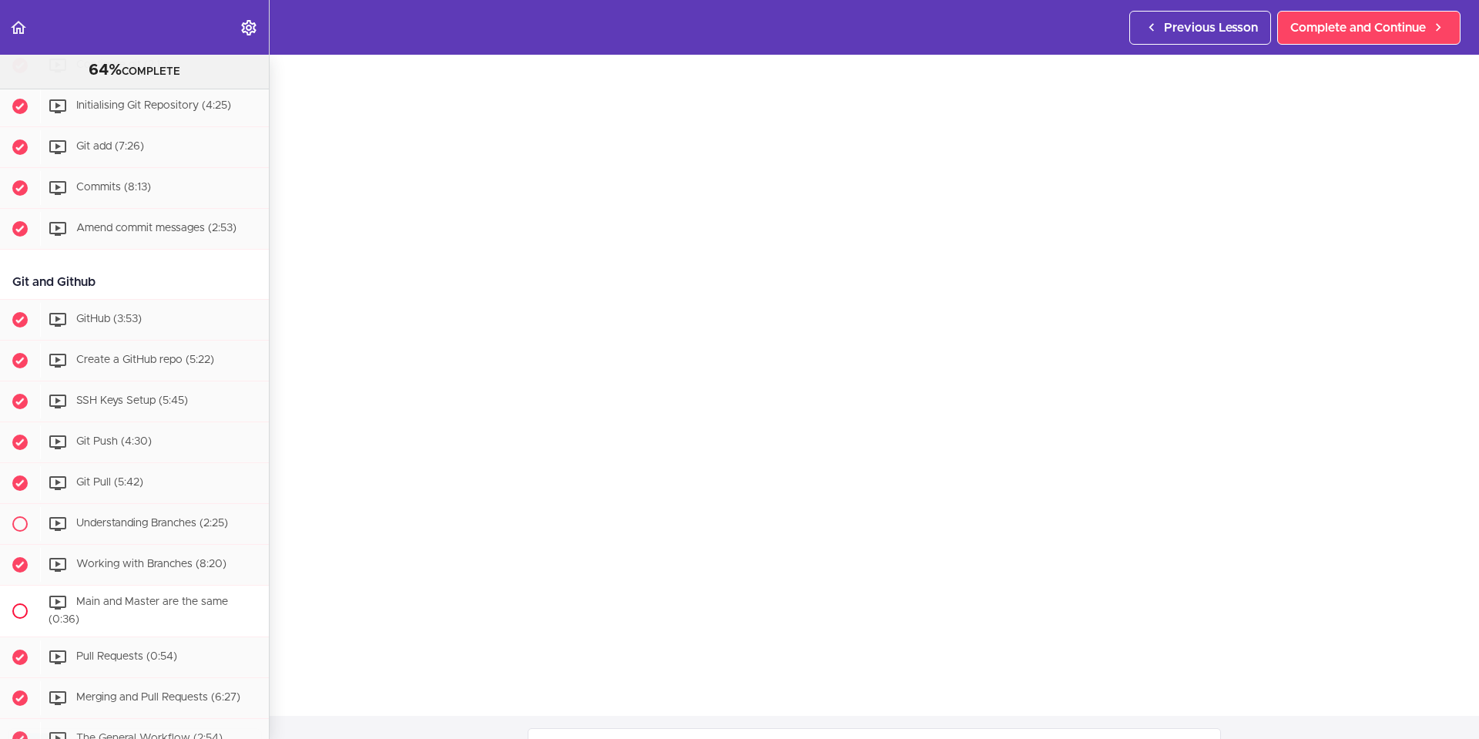
scroll to position [414, 0]
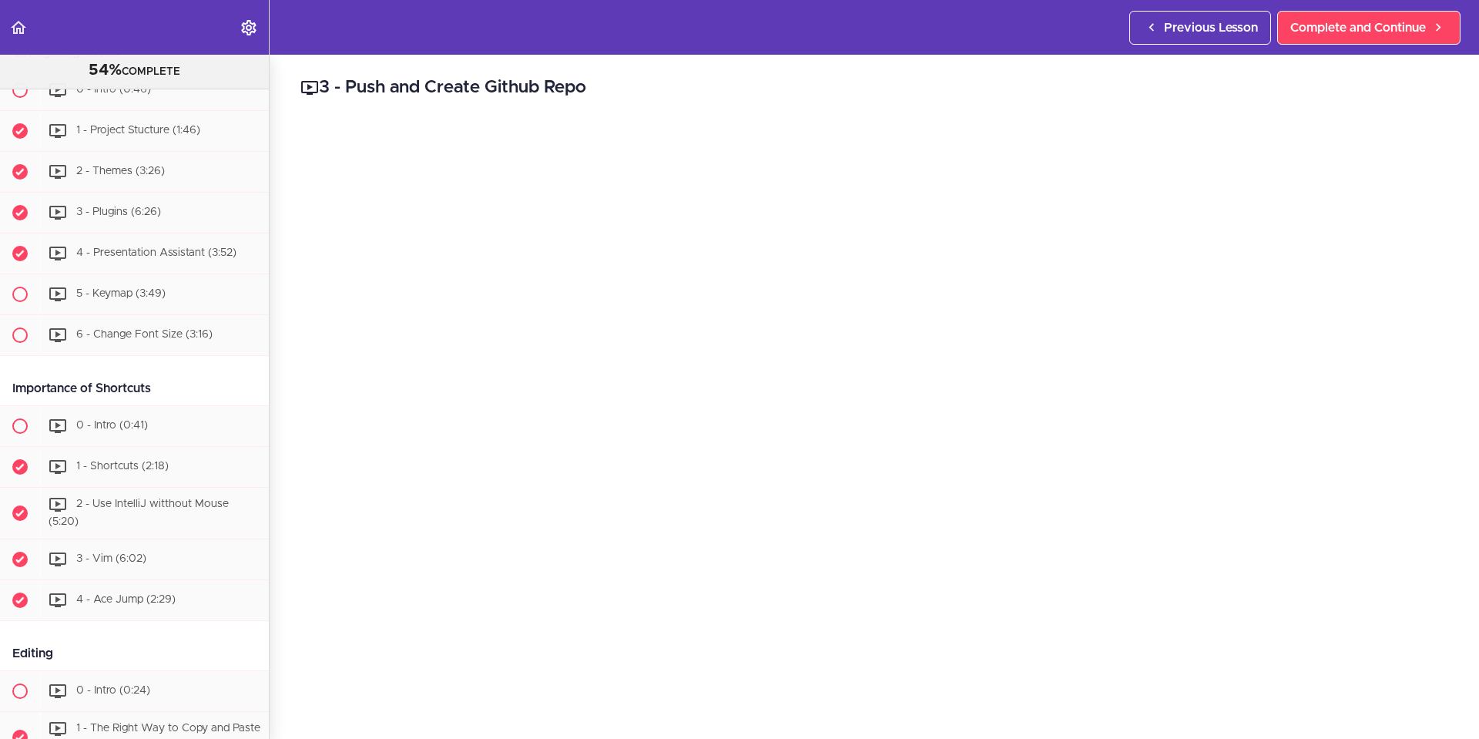
scroll to position [1078, 0]
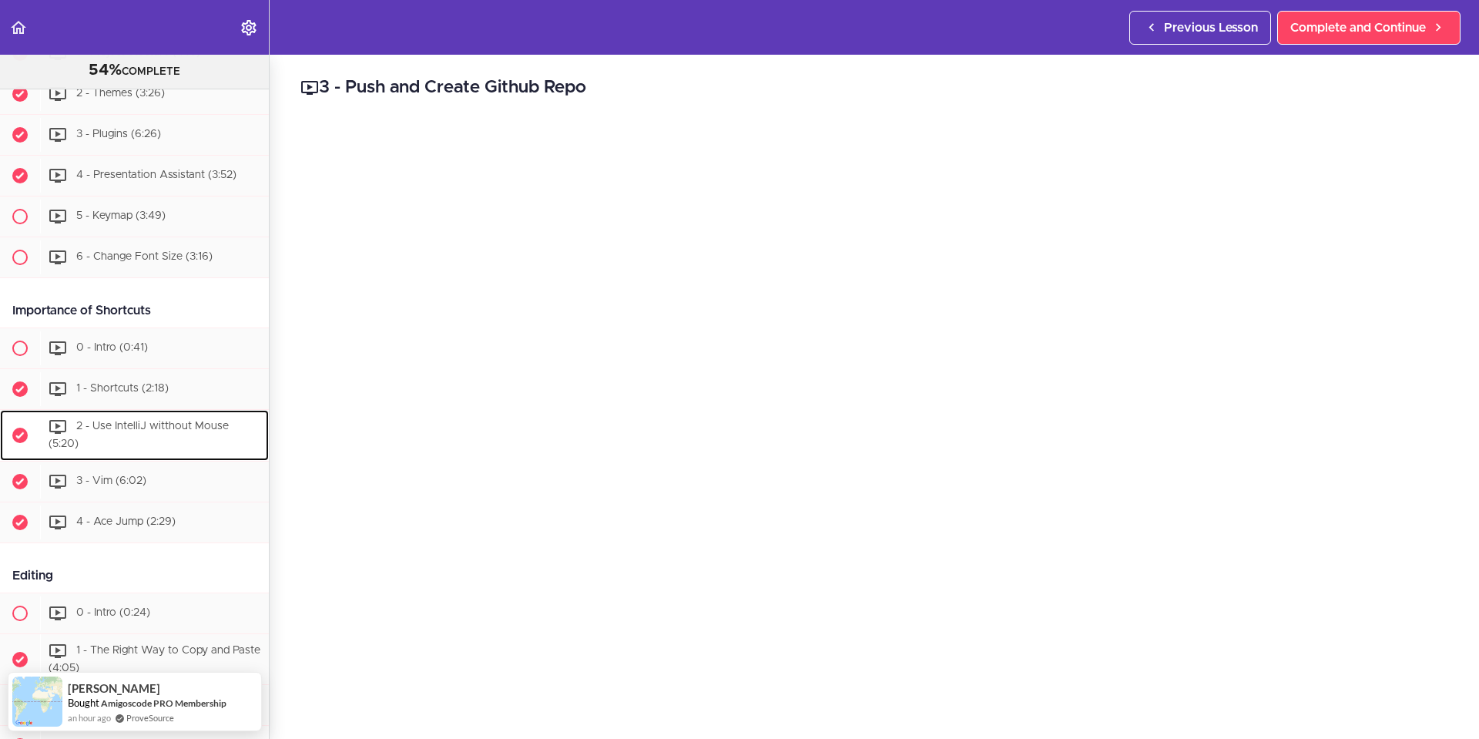
click at [160, 432] on div "2 - Use IntelliJ witthout Mouse (5:20)" at bounding box center [154, 435] width 229 height 51
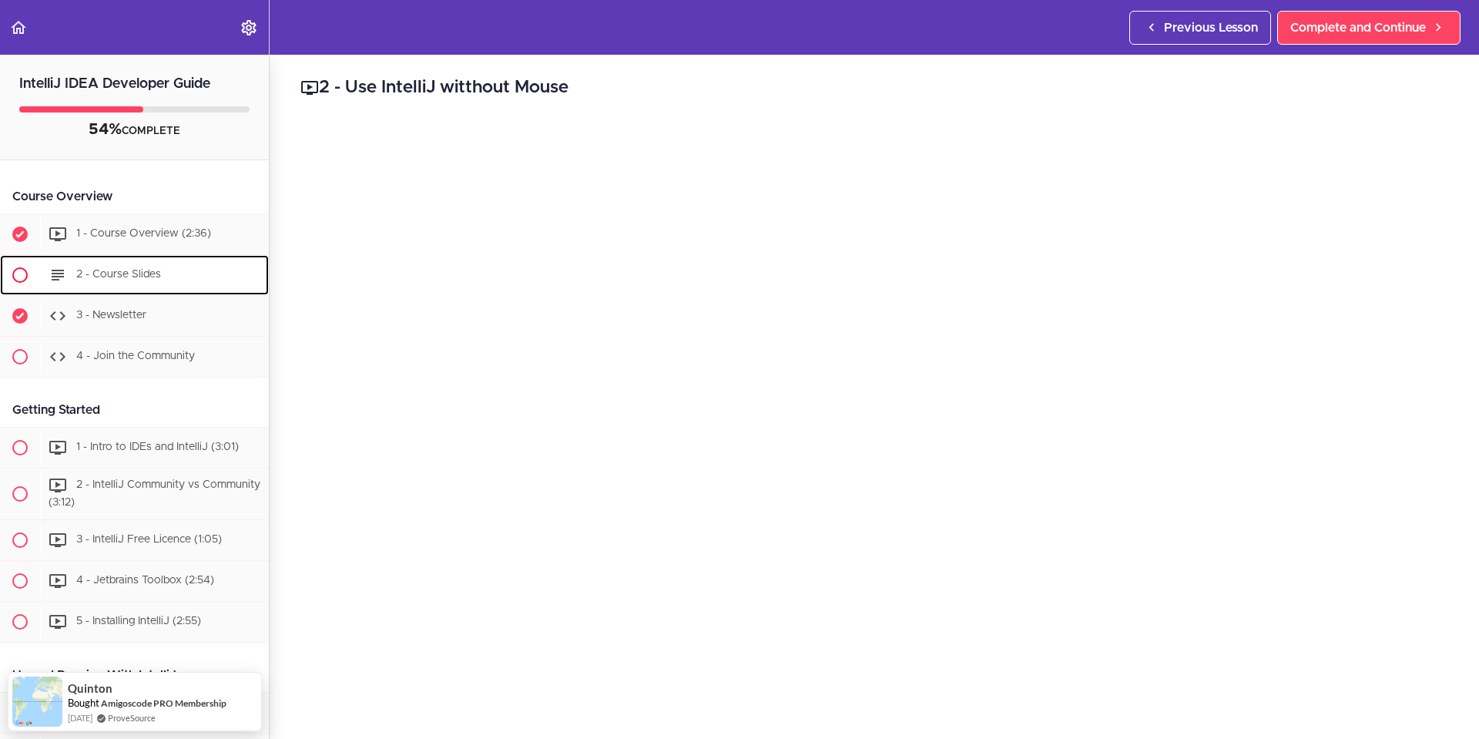
click at [126, 270] on span "2 - Course Slides" at bounding box center [118, 274] width 85 height 11
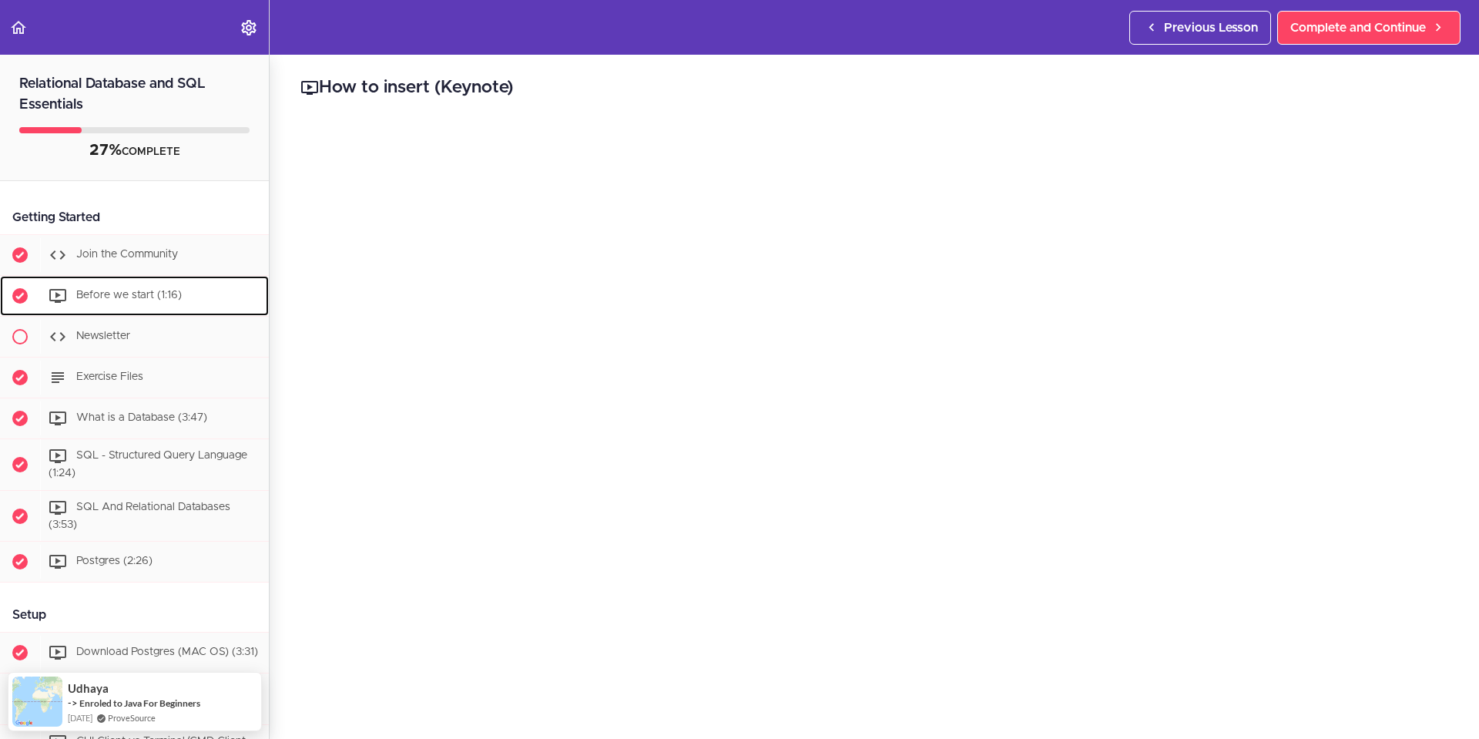
click at [136, 295] on span "Before we start (1:16)" at bounding box center [129, 295] width 106 height 11
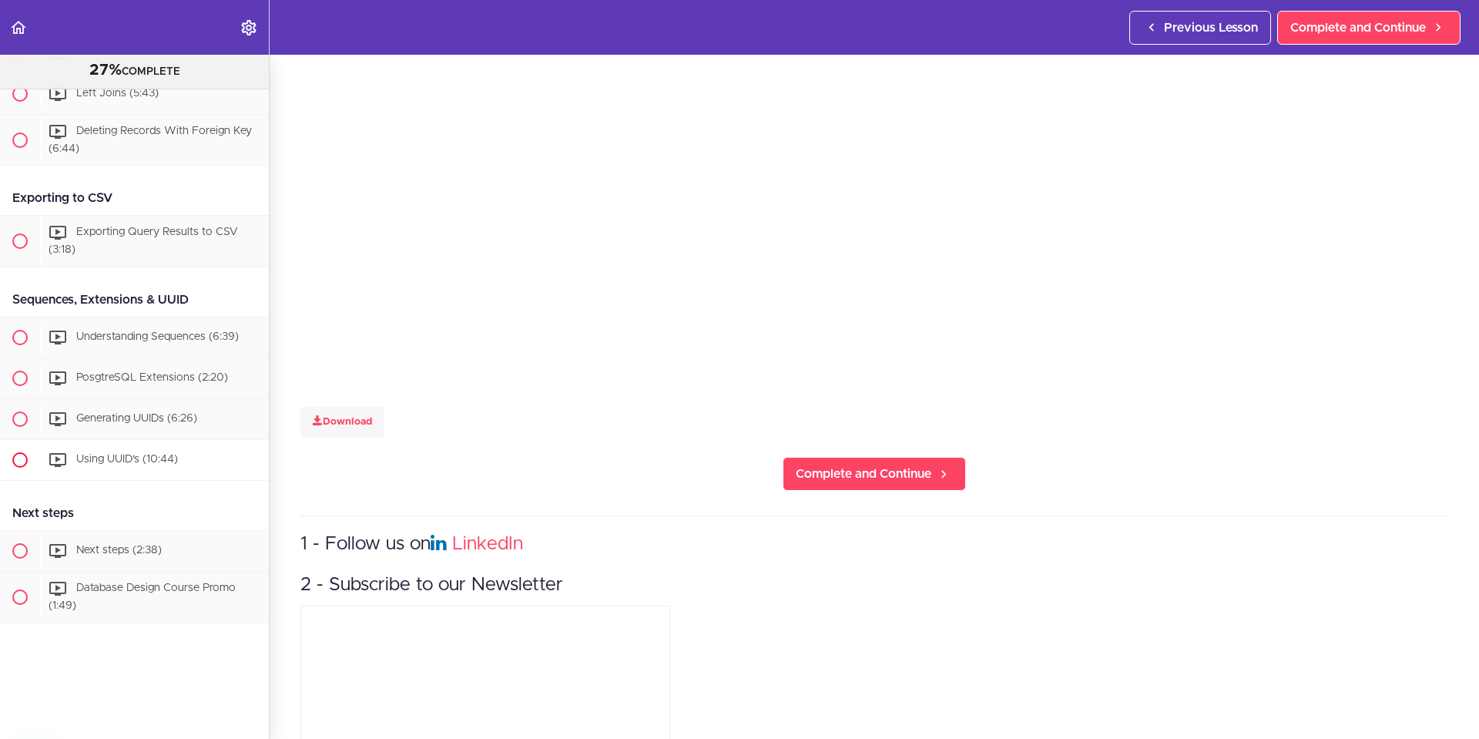
scroll to position [385, 0]
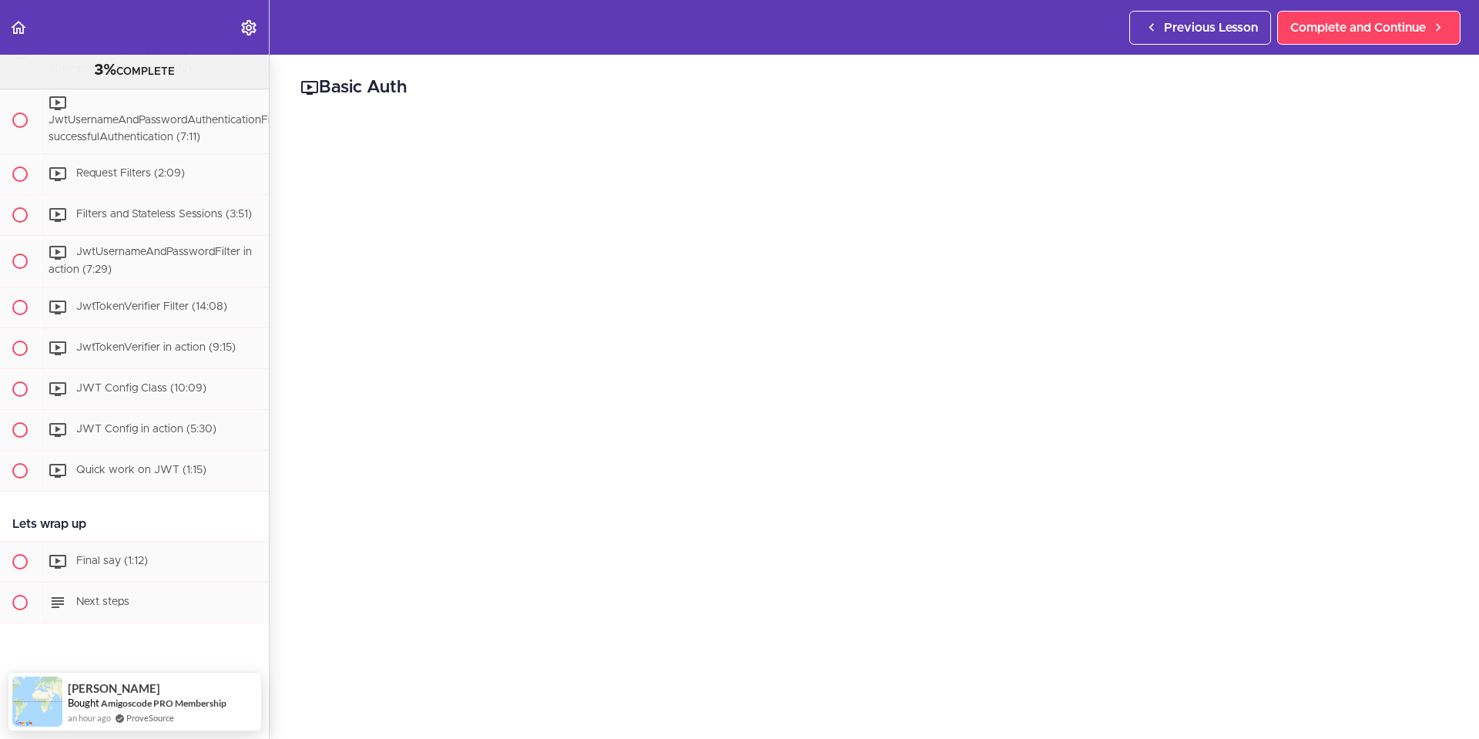
scroll to position [2850, 0]
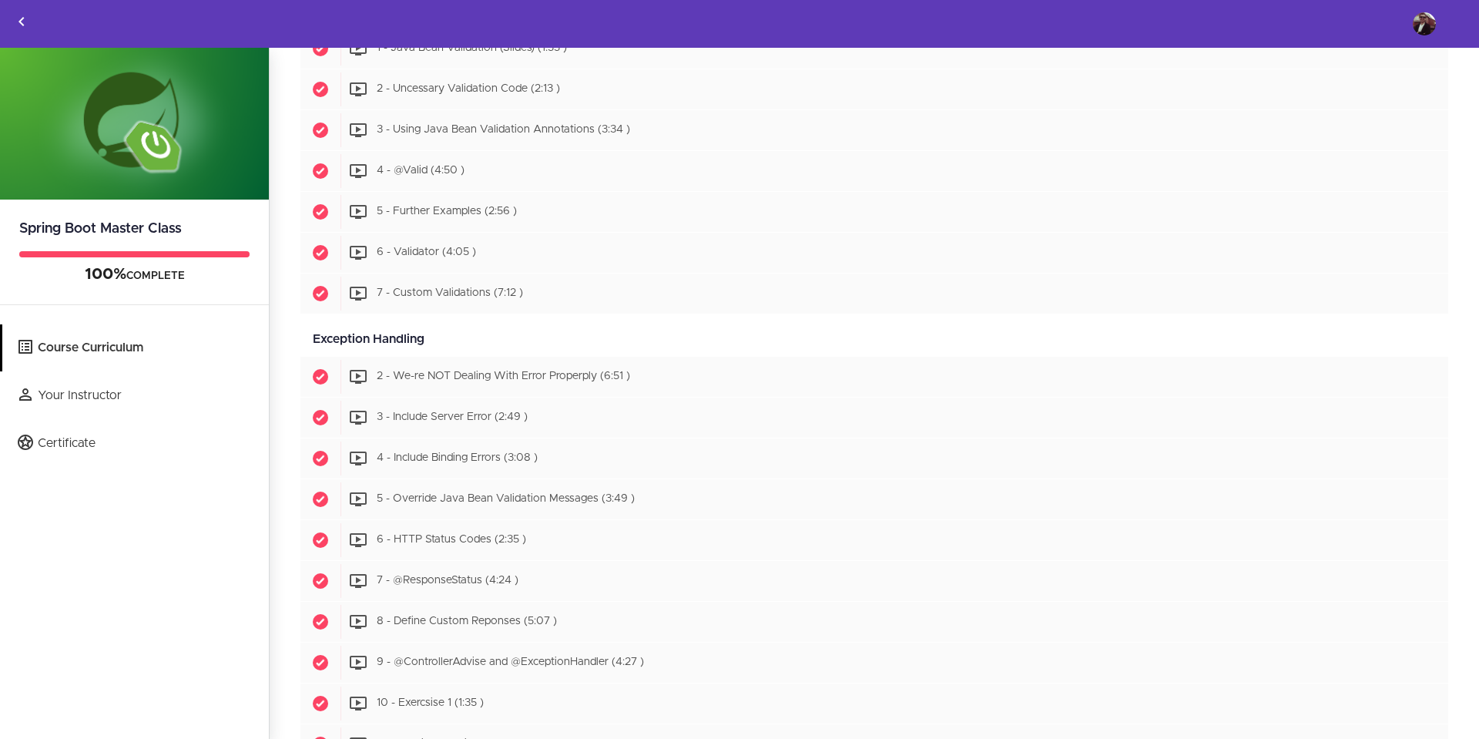
scroll to position [3312, 0]
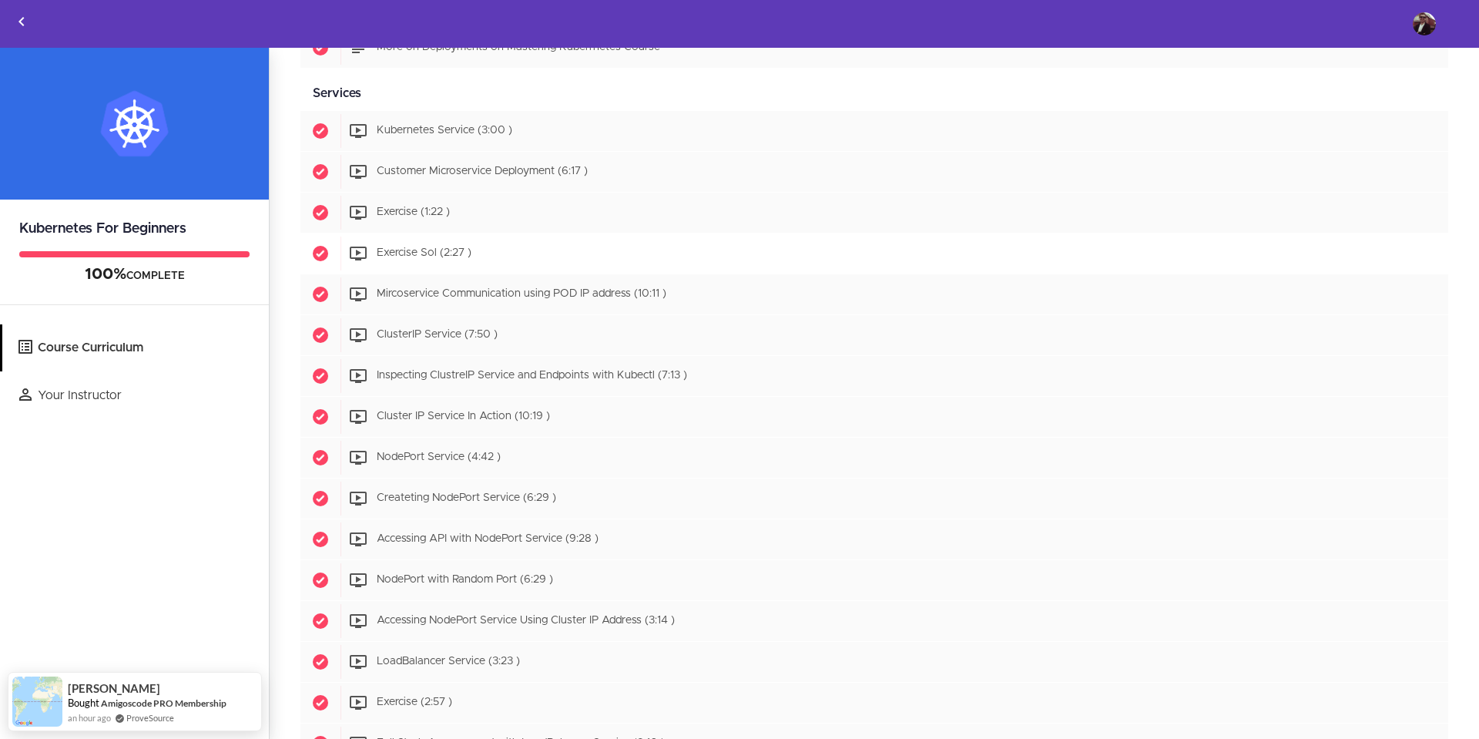
scroll to position [1848, 0]
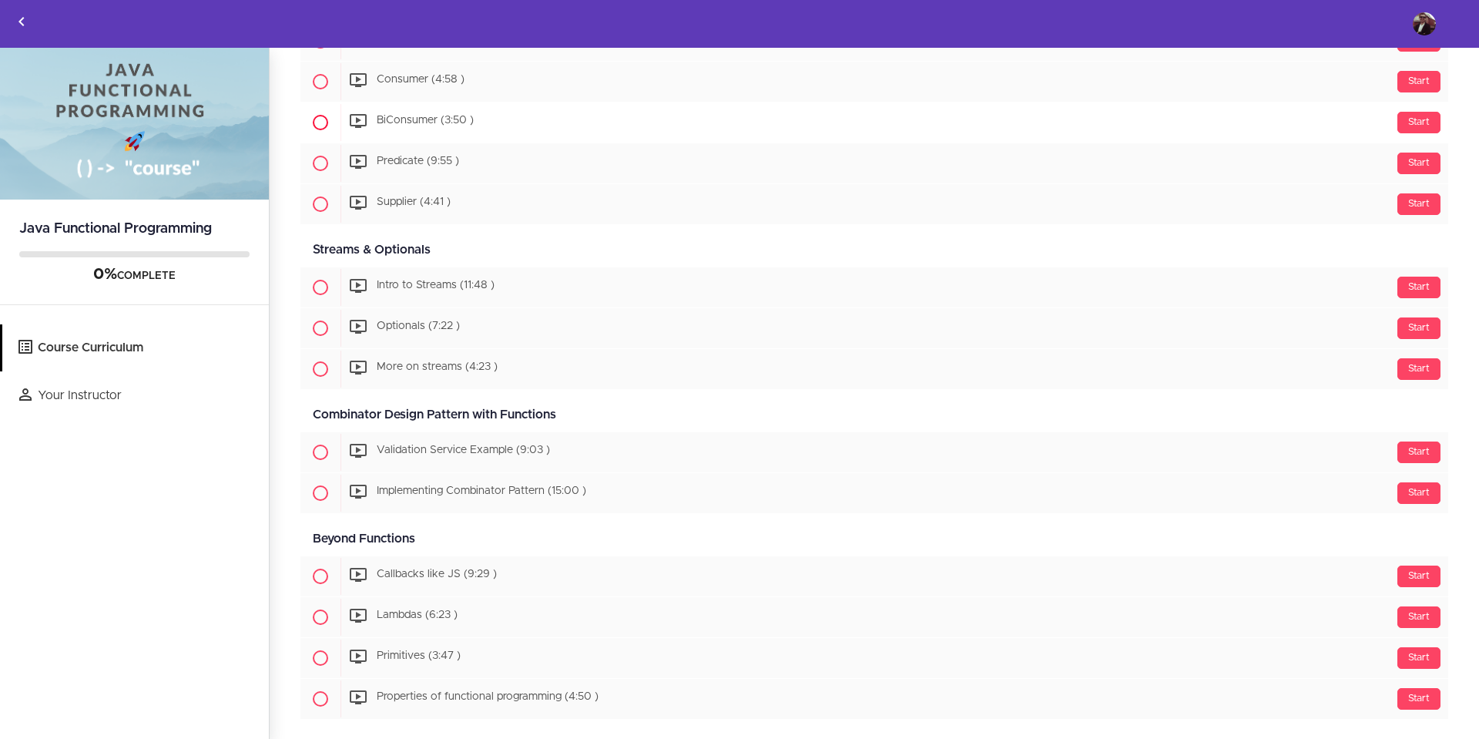
scroll to position [541, 0]
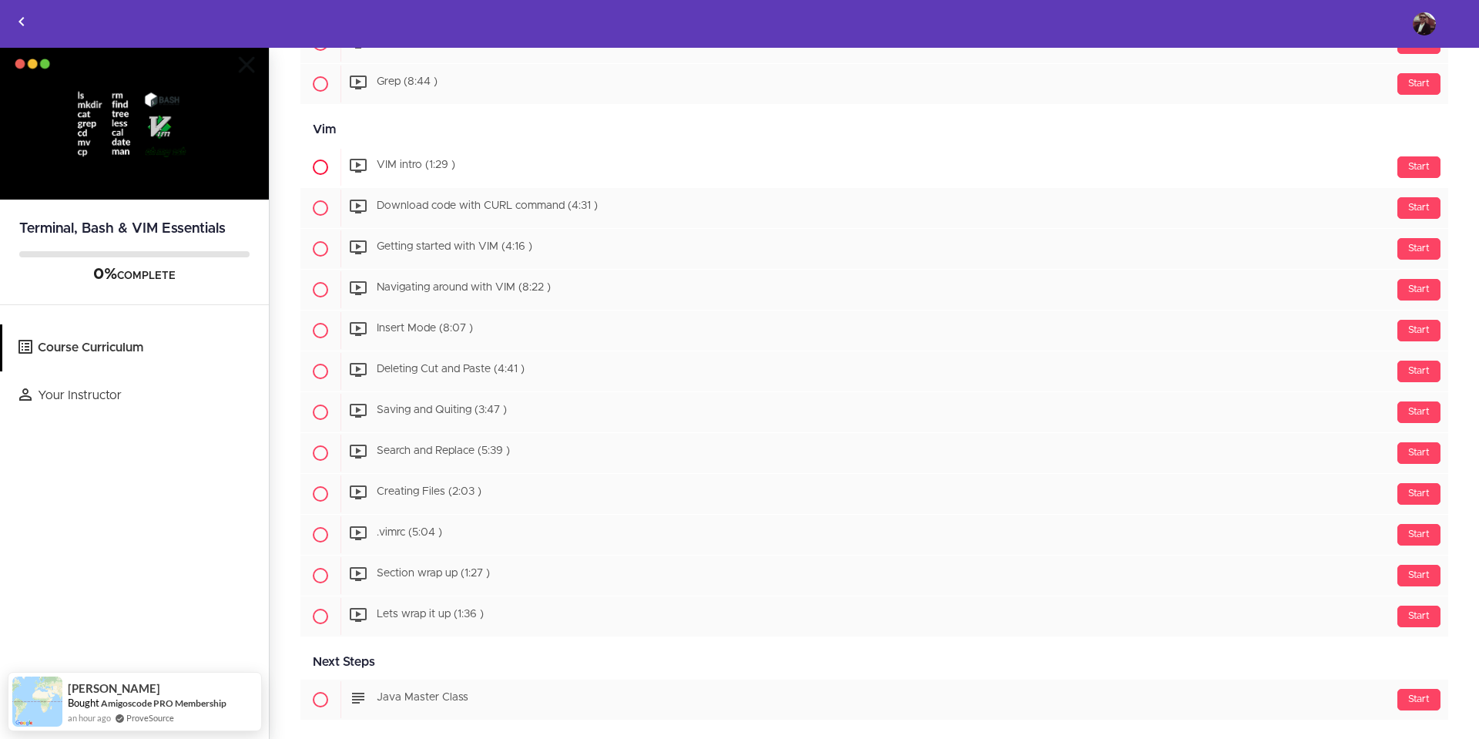
scroll to position [987, 0]
